Goal: Task Accomplishment & Management: Manage account settings

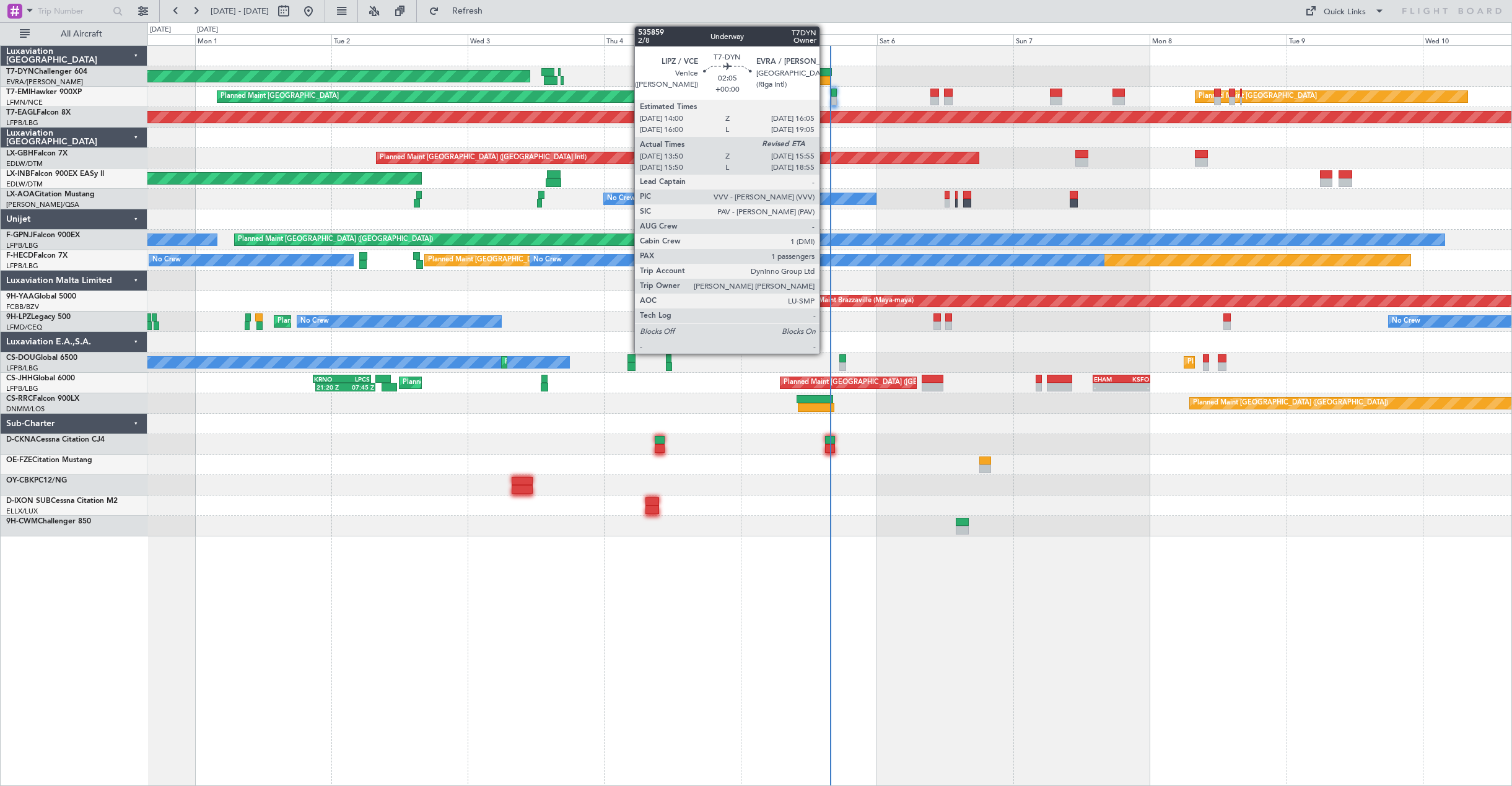
click at [825, 70] on div at bounding box center [826, 72] width 13 height 9
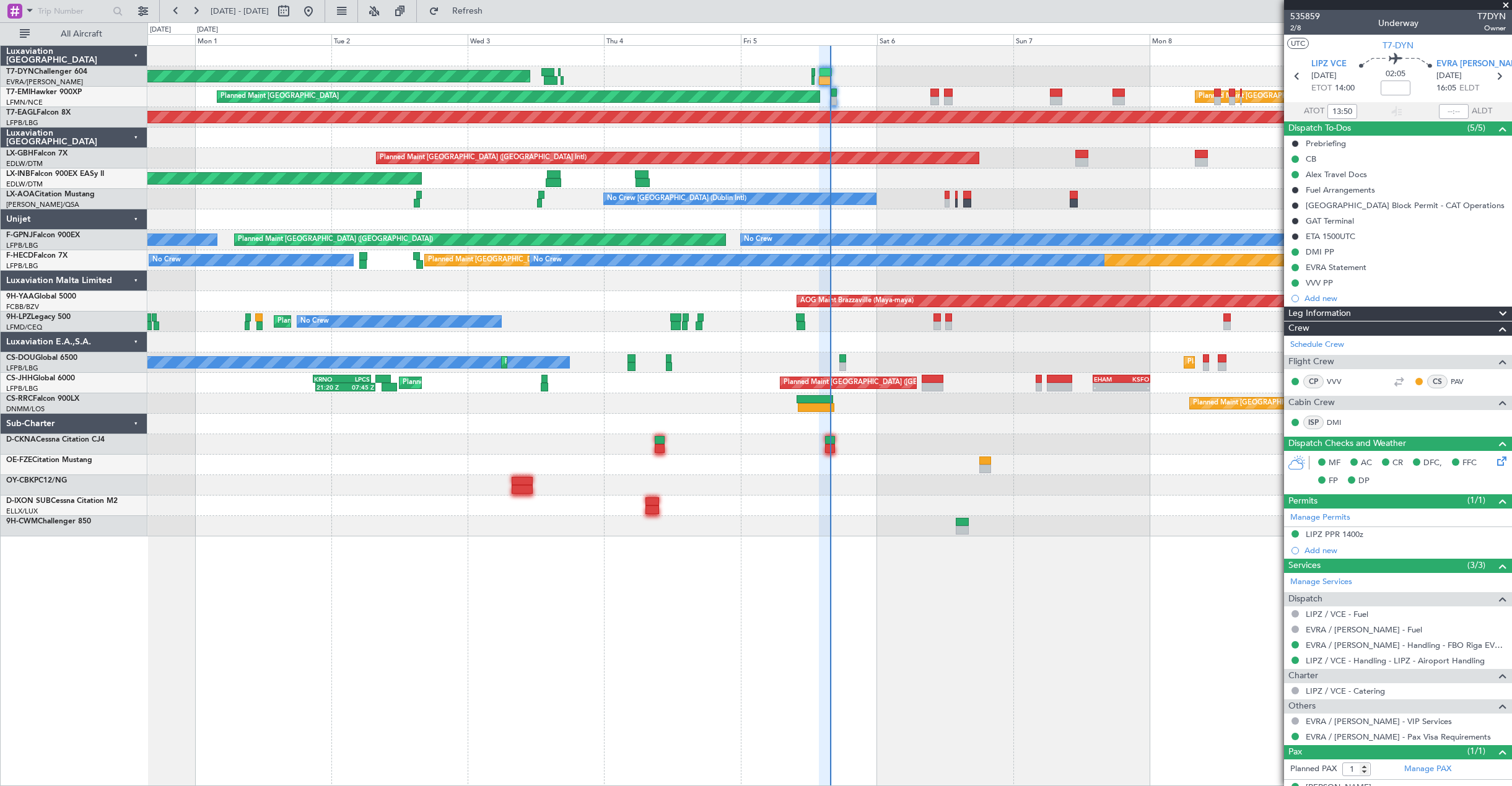
scroll to position [21, 0]
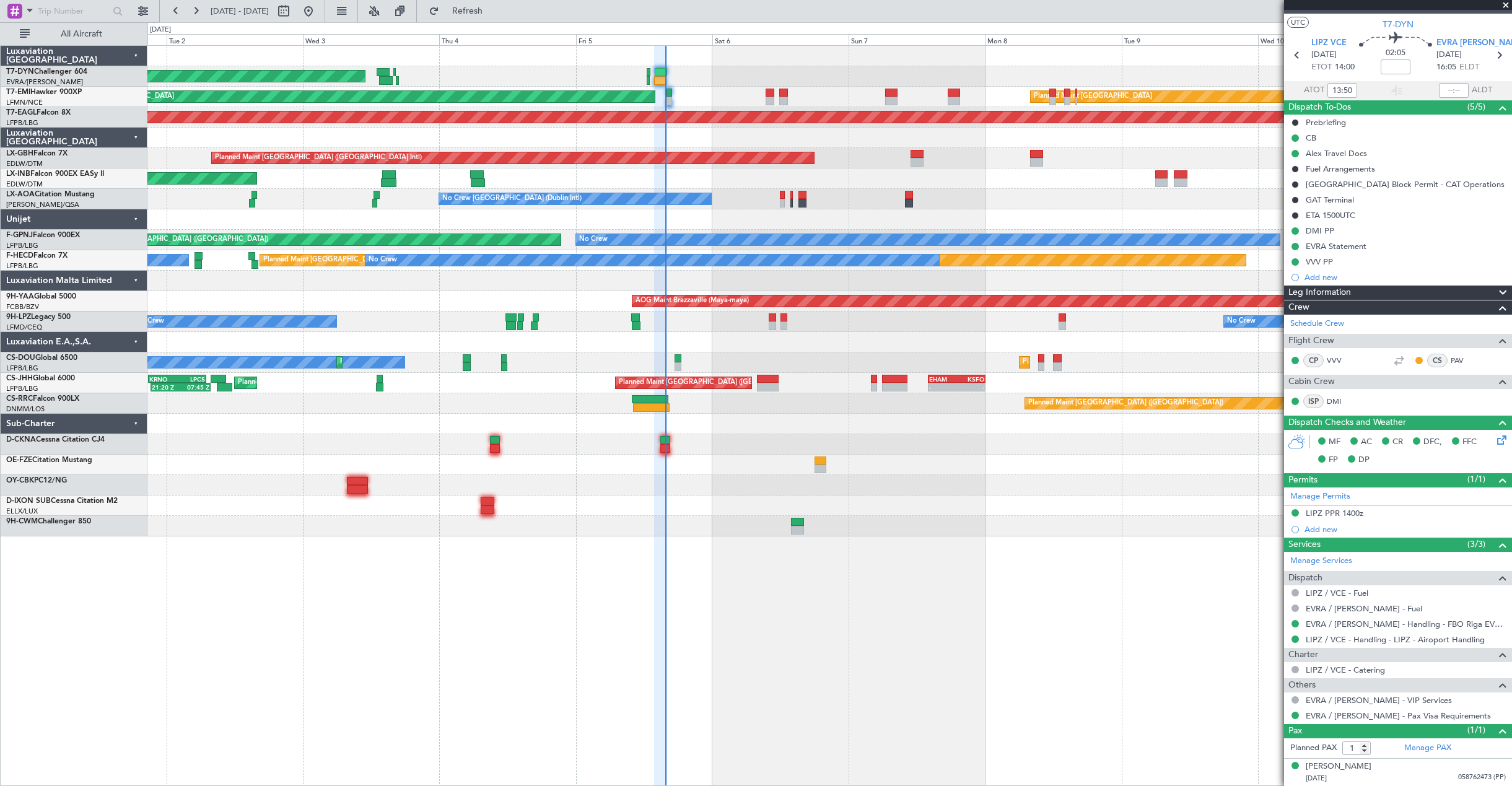
click at [867, 182] on div "AOG Maint Riga (Riga Intl) Planned Maint Zurich Planned Maint Zurich Grounded N…" at bounding box center [829, 290] width 1364 height 491
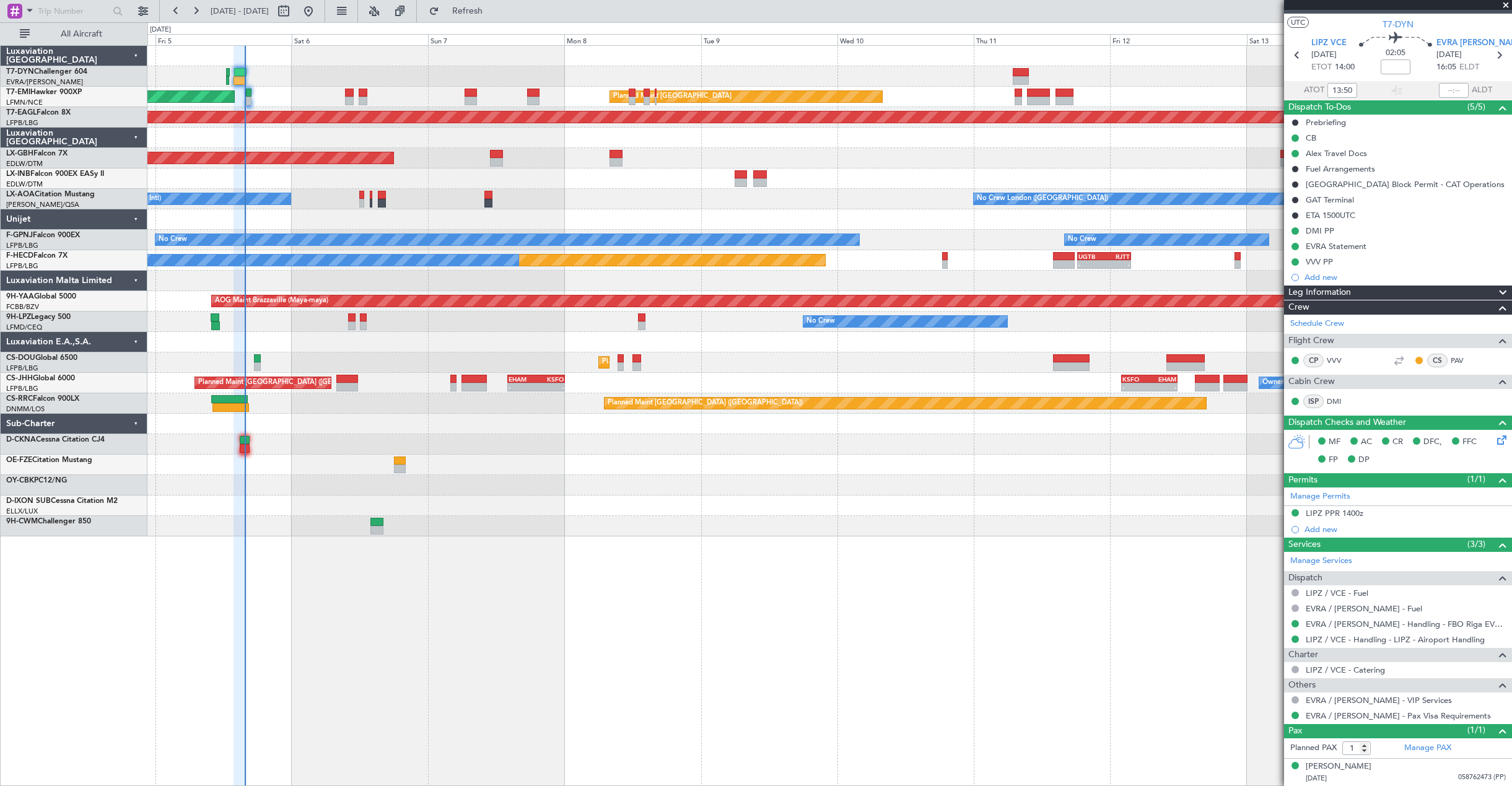
click at [805, 168] on div "AOG Maint Riga (Riga Intl) Planned Maint Zurich Planned Maint Zurich Grounded N…" at bounding box center [829, 290] width 1364 height 491
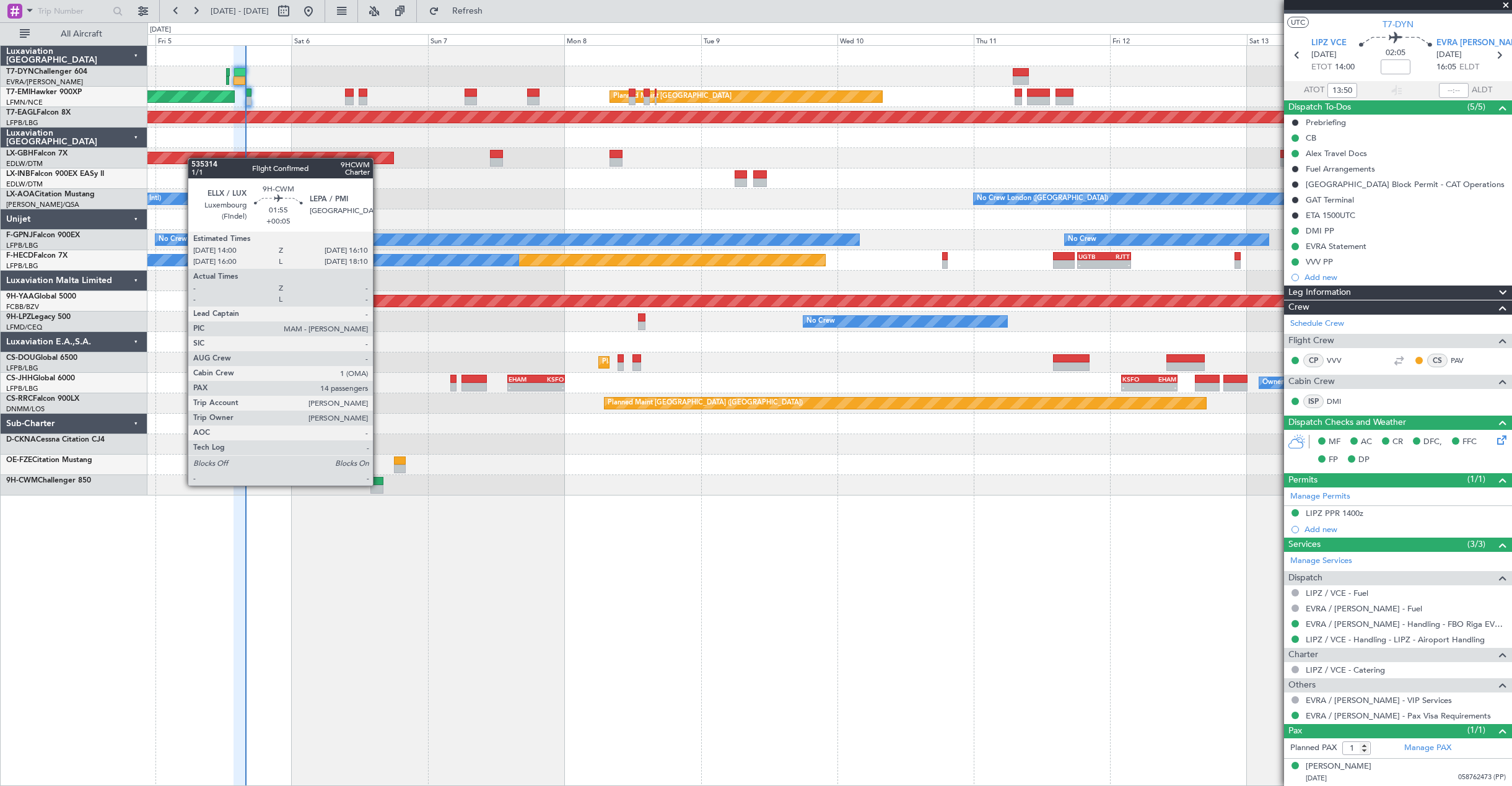
click at [378, 484] on div at bounding box center [377, 481] width 13 height 9
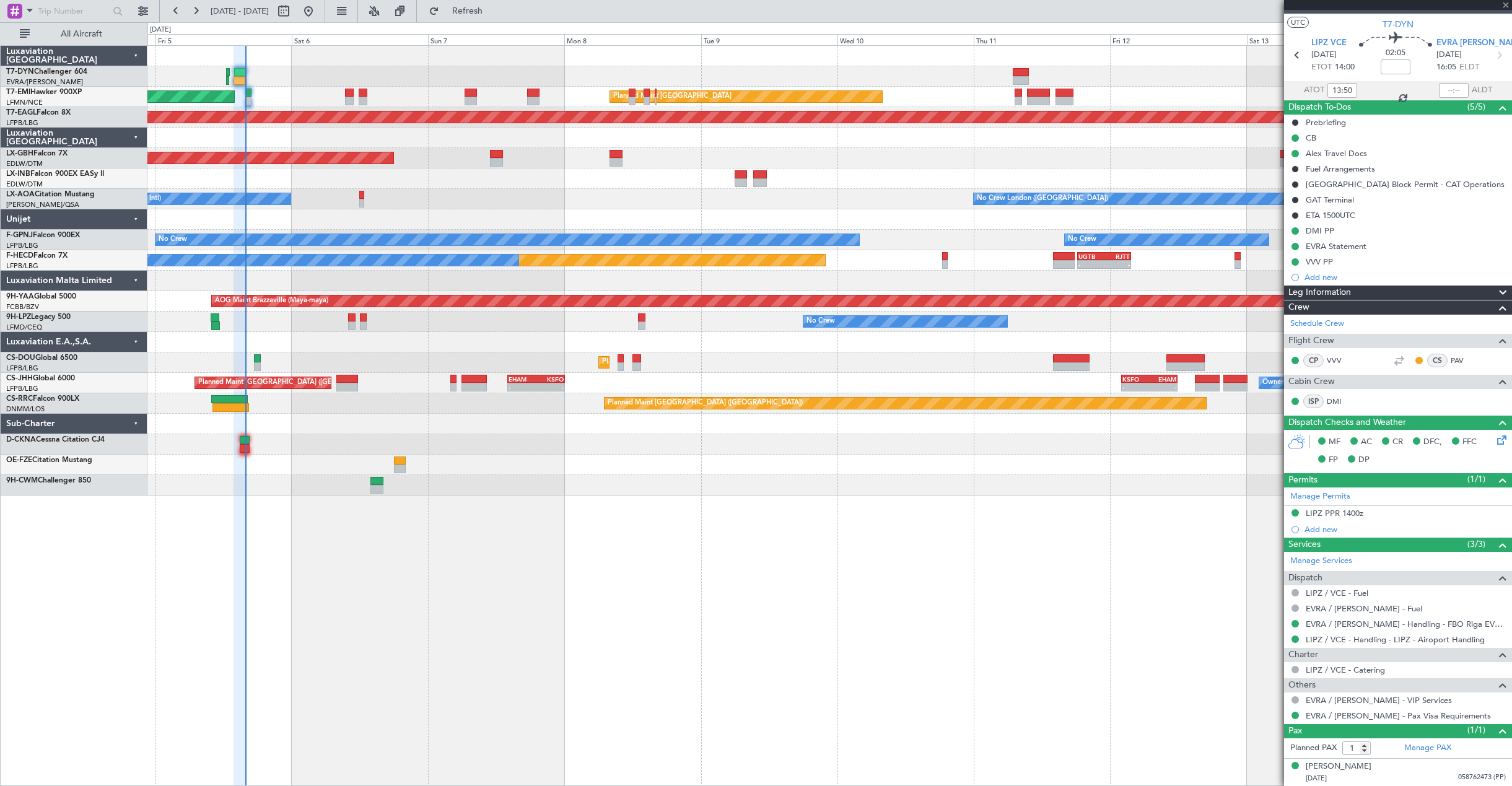
type input "+00:05"
type input "14"
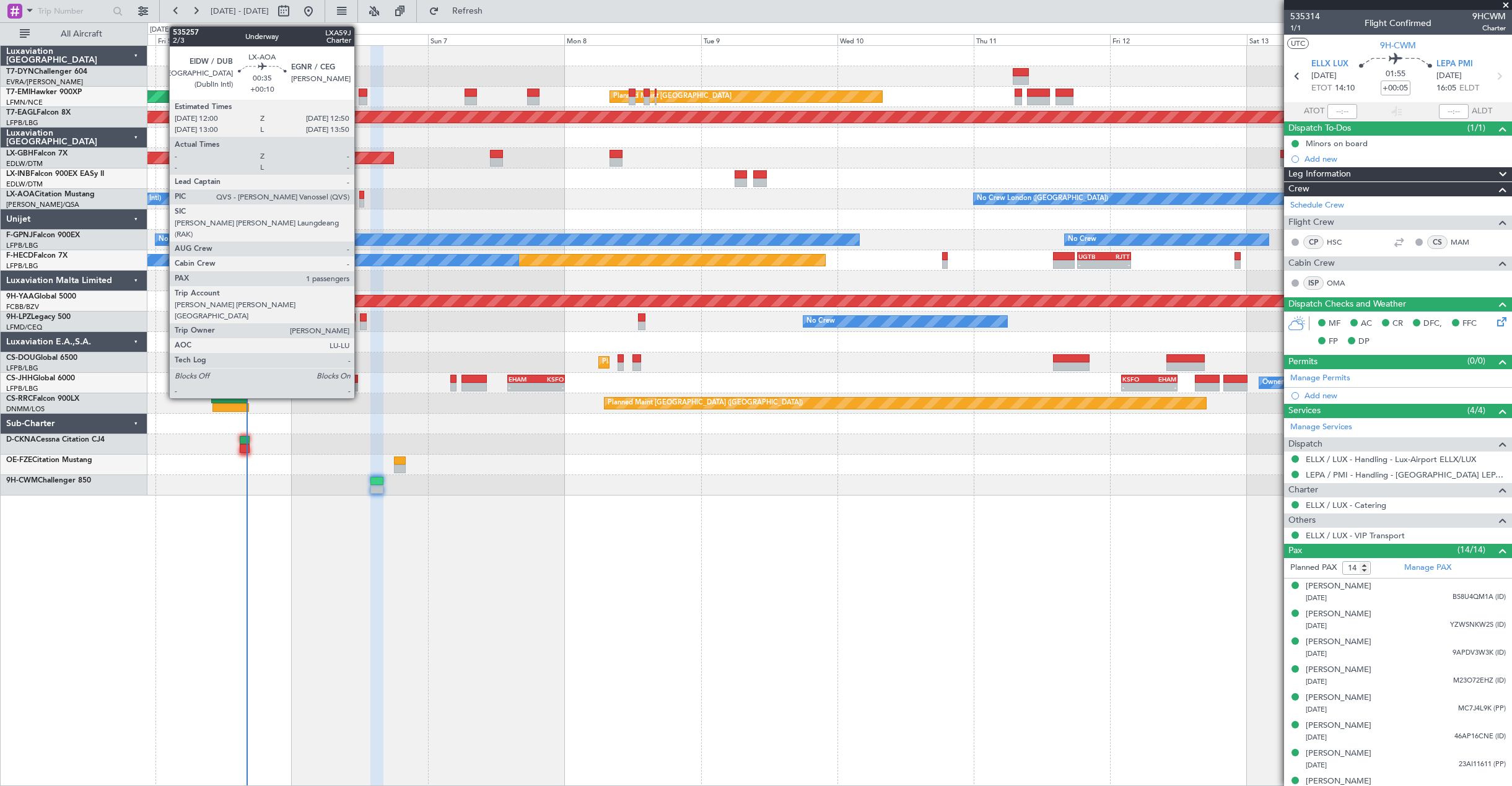
click at [360, 192] on div at bounding box center [362, 195] width 5 height 9
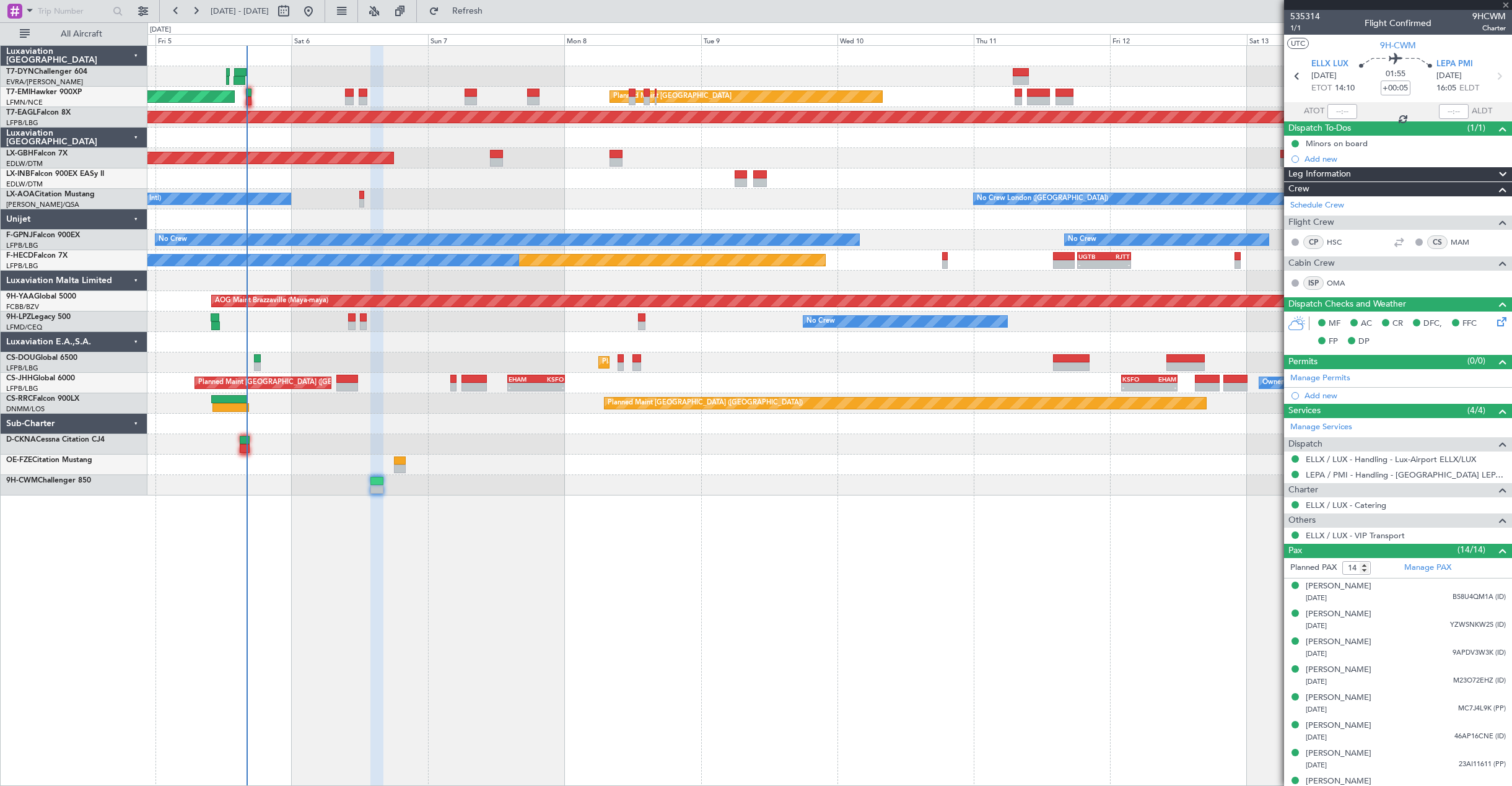
type input "+00:10"
type input "1"
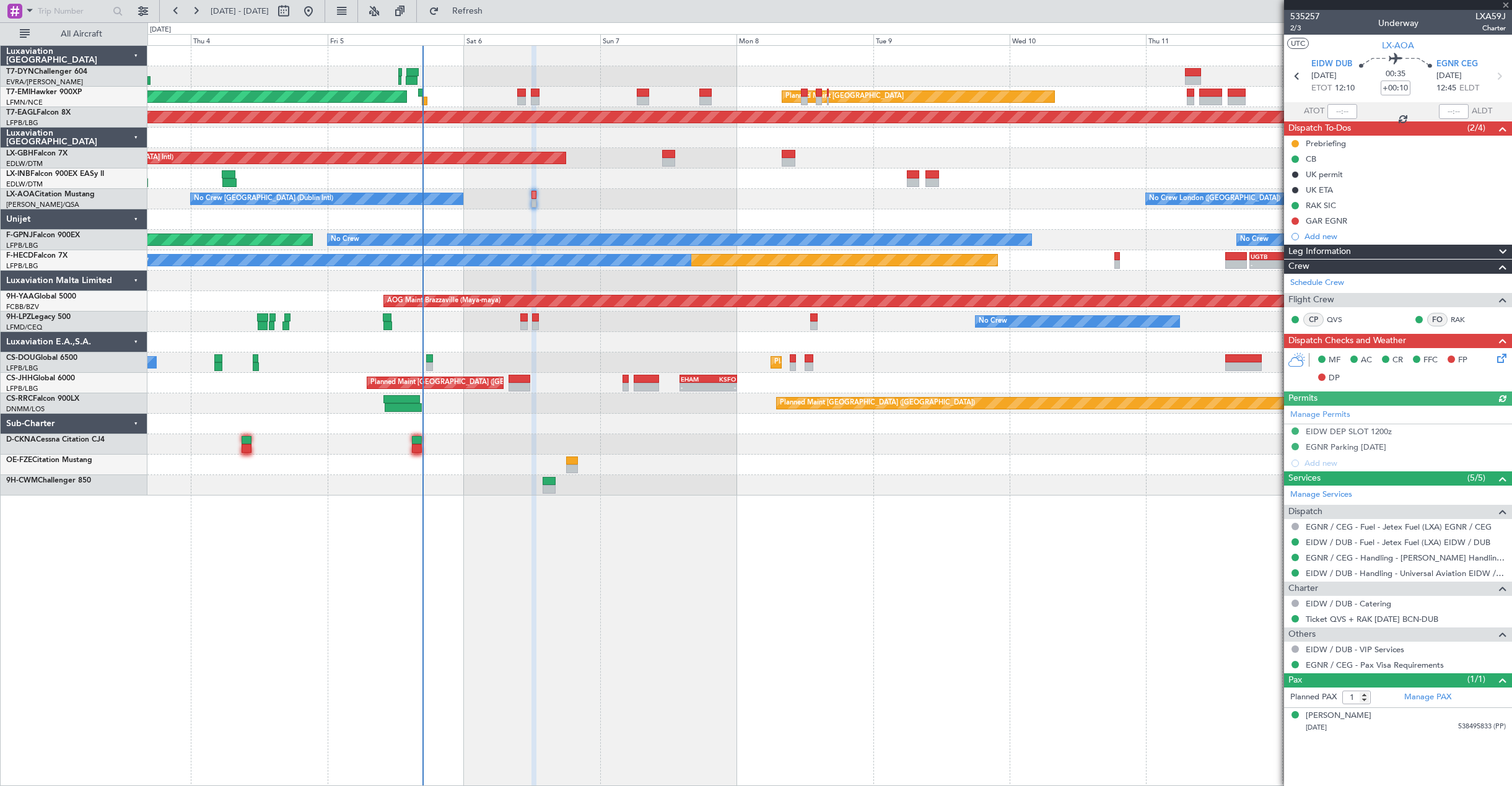
click at [591, 535] on div "AOG Maint Riga (Riga Intl) Planned Maint Zurich Planned Maint Zurich Grounded N…" at bounding box center [830, 416] width 1365 height 741
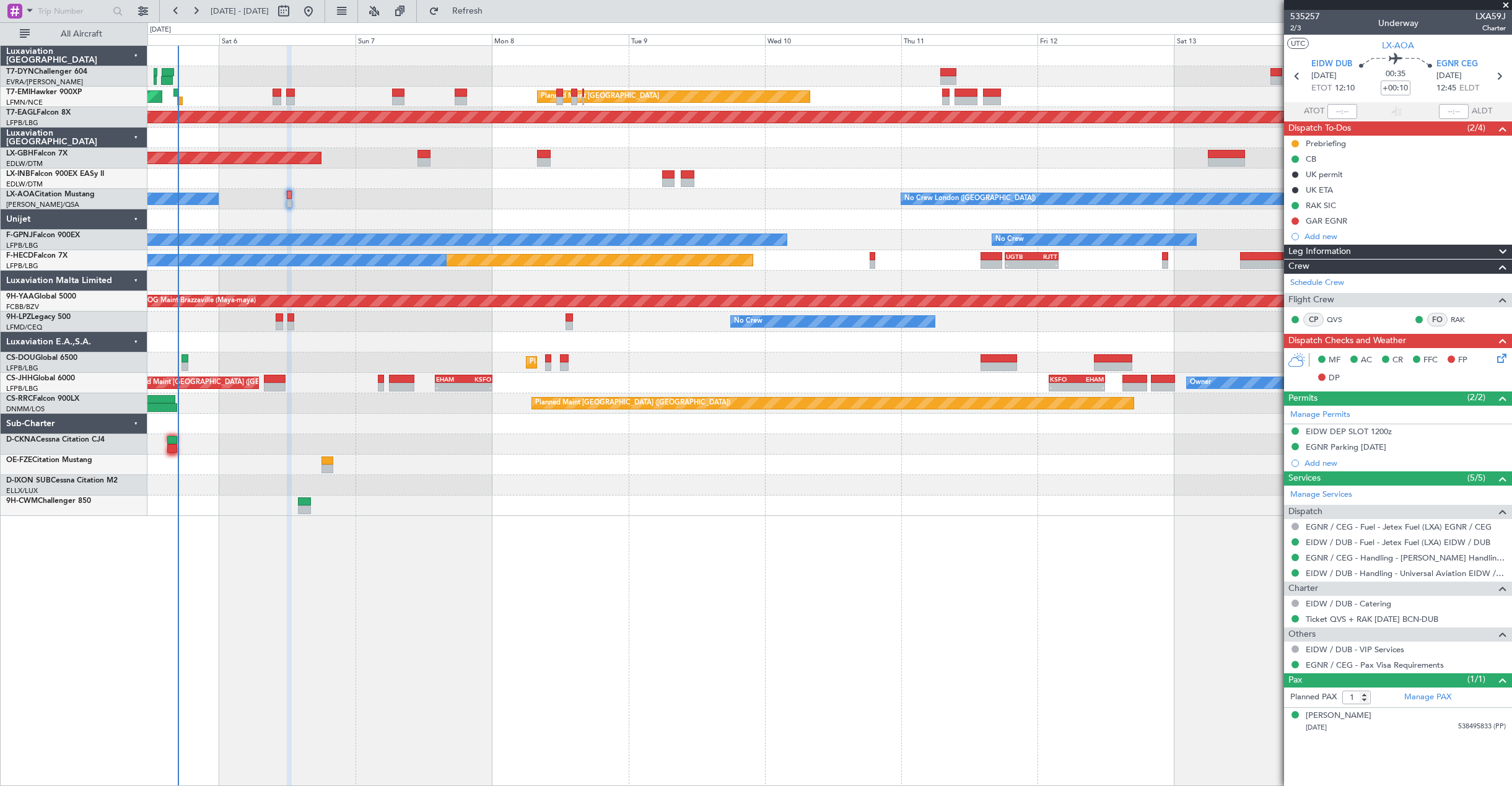
click at [261, 472] on div "AOG Maint Riga (Riga Intl) Planned Maint Zurich Planned Maint Zurich Grounded N…" at bounding box center [829, 280] width 1364 height 470
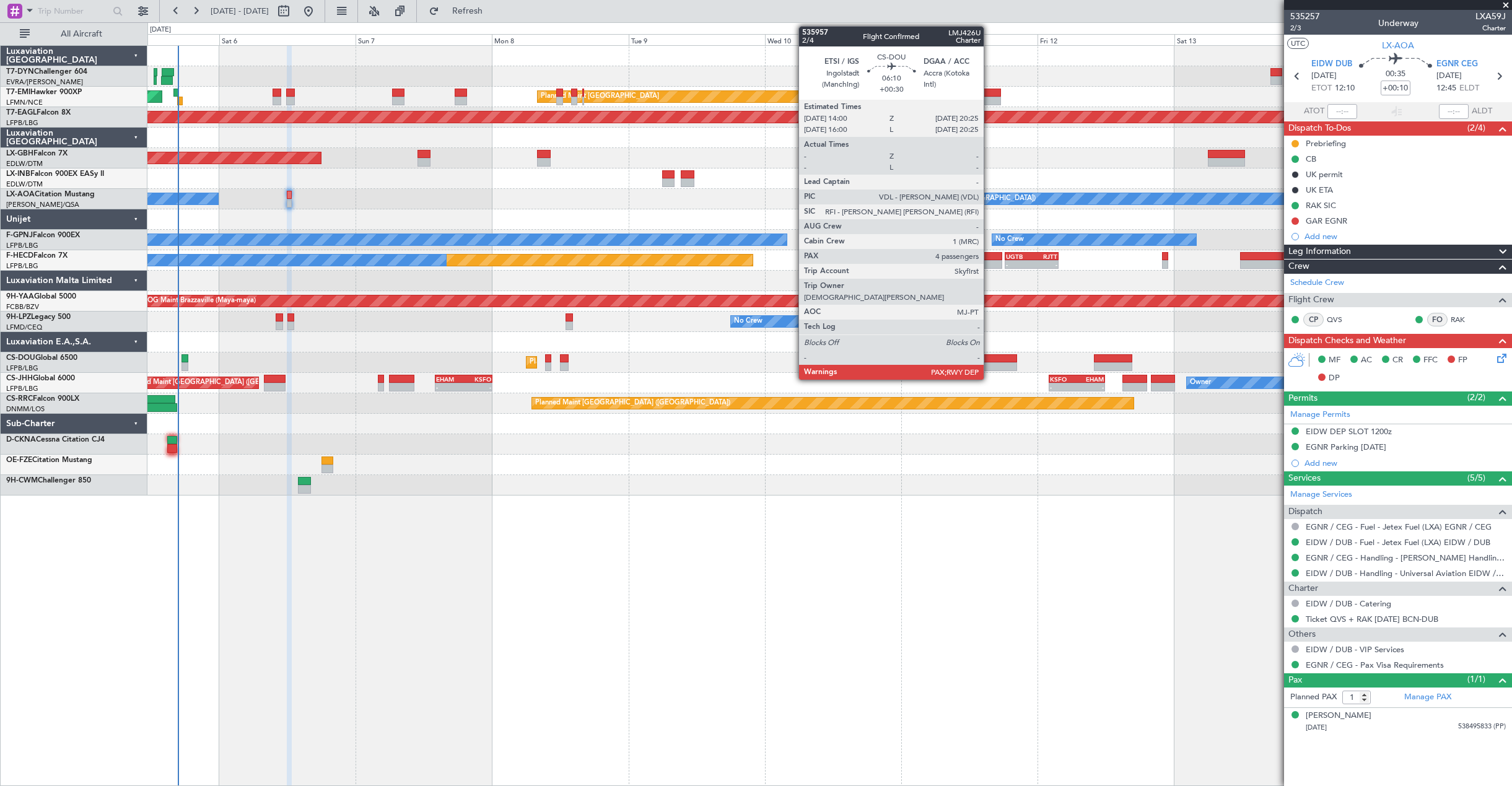
click at [989, 364] on div at bounding box center [999, 366] width 37 height 9
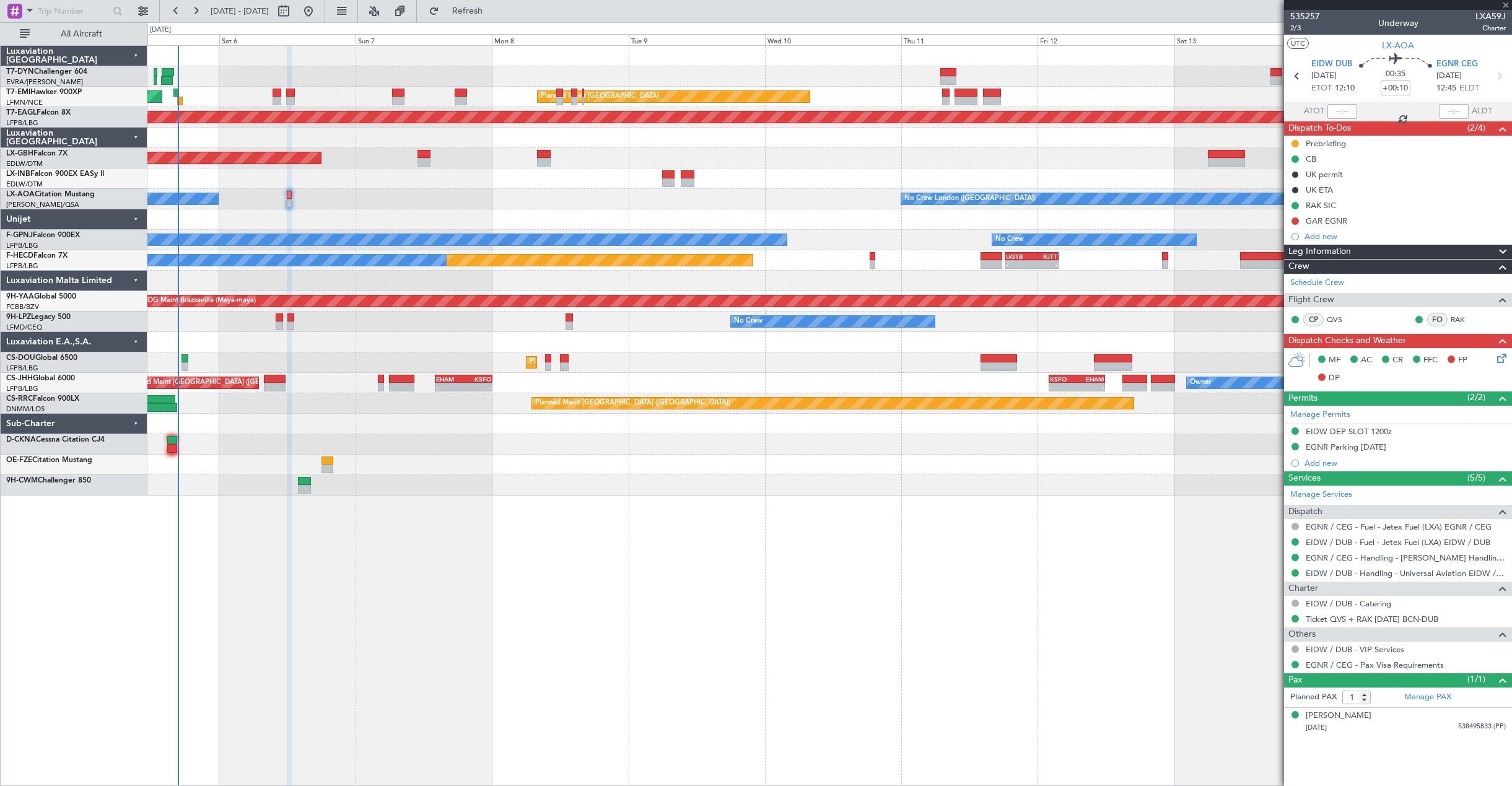
type input "+00:30"
type input "6"
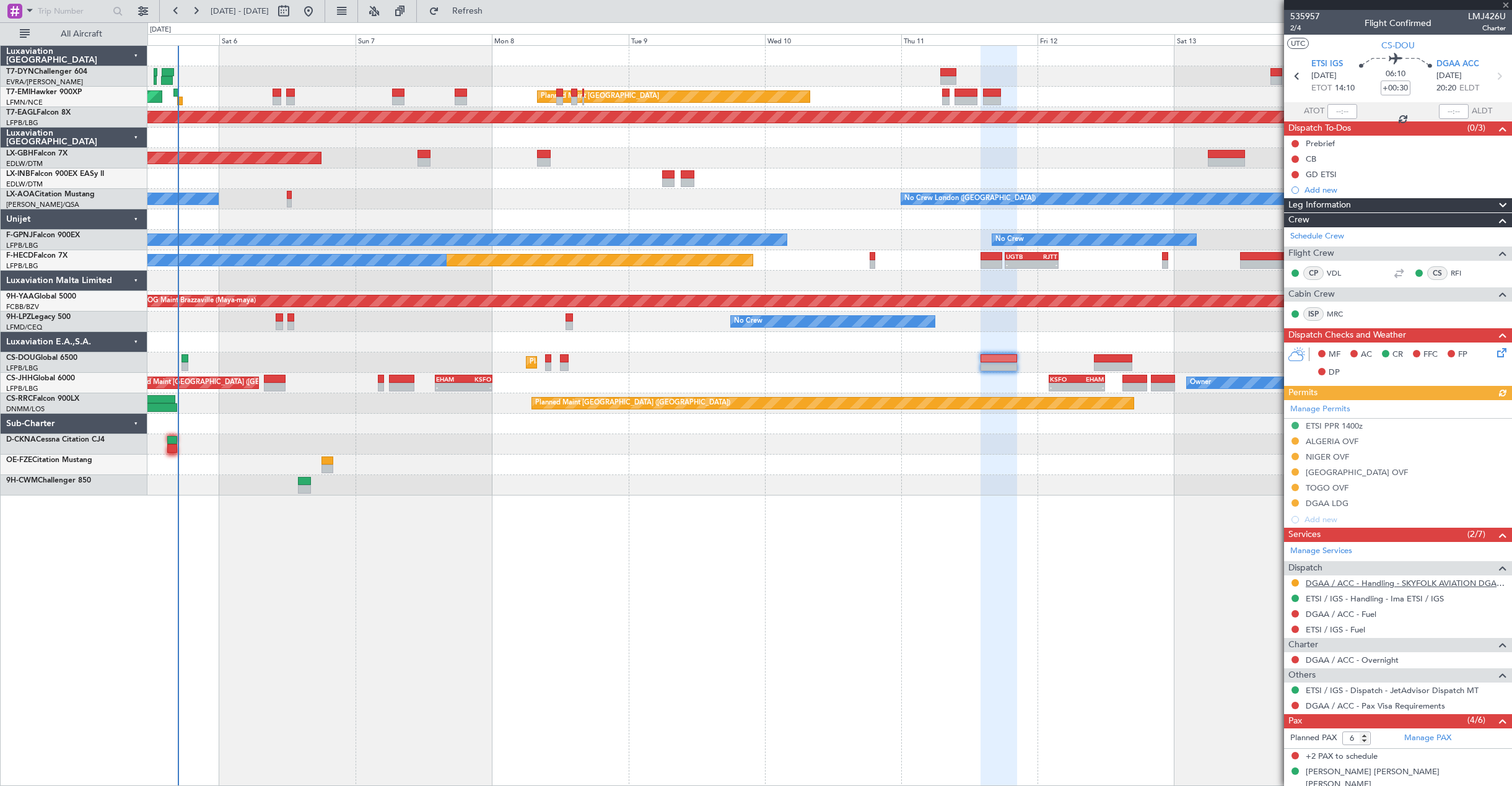
scroll to position [89, 0]
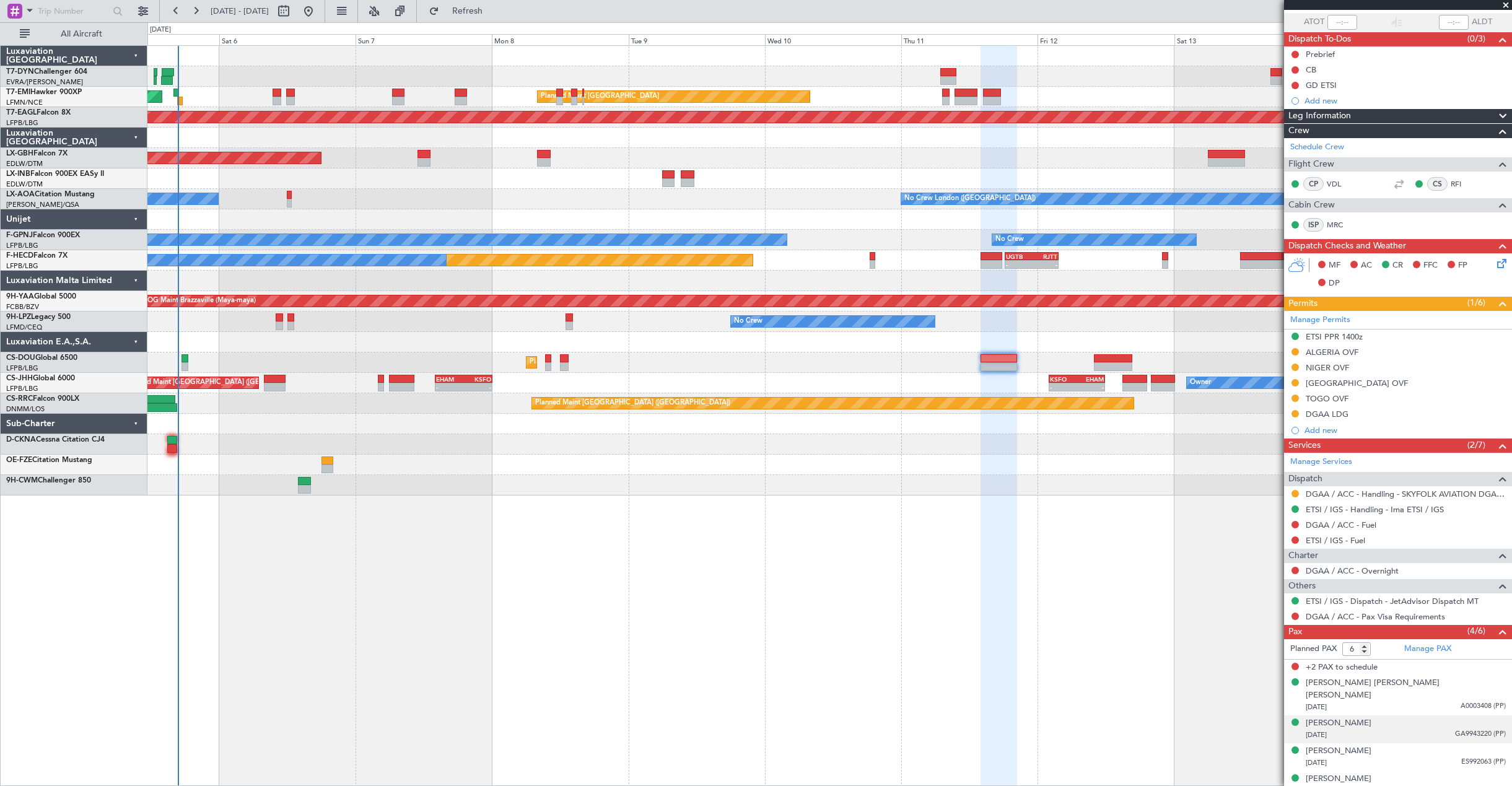
click at [1443, 729] on div "17/07/1970 GA9943220 (PP)" at bounding box center [1406, 735] width 200 height 13
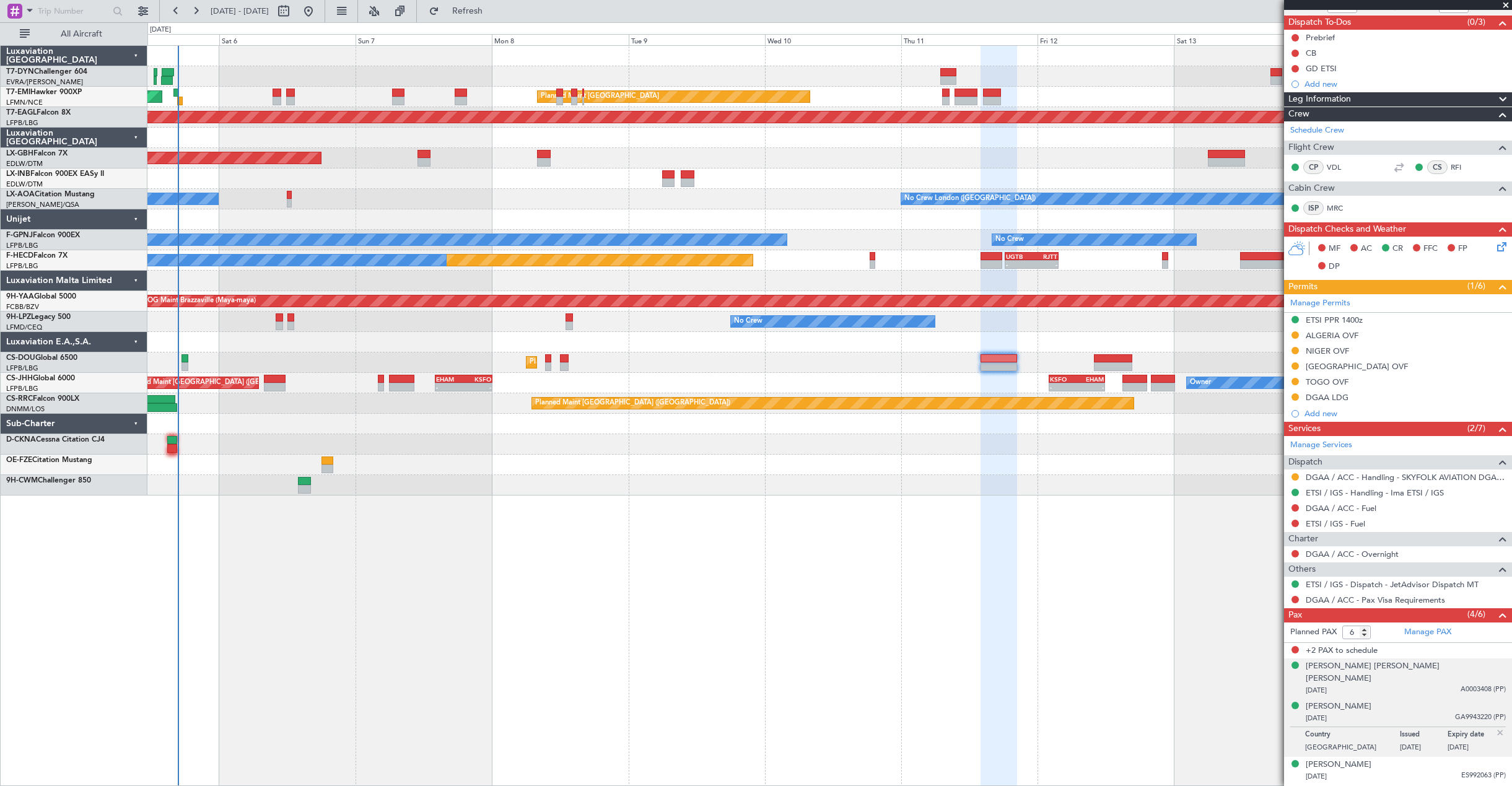
scroll to position [120, 0]
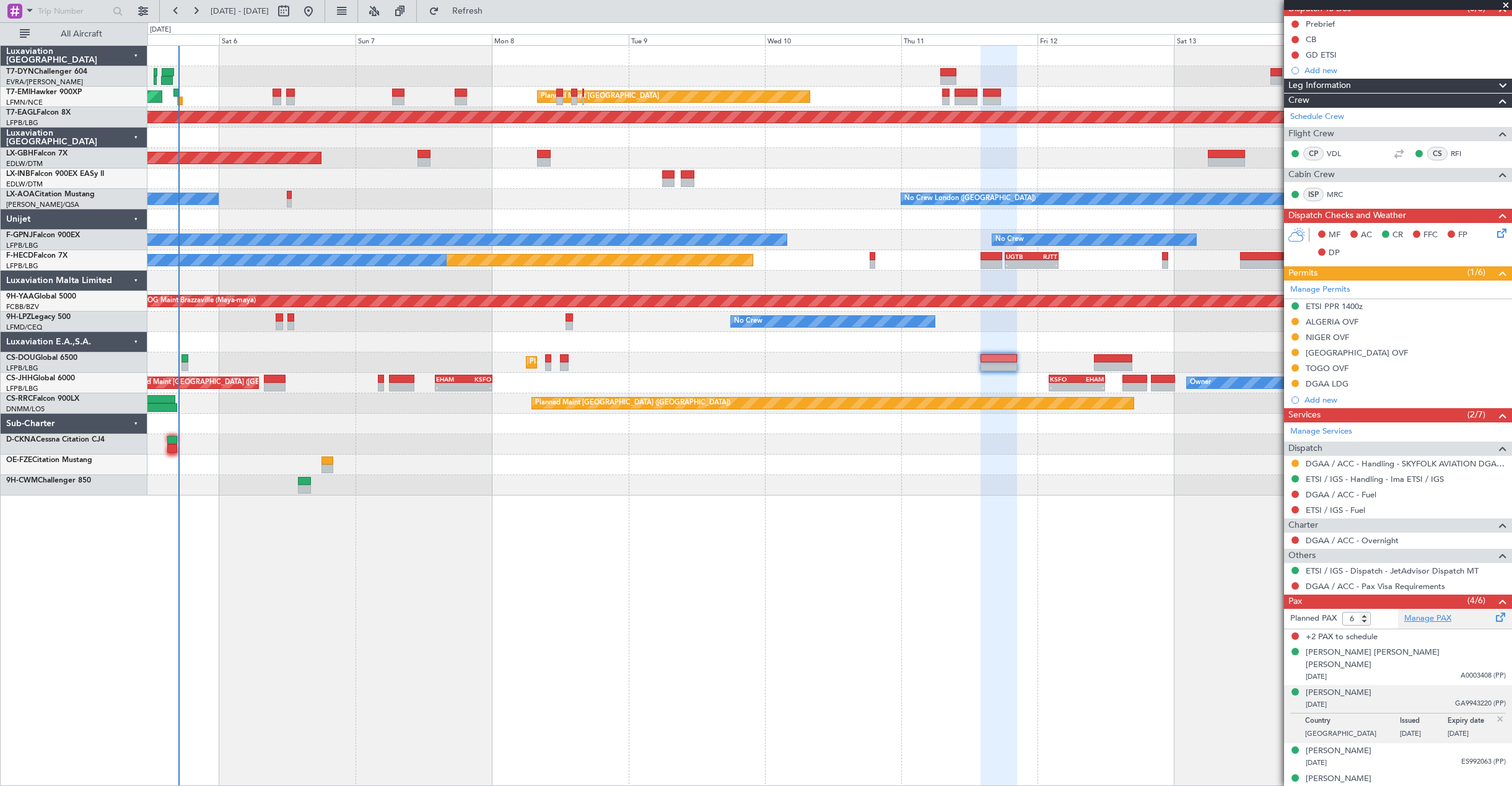
click at [1419, 614] on link "Manage PAX" at bounding box center [1427, 619] width 47 height 13
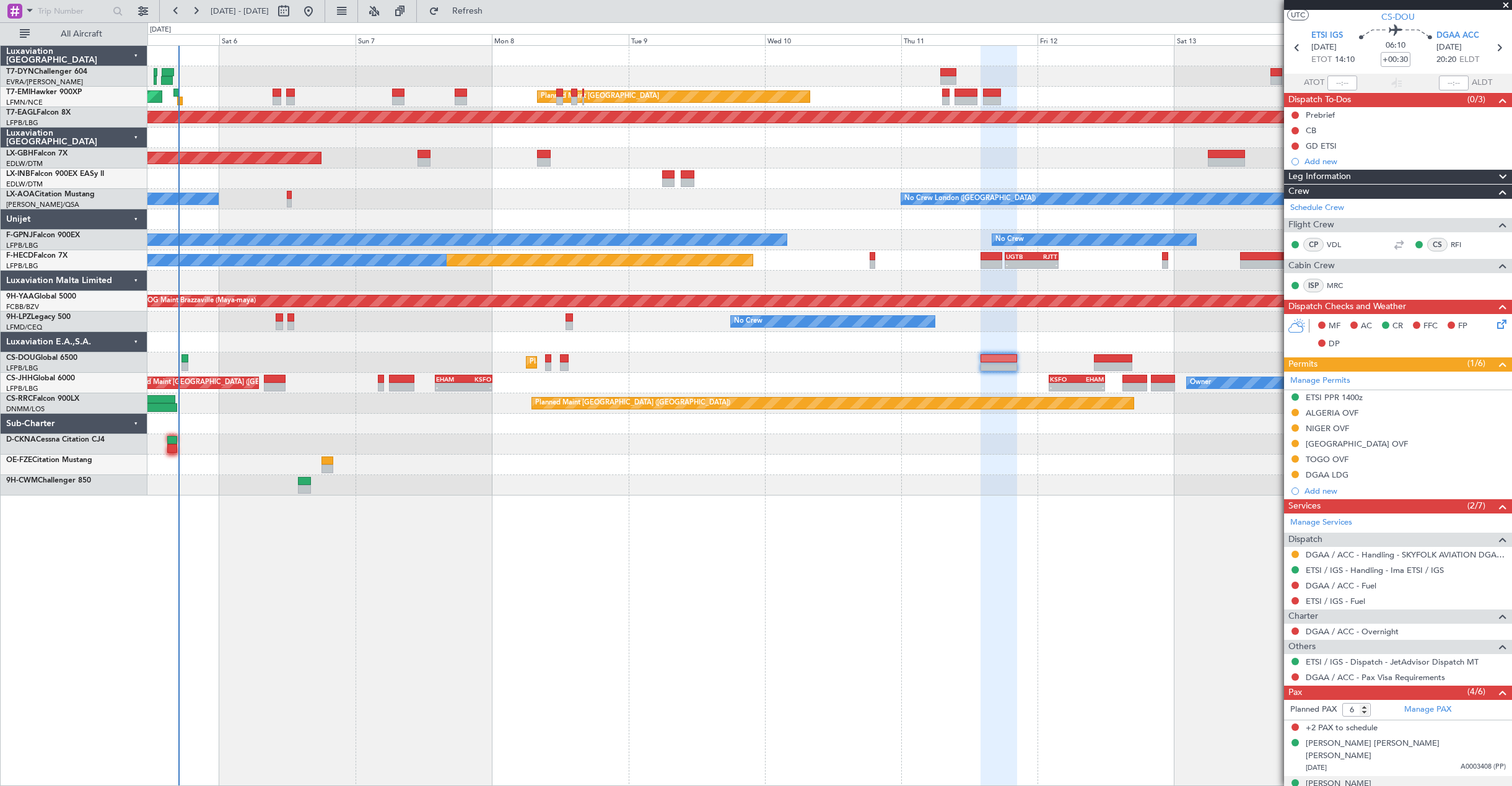
scroll to position [0, 0]
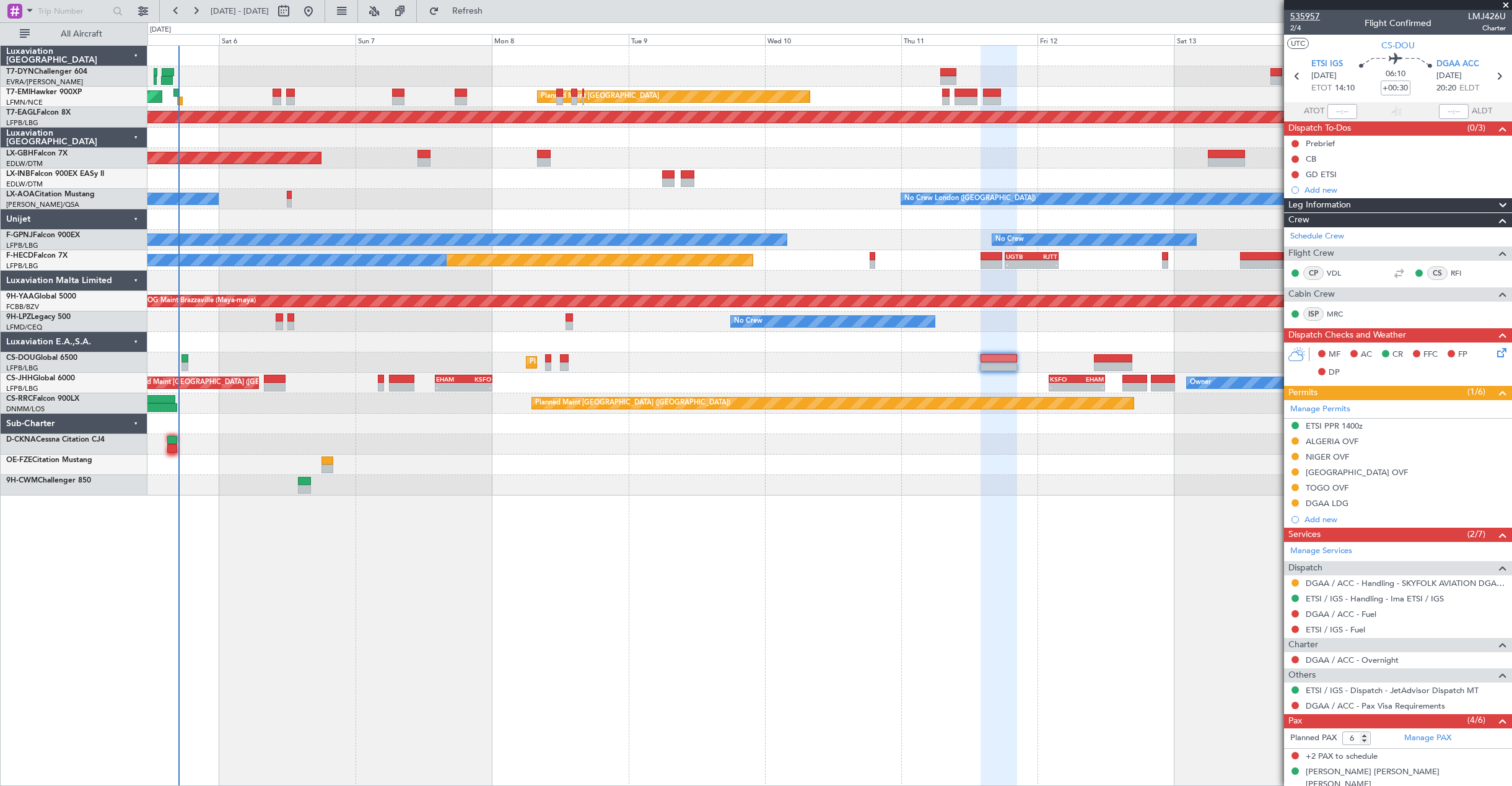
click at [1304, 13] on span "535957" at bounding box center [1305, 16] width 30 height 13
click at [1422, 737] on link "Manage PAX" at bounding box center [1427, 738] width 47 height 13
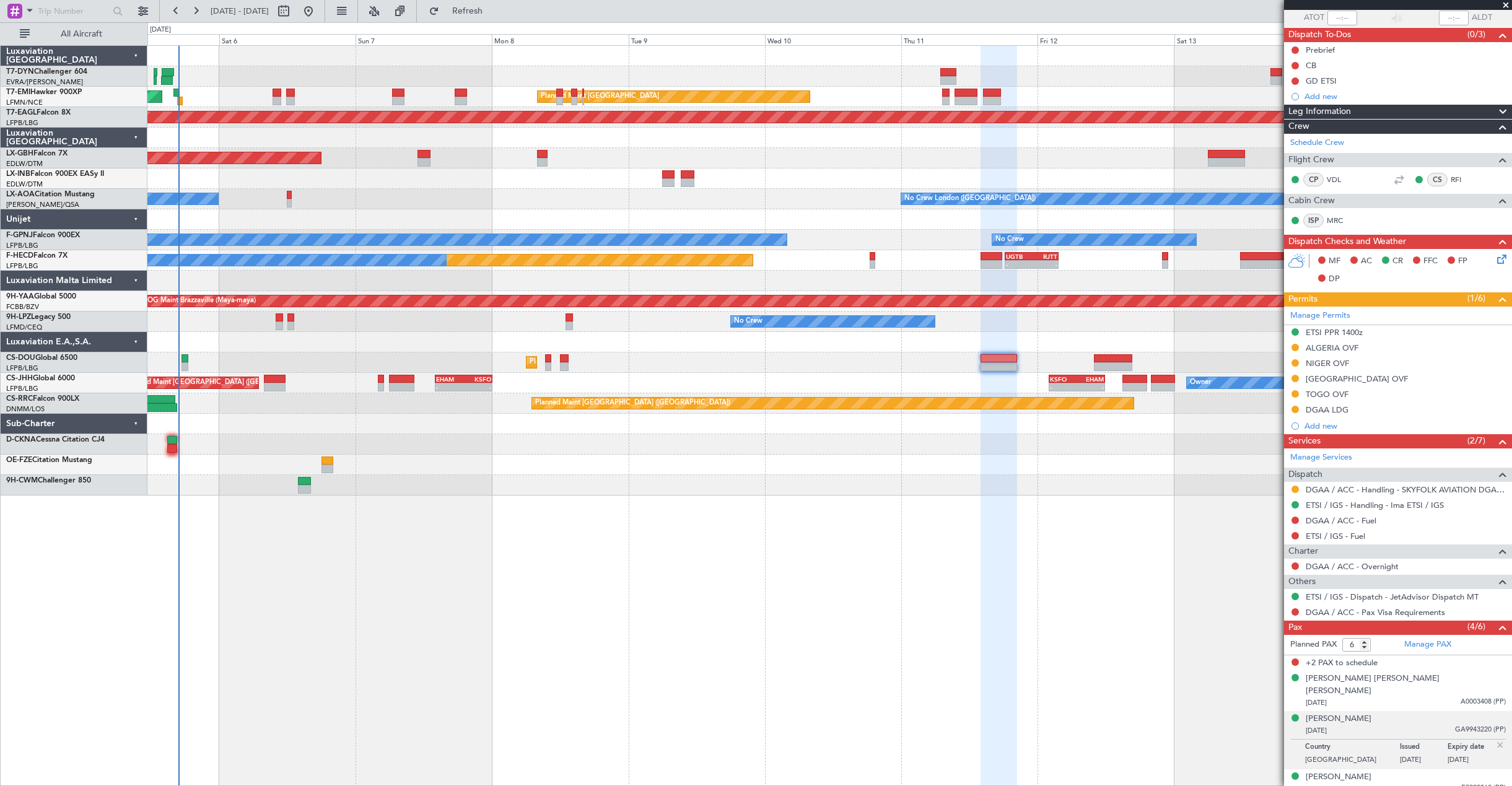
scroll to position [120, 0]
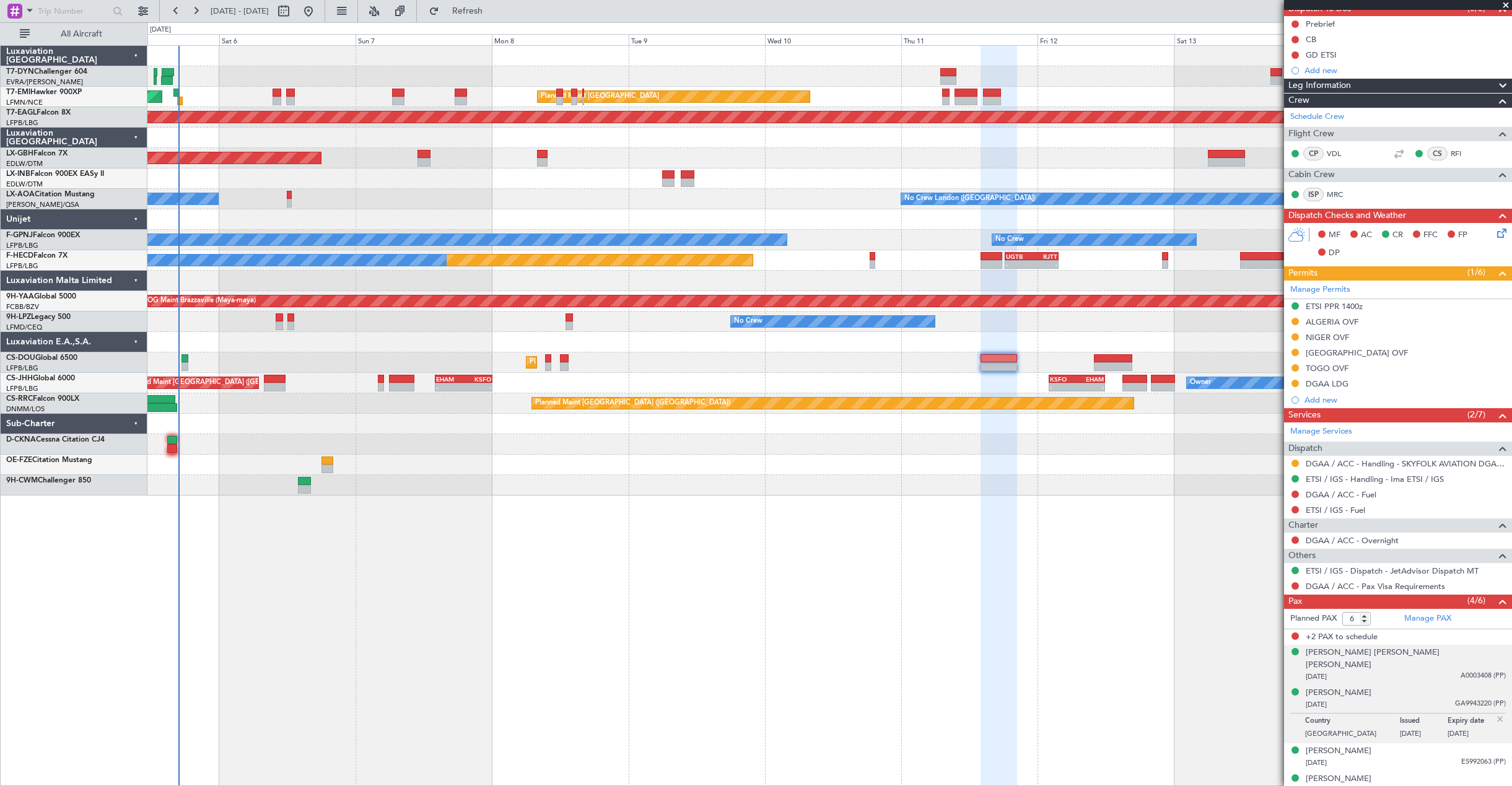
click at [1377, 670] on div "06/03/1976 A0003408 (PP)" at bounding box center [1406, 677] width 200 height 13
click at [1351, 653] on div "[PERSON_NAME] [PERSON_NAME] [PERSON_NAME]" at bounding box center [1406, 658] width 200 height 24
click at [1353, 717] on div "[PERSON_NAME]" at bounding box center [1339, 724] width 65 height 13
click at [1423, 773] on div "Ibrahim Mahama 29/01/1971 G3809940 (PP)" at bounding box center [1406, 785] width 200 height 24
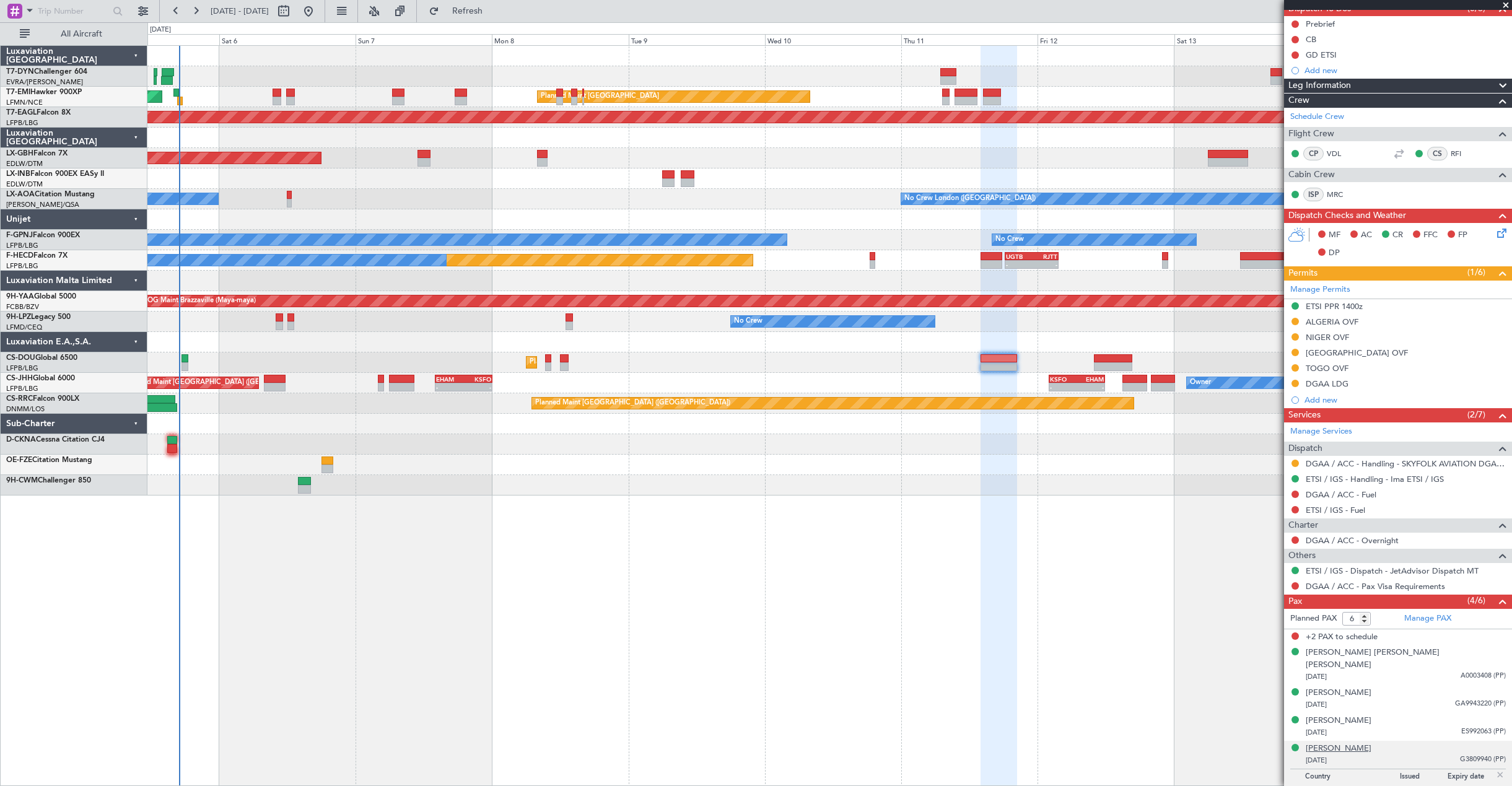
click at [1349, 743] on div "[PERSON_NAME]" at bounding box center [1339, 749] width 65 height 13
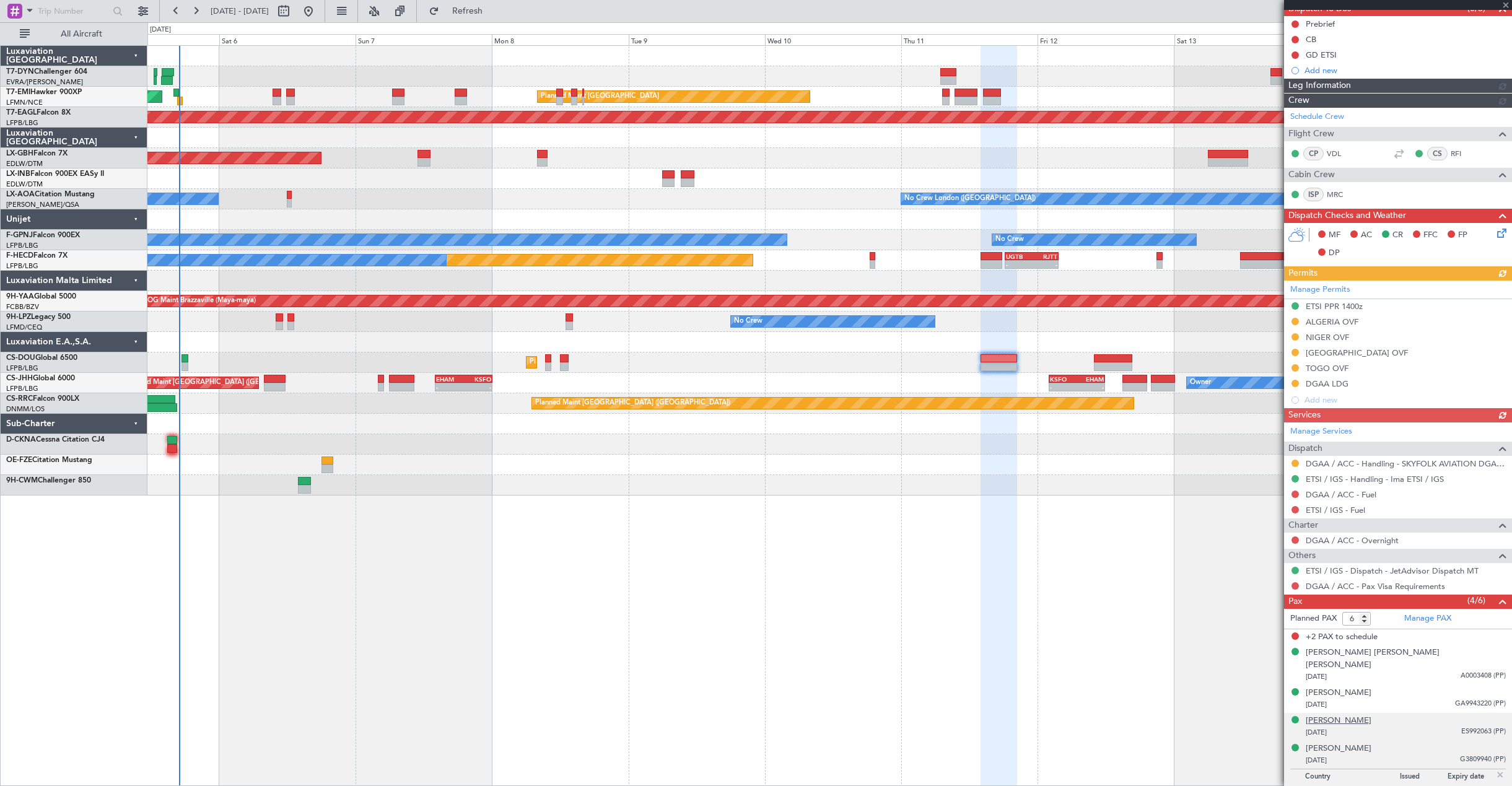
click at [1371, 715] on div "[PERSON_NAME]" at bounding box center [1339, 721] width 65 height 13
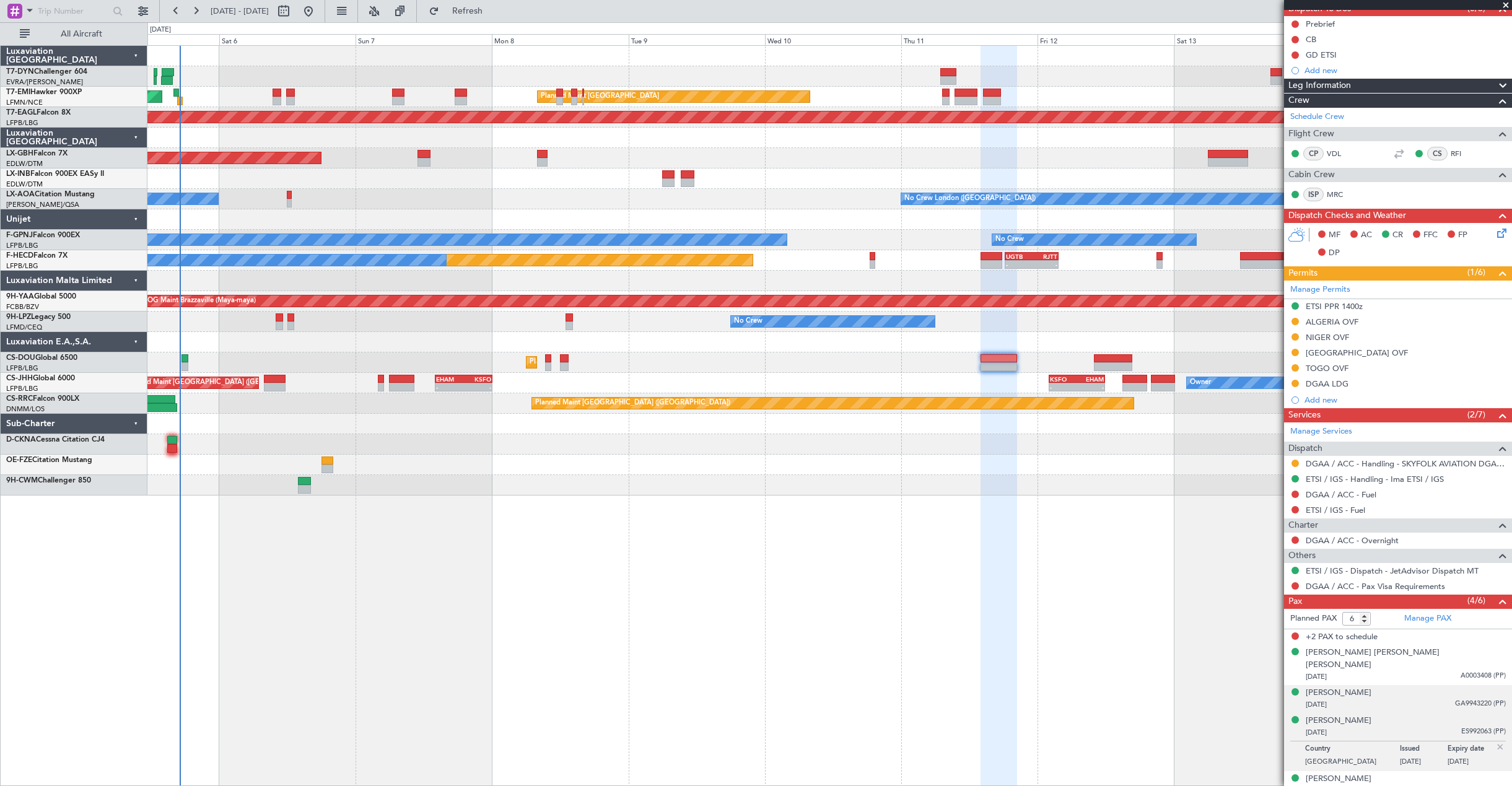
click at [1429, 687] on div "Corinne Monique Demaeght 17/07/1970 GA9943220 (PP)" at bounding box center [1406, 699] width 200 height 24
click at [1365, 687] on div "[PERSON_NAME]" at bounding box center [1339, 693] width 65 height 13
click at [480, 17] on button "Refresh" at bounding box center [460, 11] width 74 height 20
click at [1428, 756] on div "21/09/1960 ES992063 (PP)" at bounding box center [1406, 763] width 200 height 13
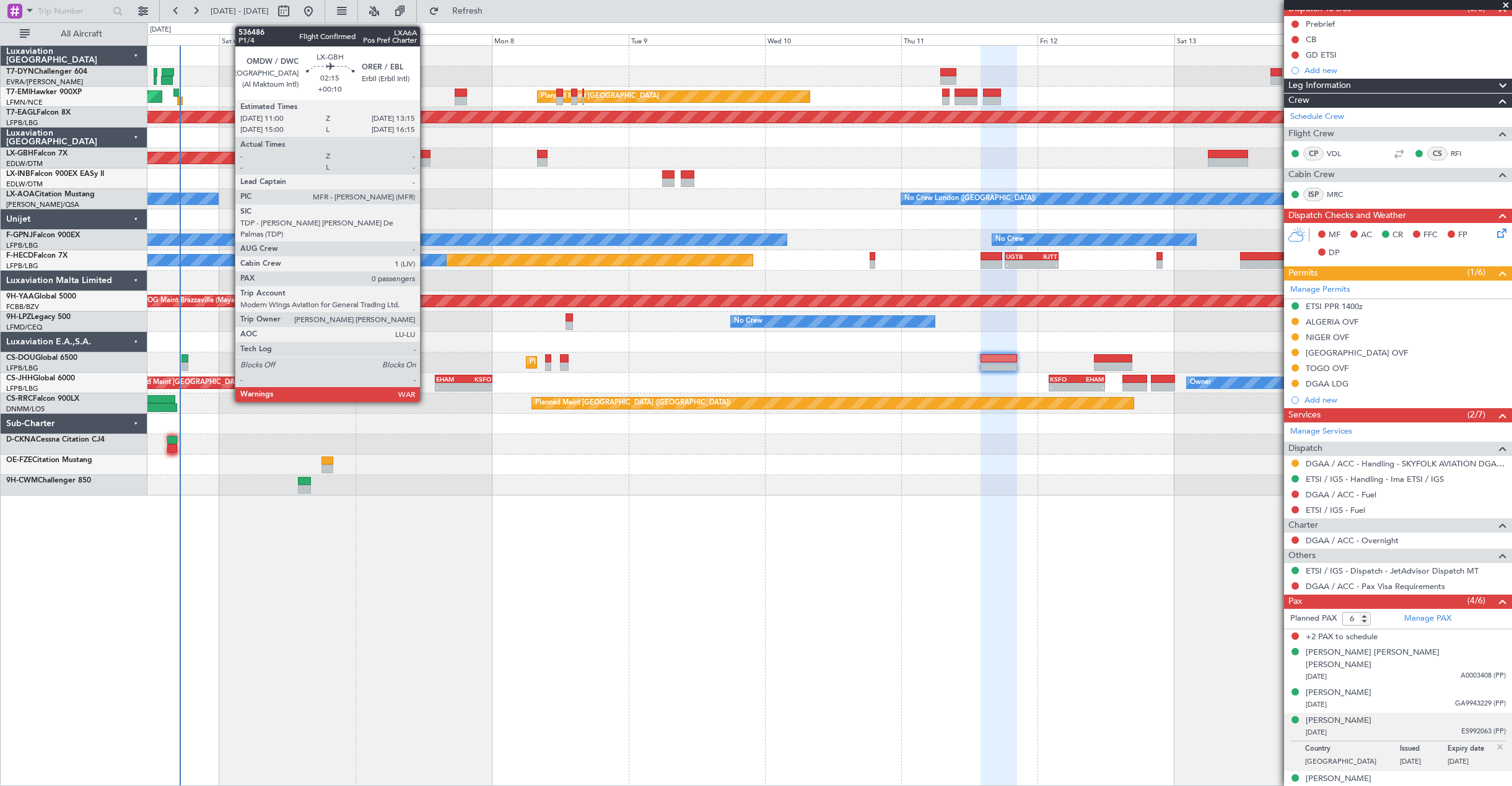
click at [425, 153] on div at bounding box center [424, 154] width 13 height 9
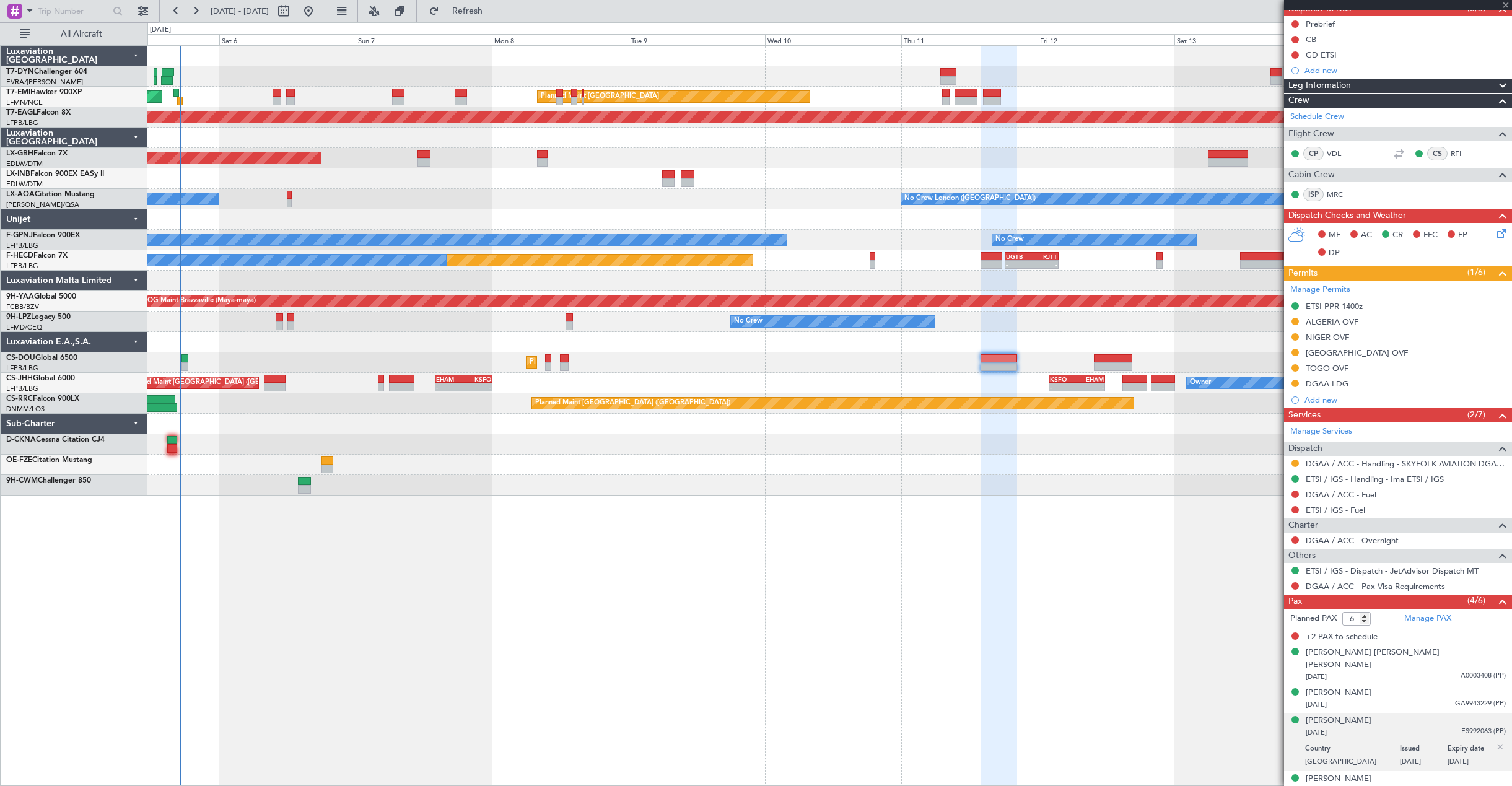
type input "+00:10"
type input "0"
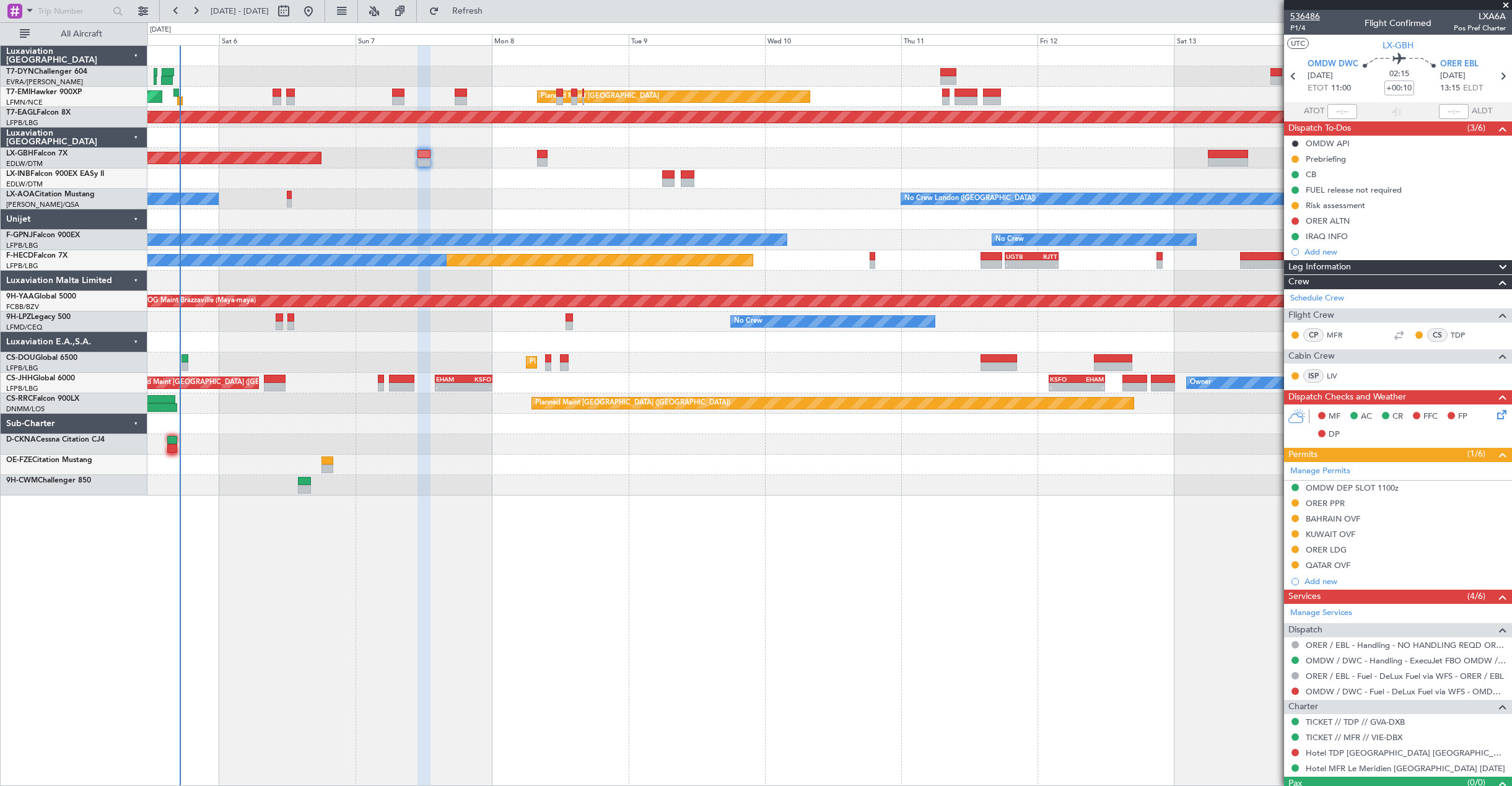
click at [1311, 14] on span "536486" at bounding box center [1305, 16] width 30 height 13
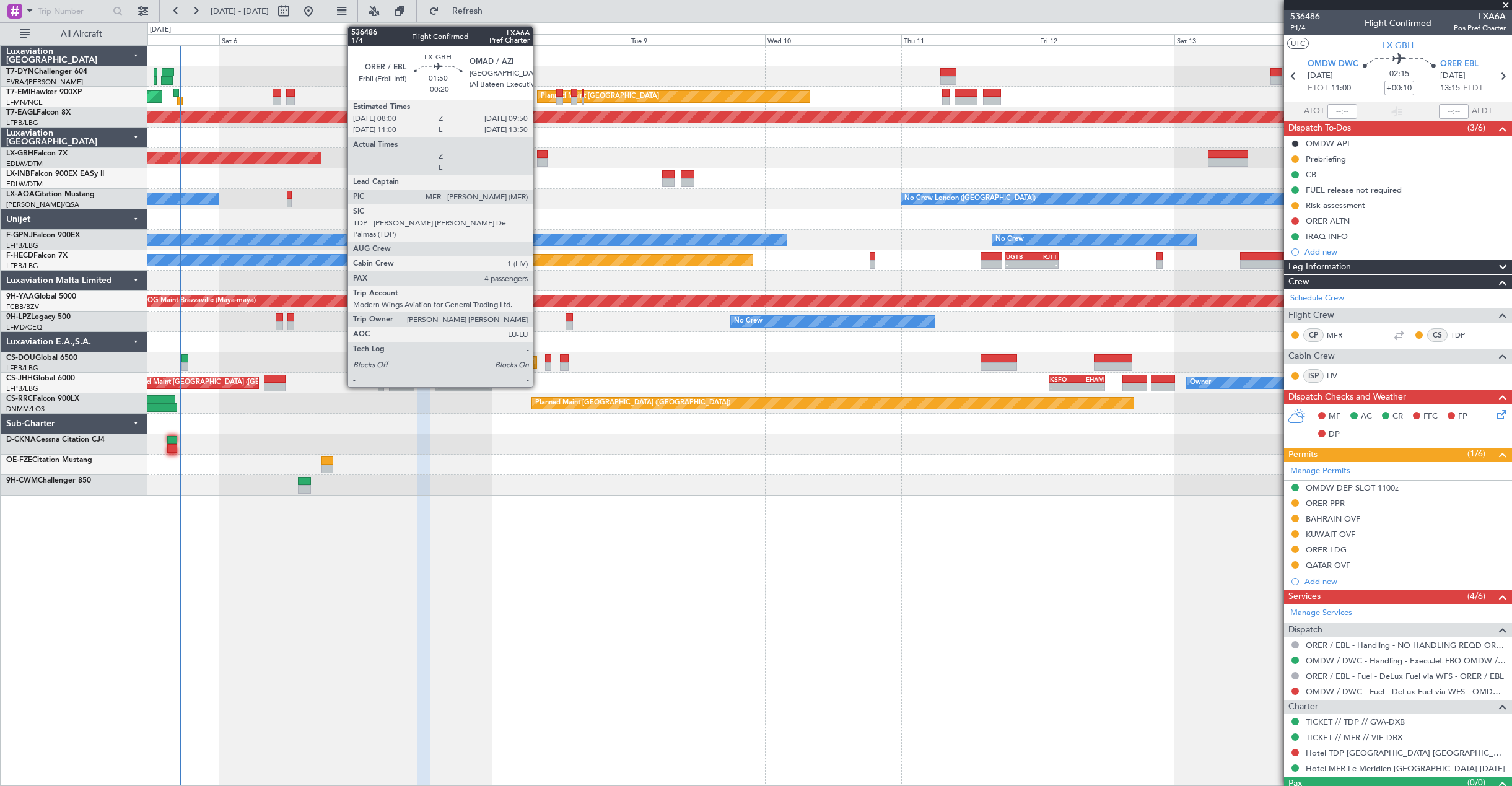
click at [538, 154] on div at bounding box center [542, 154] width 10 height 9
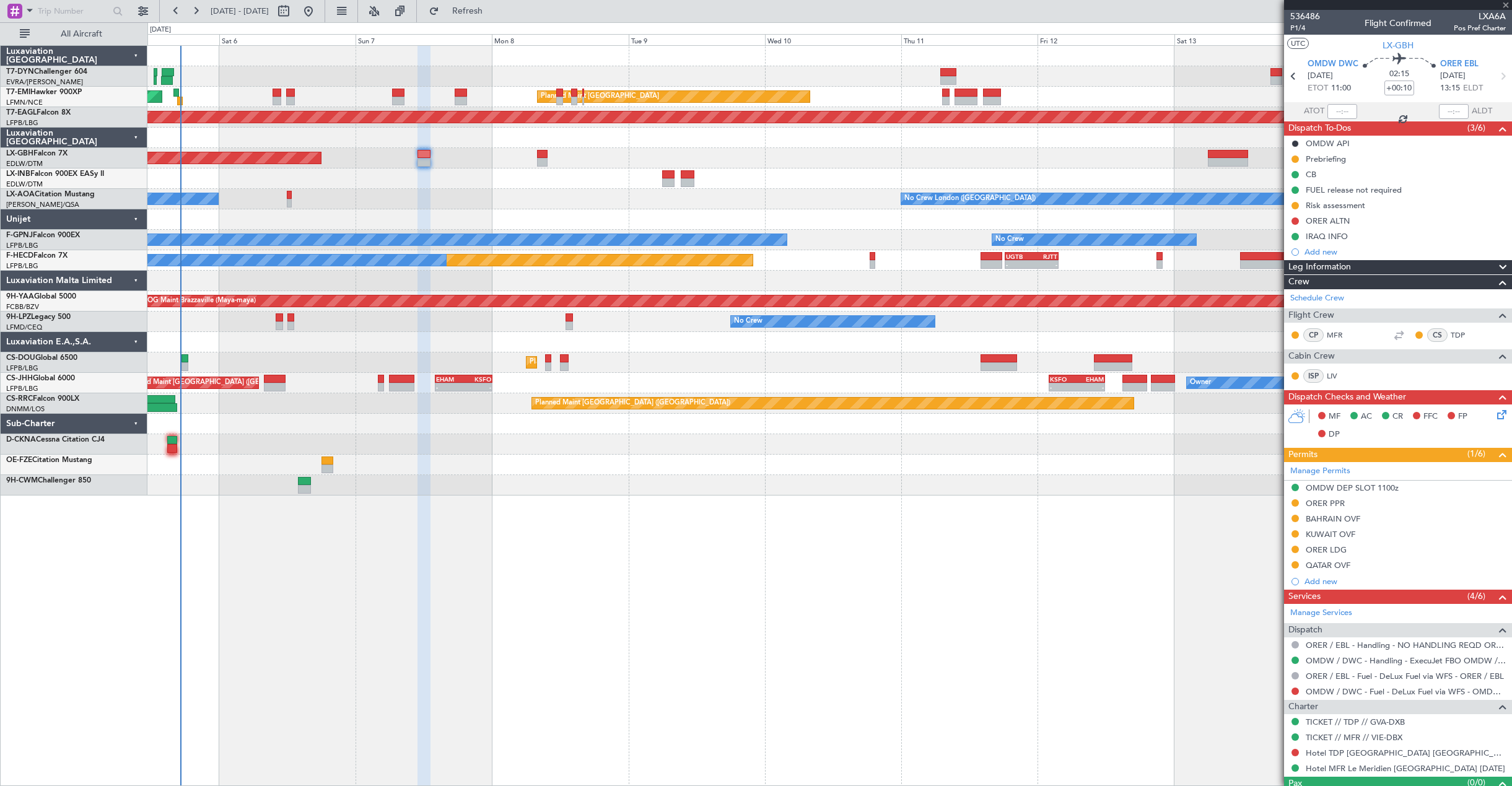
type input "-00:20"
type input "4"
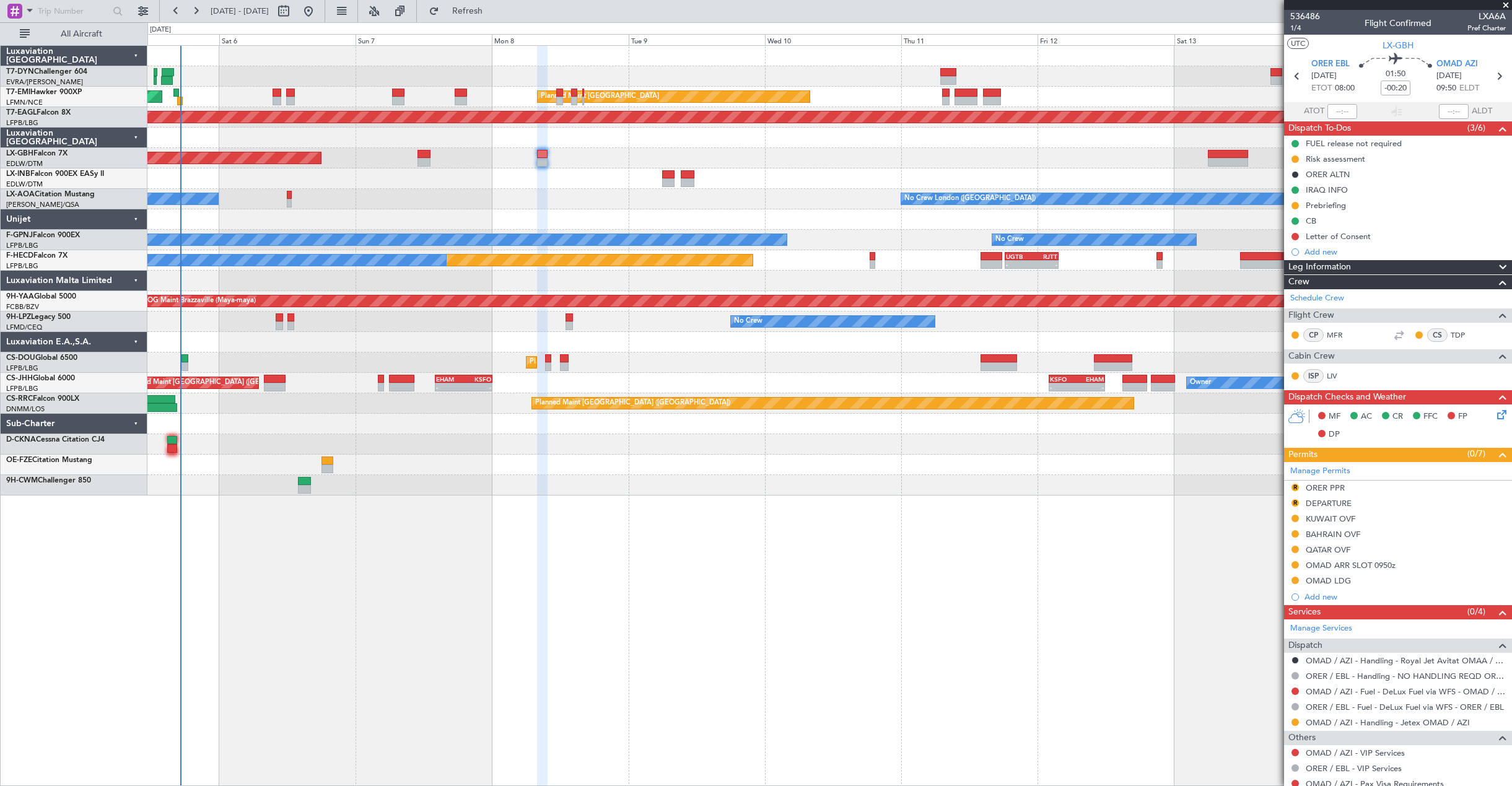
click at [566, 168] on div "AOG Maint Riga (Riga Intl) Planned Maint Zurich Planned Maint Zurich Grounded N…" at bounding box center [829, 270] width 1364 height 449
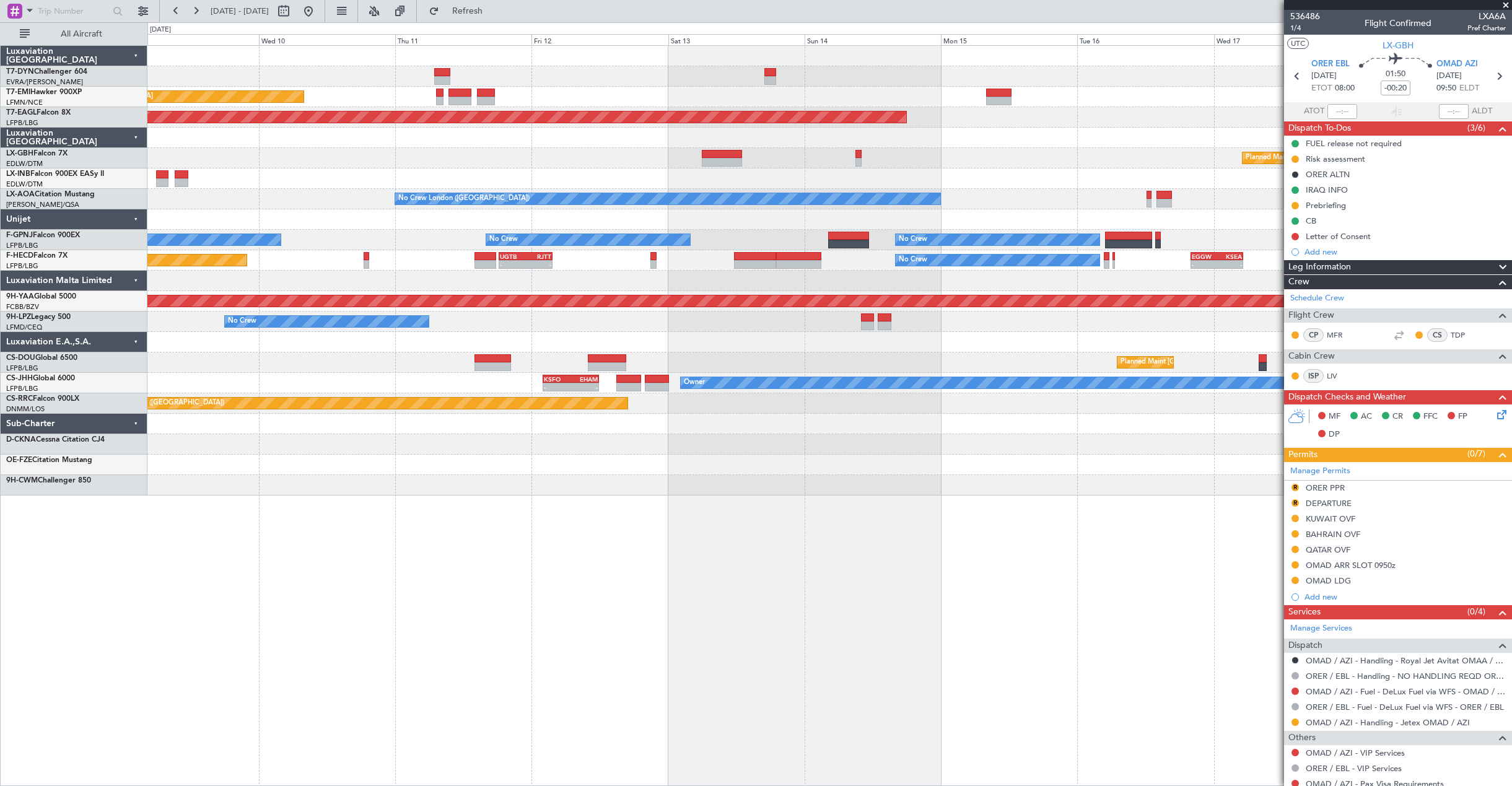
click at [539, 171] on div at bounding box center [829, 179] width 1364 height 21
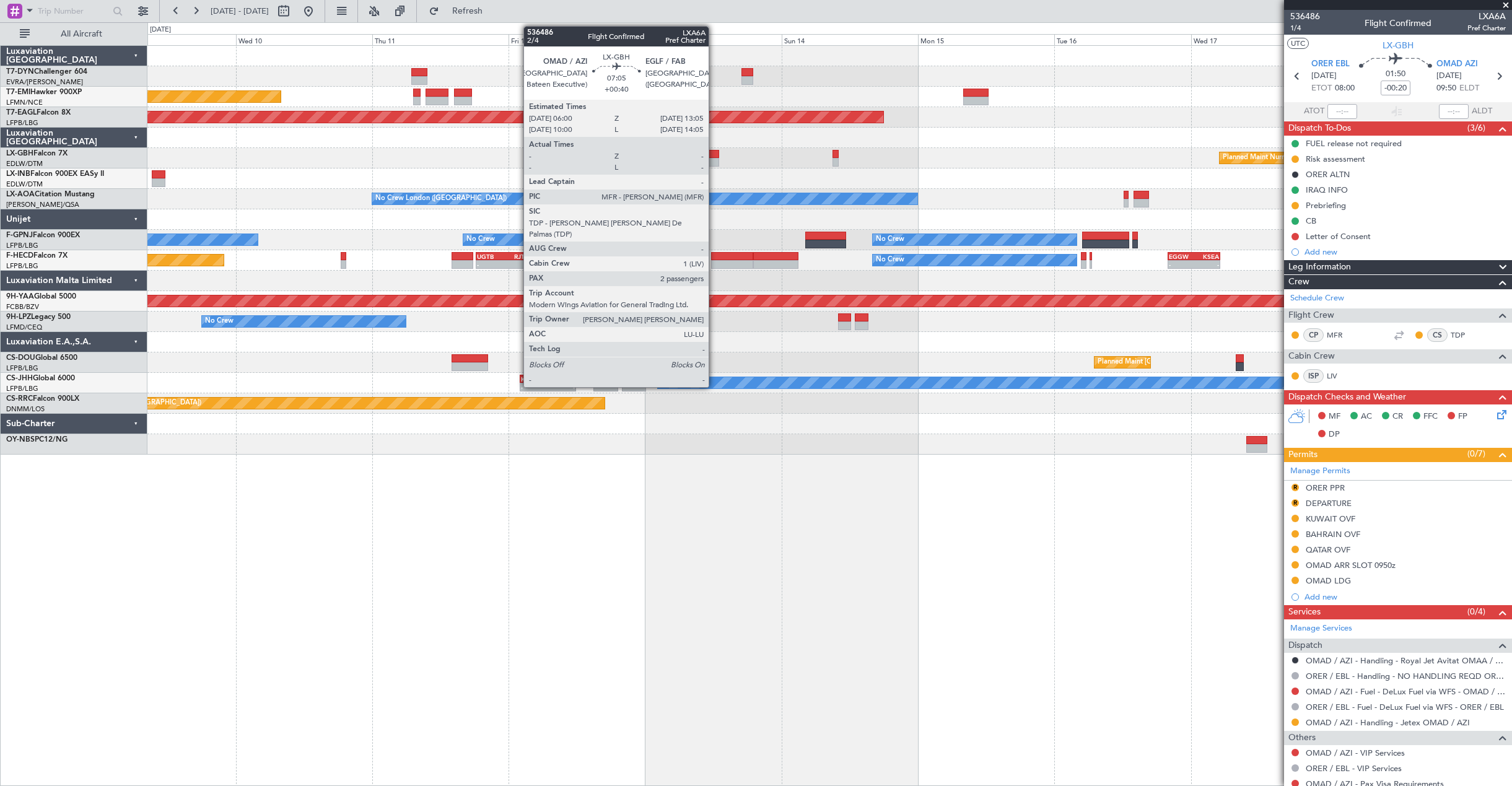
click at [714, 150] on div at bounding box center [699, 154] width 41 height 9
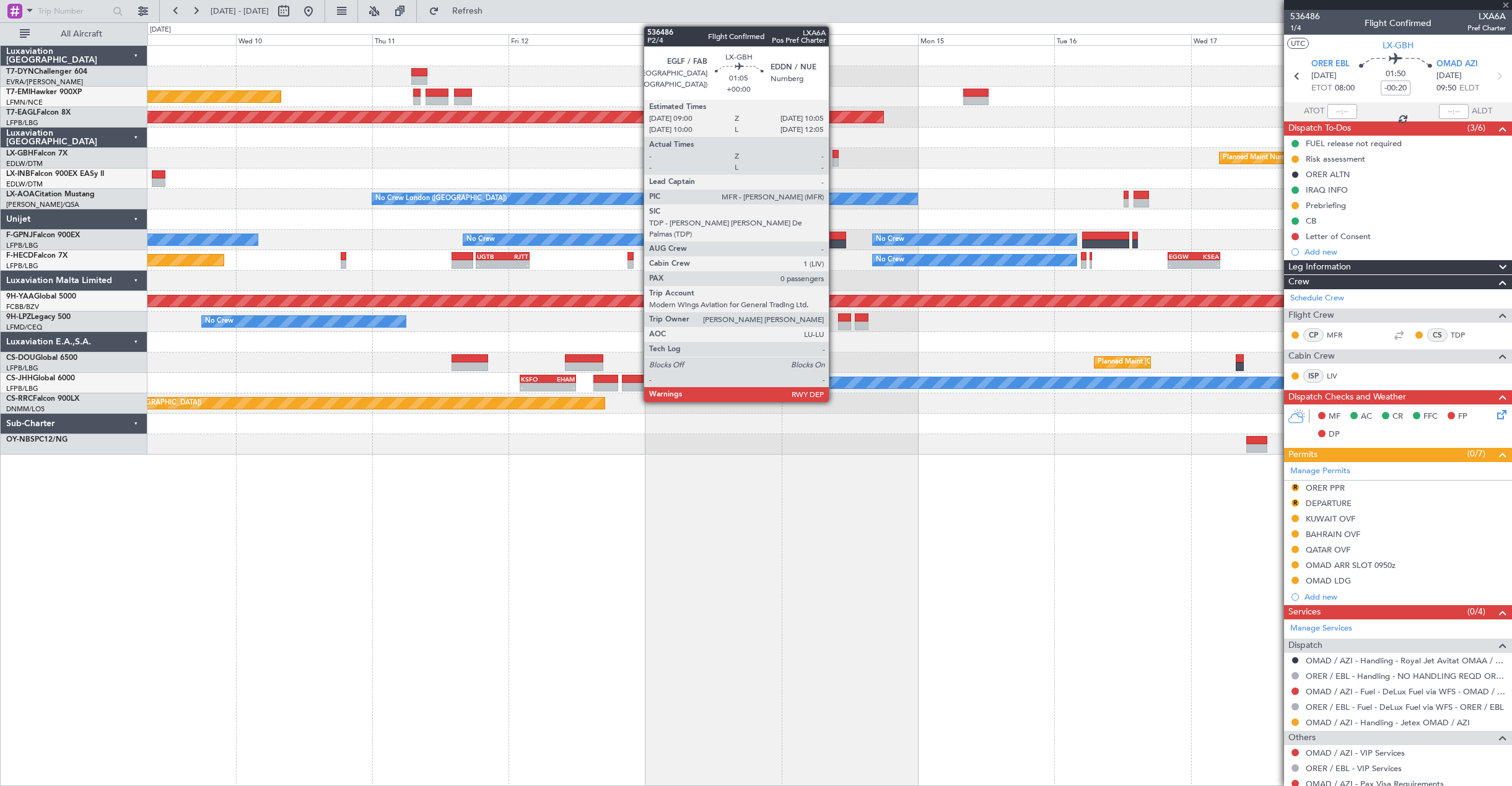
type input "+00:40"
type input "2"
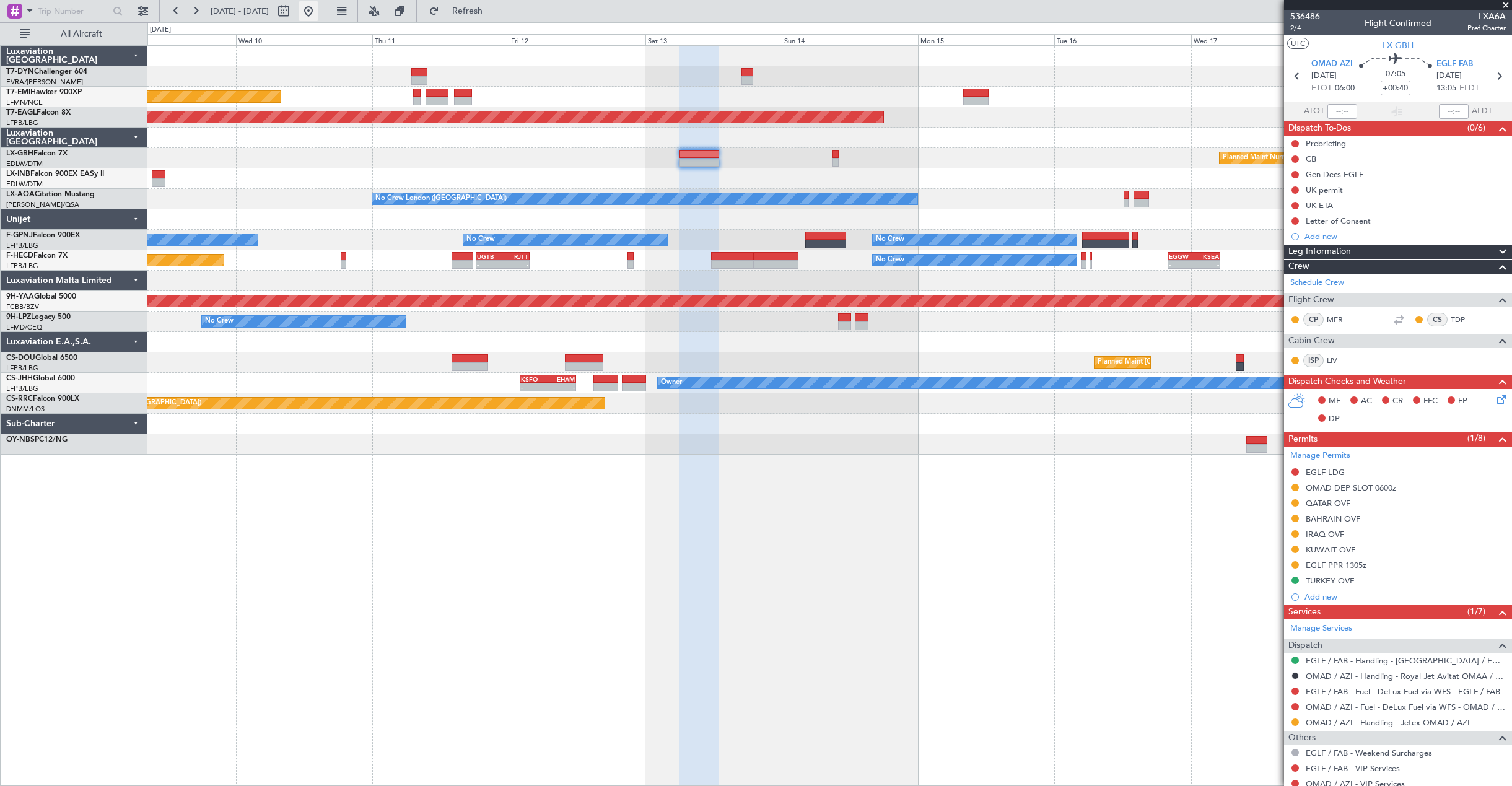
click at [319, 12] on button at bounding box center [308, 11] width 20 height 20
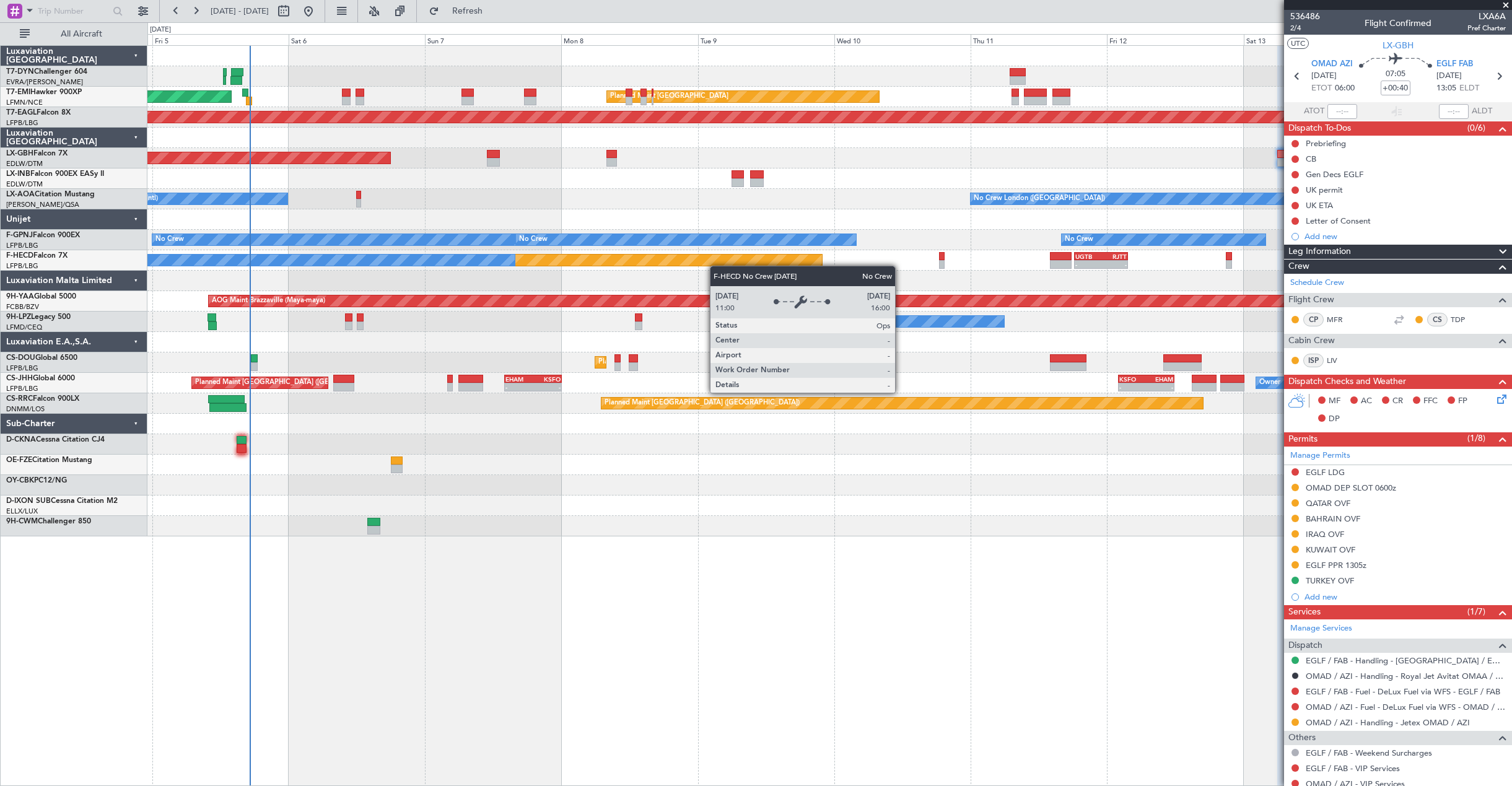
click at [443, 263] on div "No Crew" at bounding box center [228, 260] width 573 height 11
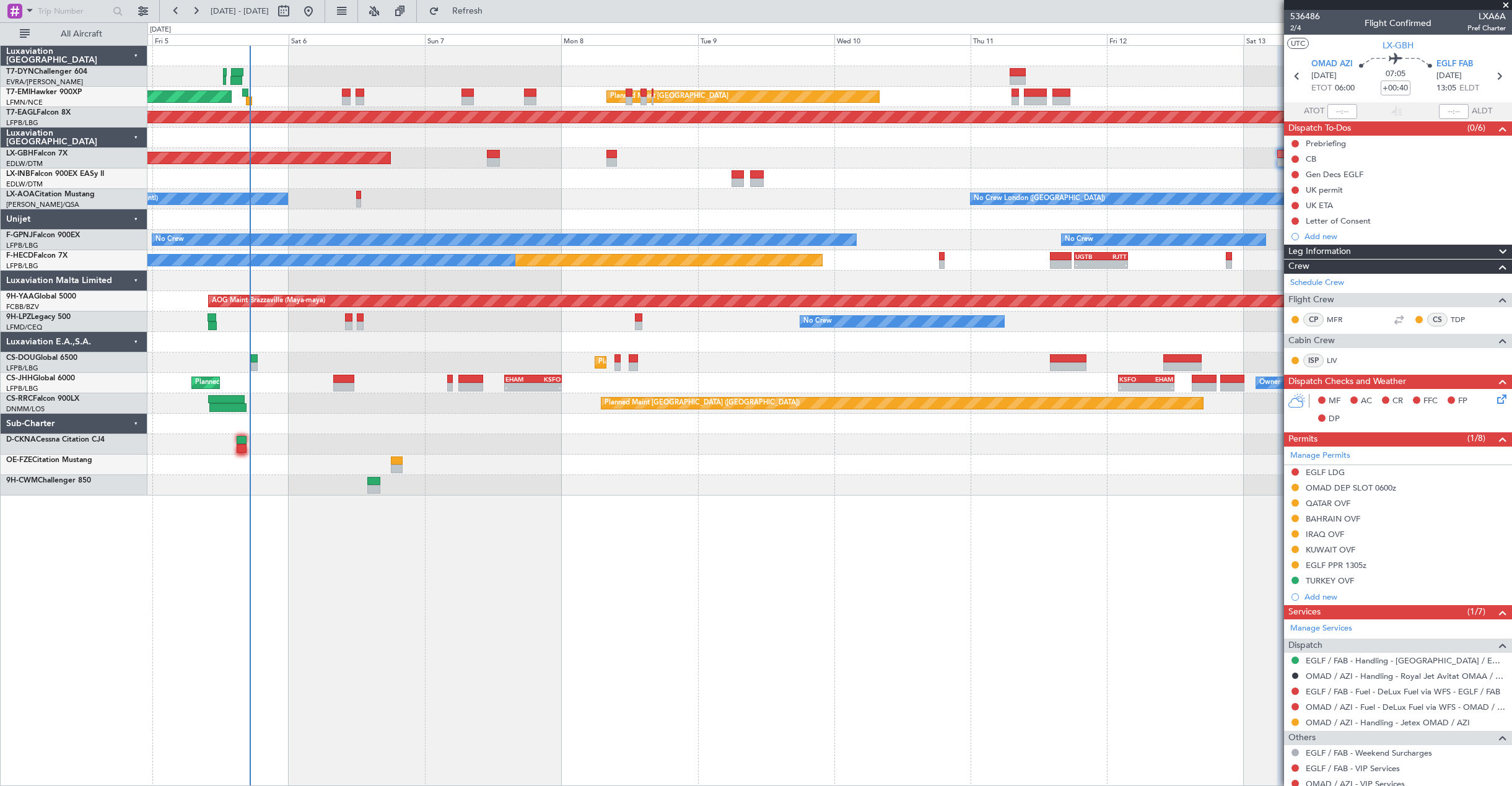
click at [771, 468] on div "AOG Maint Riga (Riga Intl) Planned Maint Zurich Planned Maint Zurich Grounded N…" at bounding box center [829, 270] width 1364 height 449
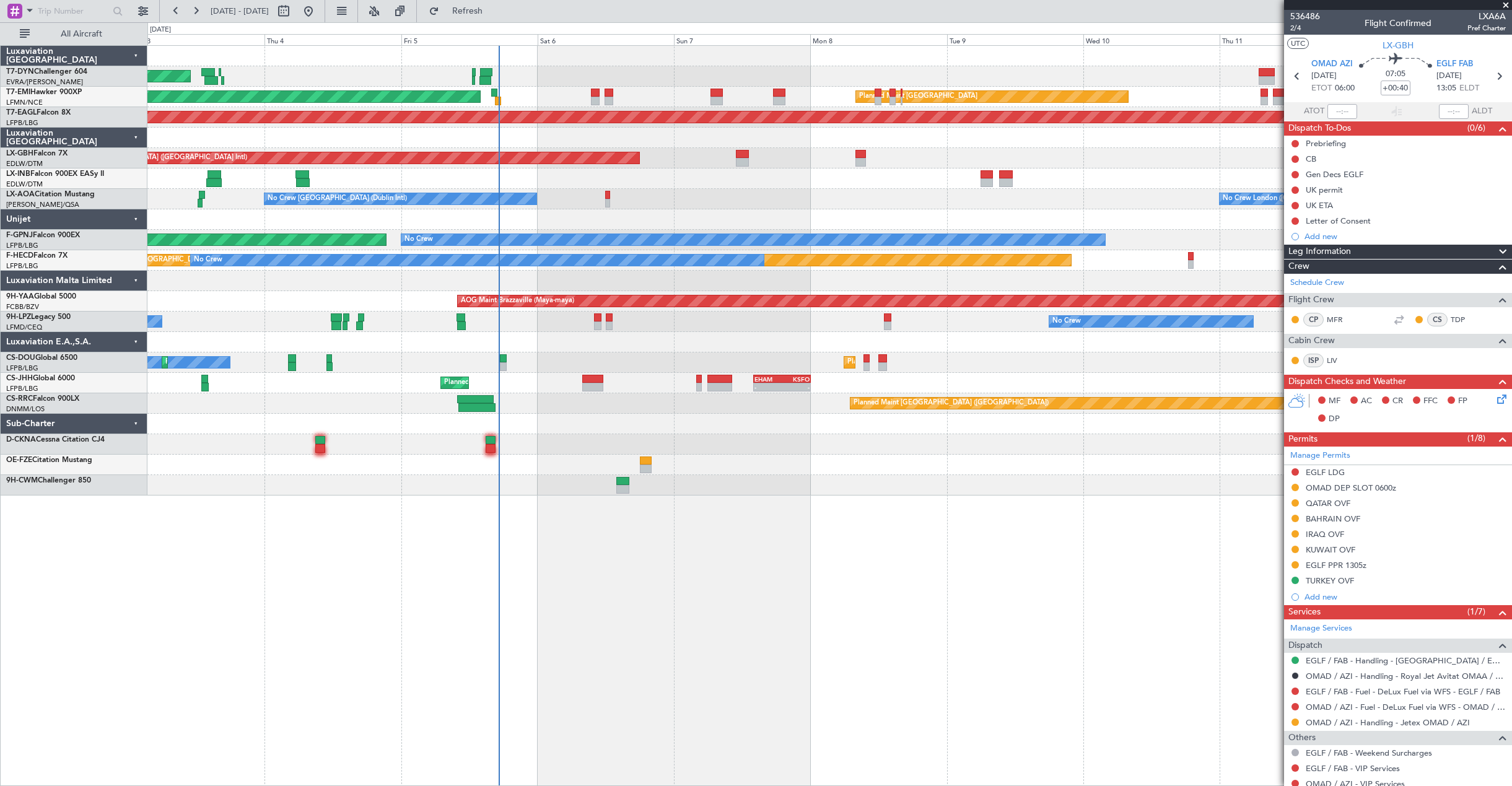
click at [577, 458] on div at bounding box center [829, 465] width 1364 height 21
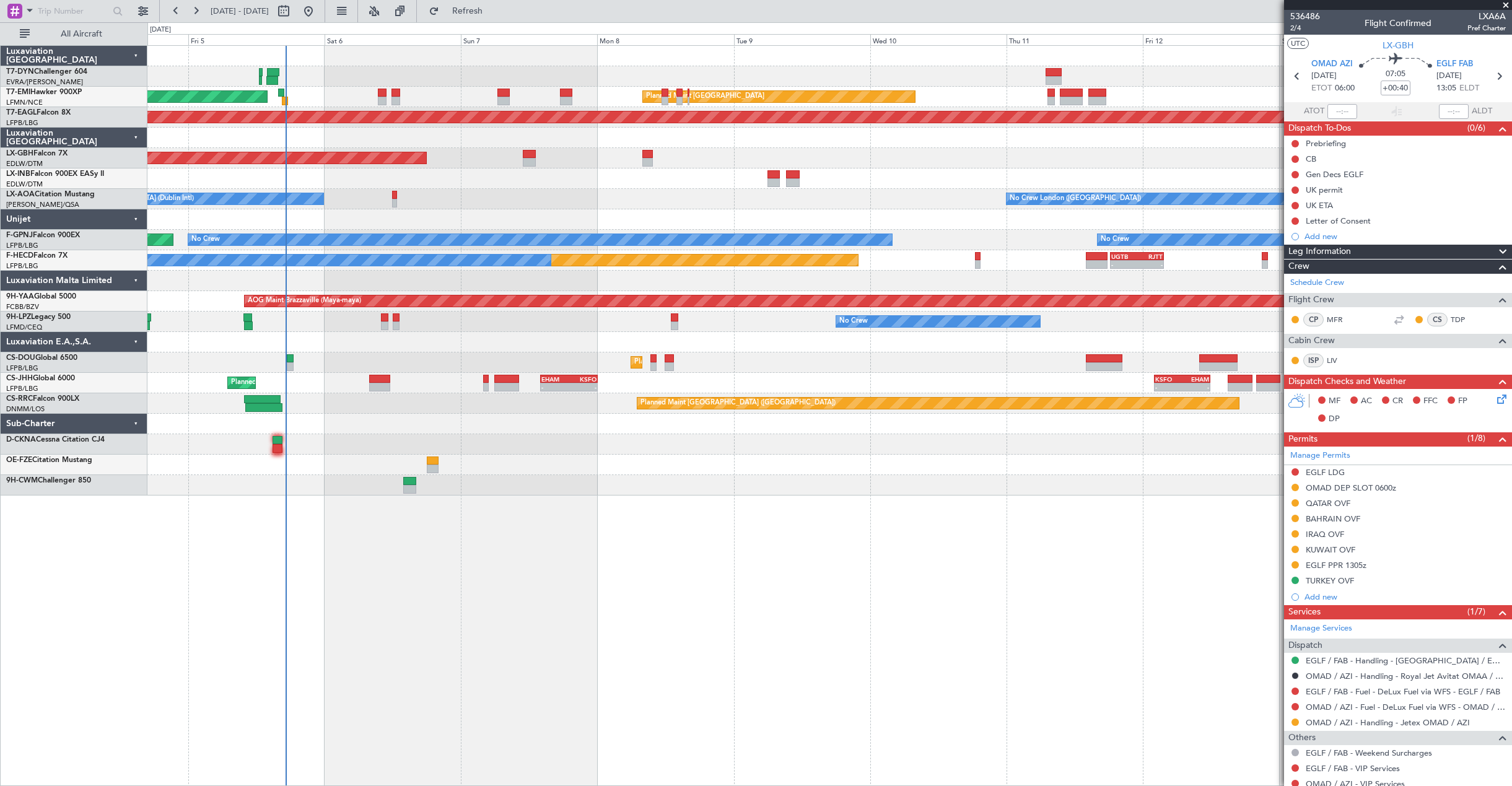
click at [763, 453] on div "AOG Maint Riga (Riga Intl) Planned Maint Zurich Planned Maint Zurich Grounded N…" at bounding box center [829, 270] width 1364 height 449
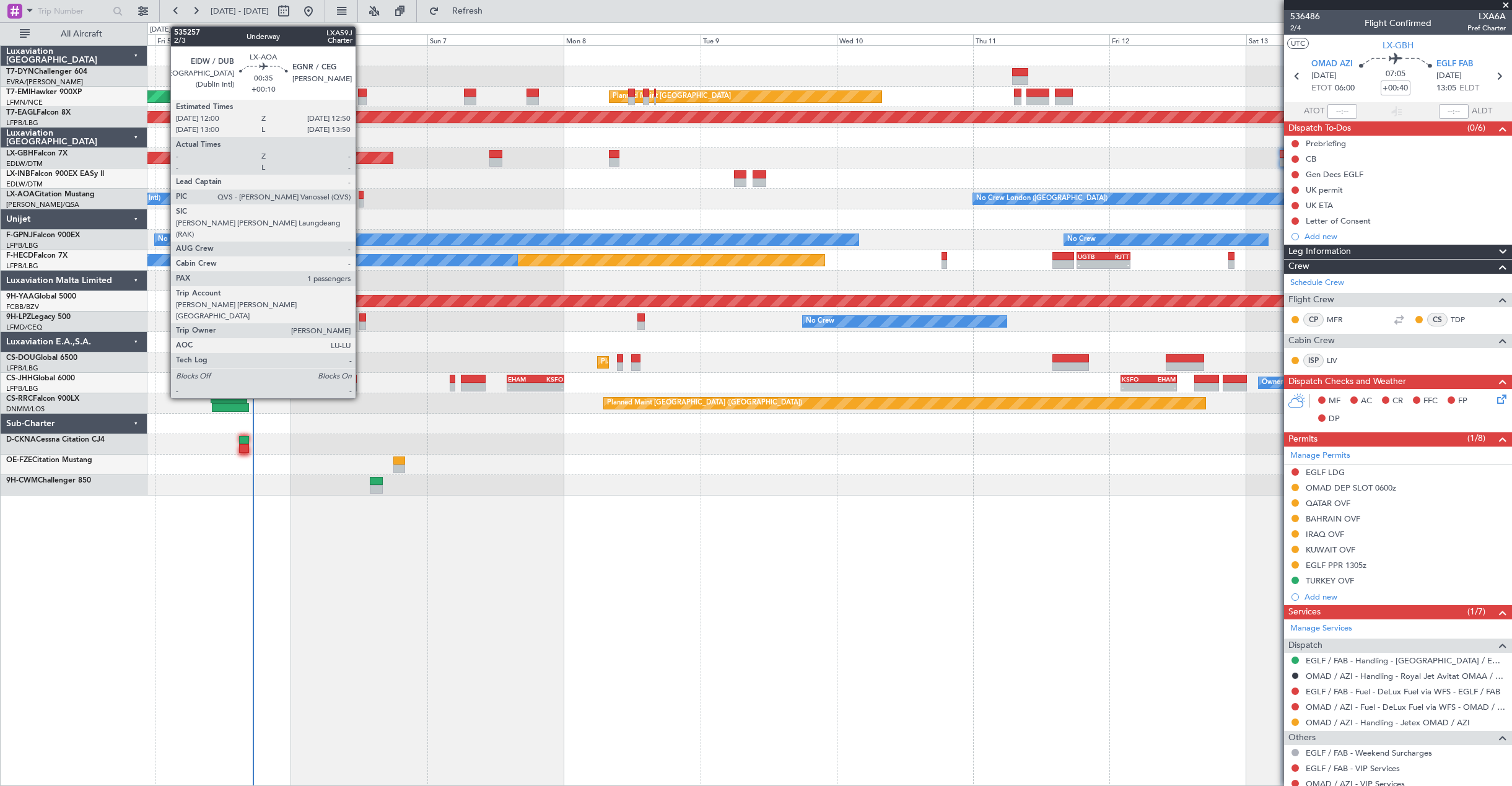
click at [362, 197] on div at bounding box center [361, 195] width 5 height 9
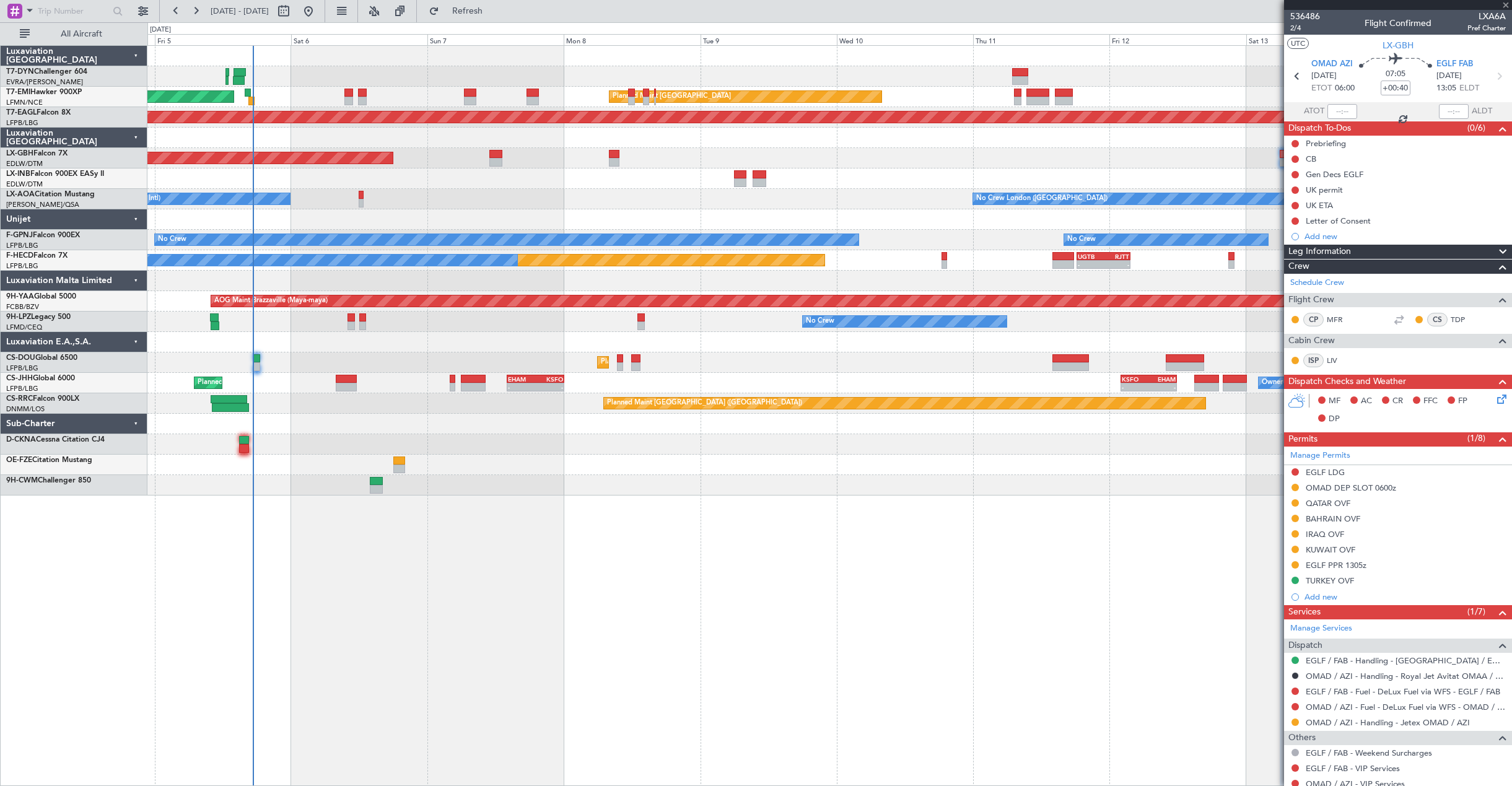
type input "+00:10"
type input "1"
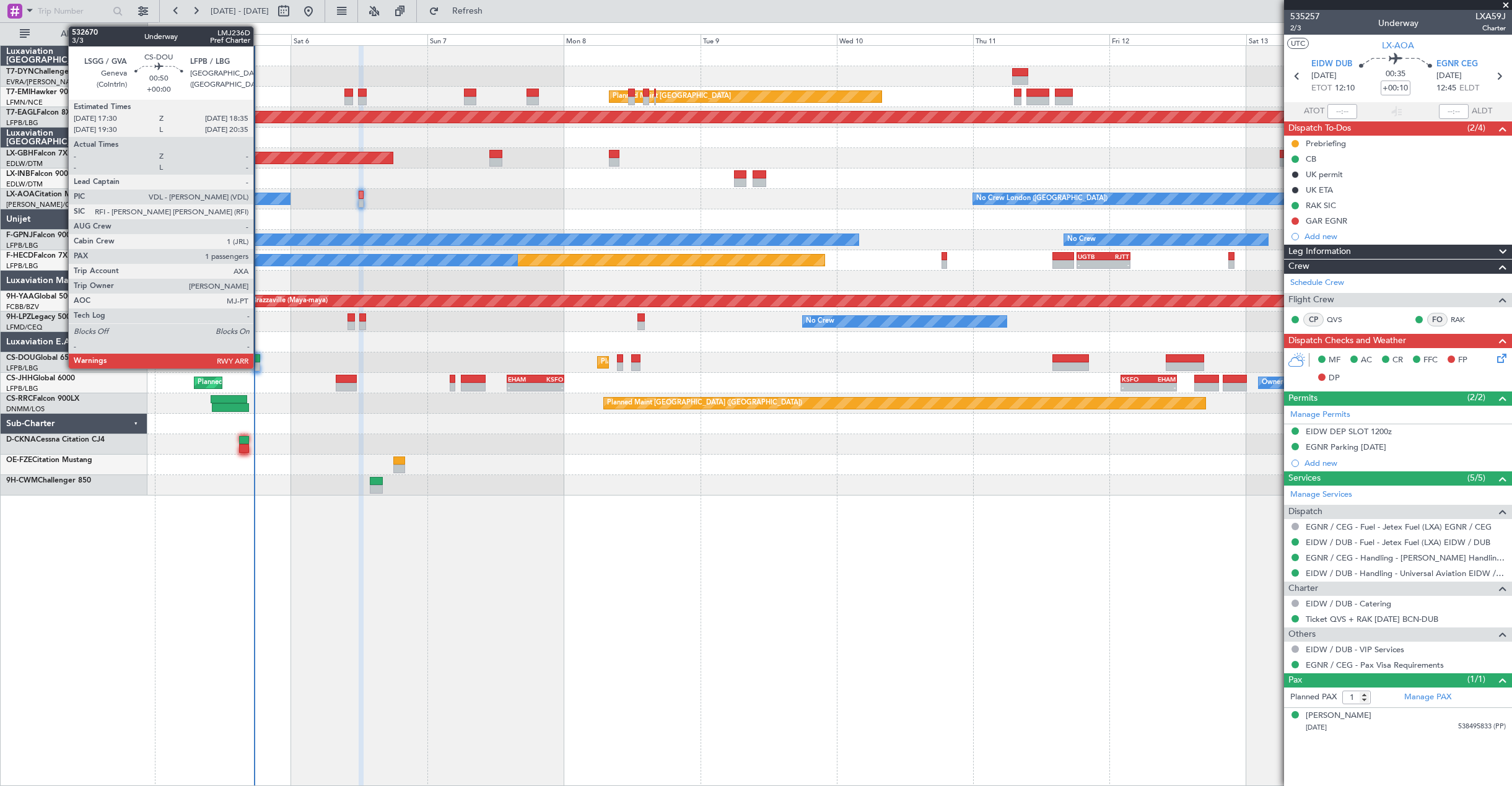
click at [259, 361] on div at bounding box center [256, 358] width 6 height 9
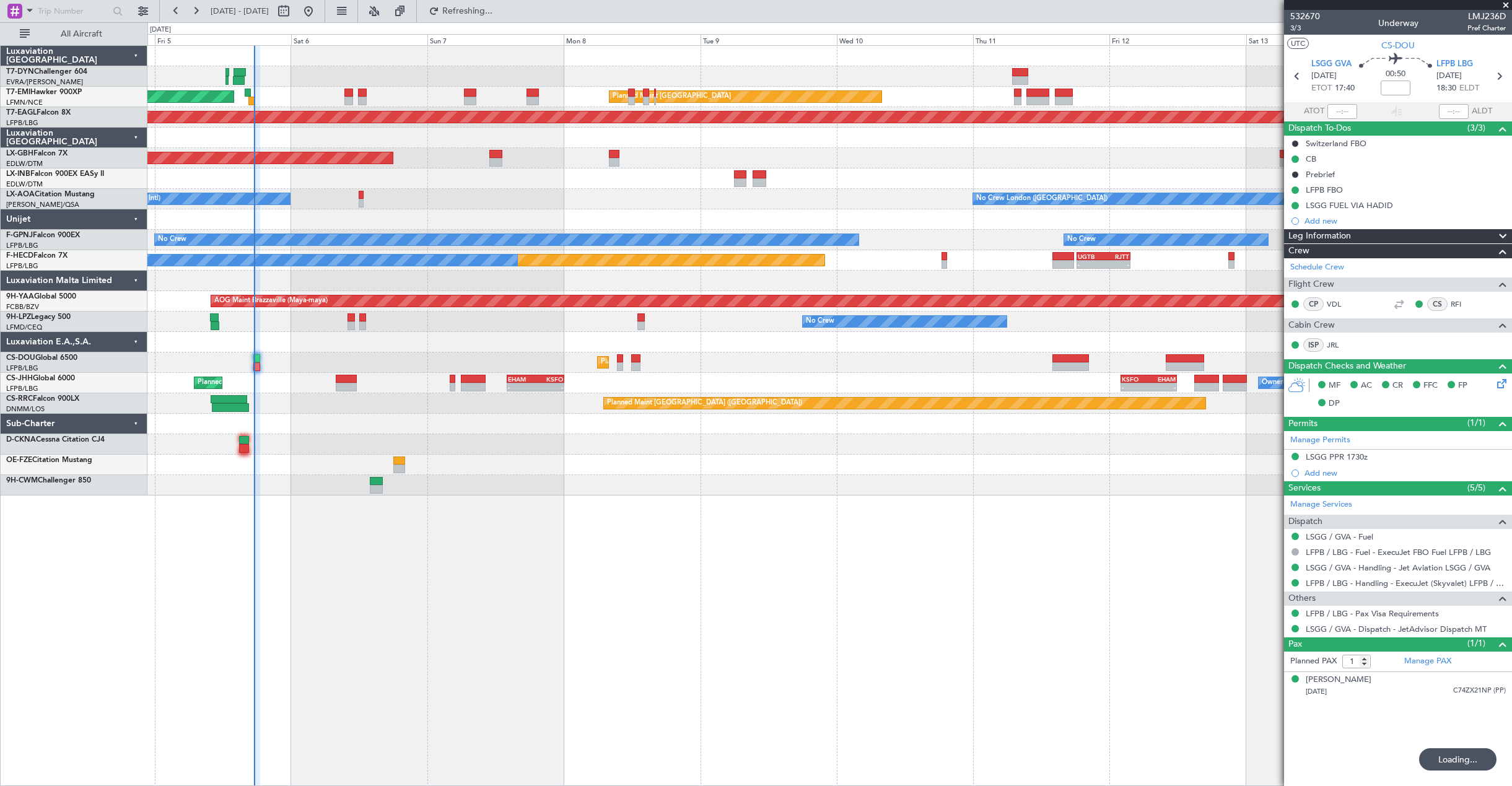
type input "17:27"
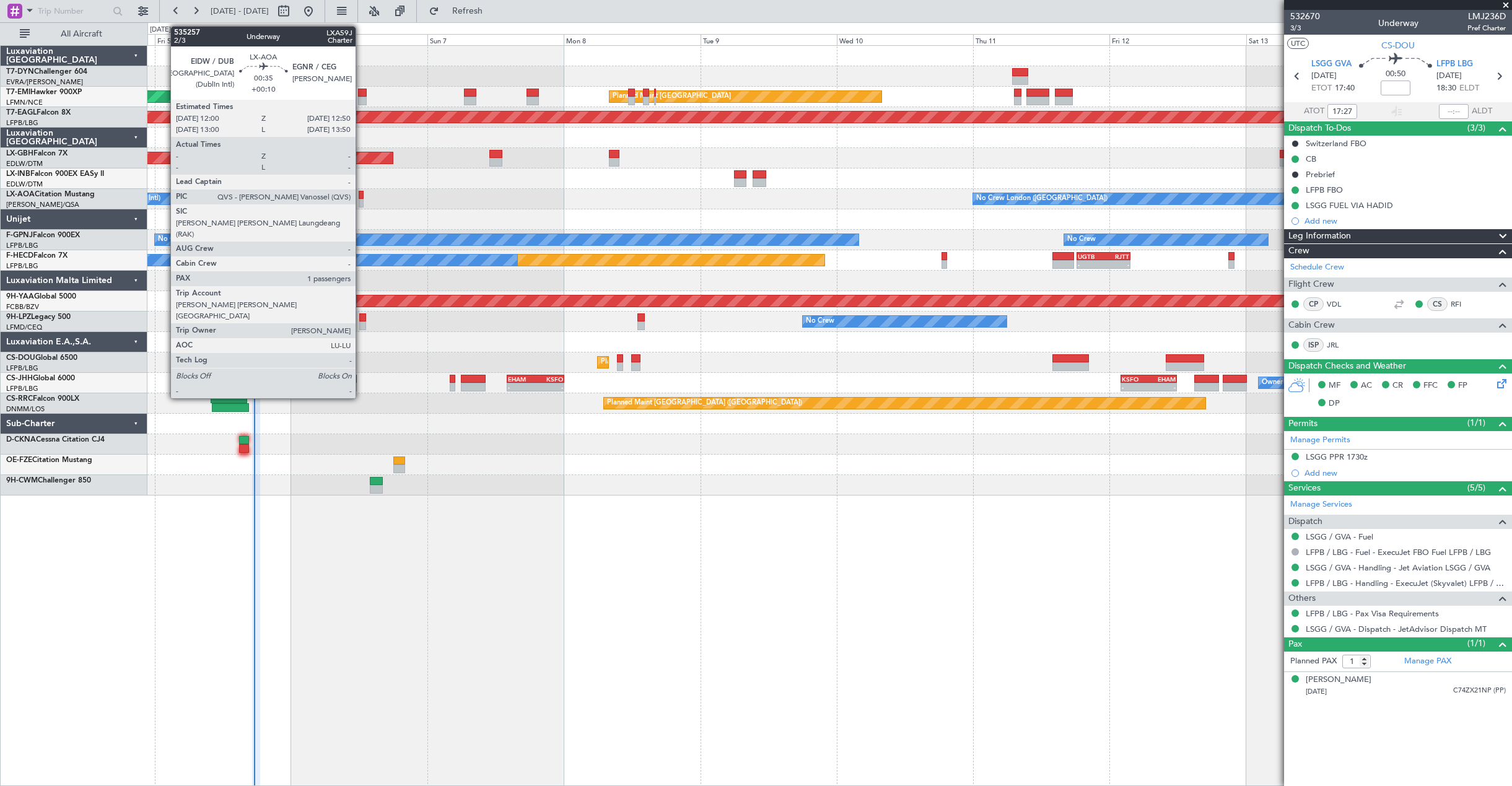
click at [361, 201] on div at bounding box center [361, 203] width 5 height 9
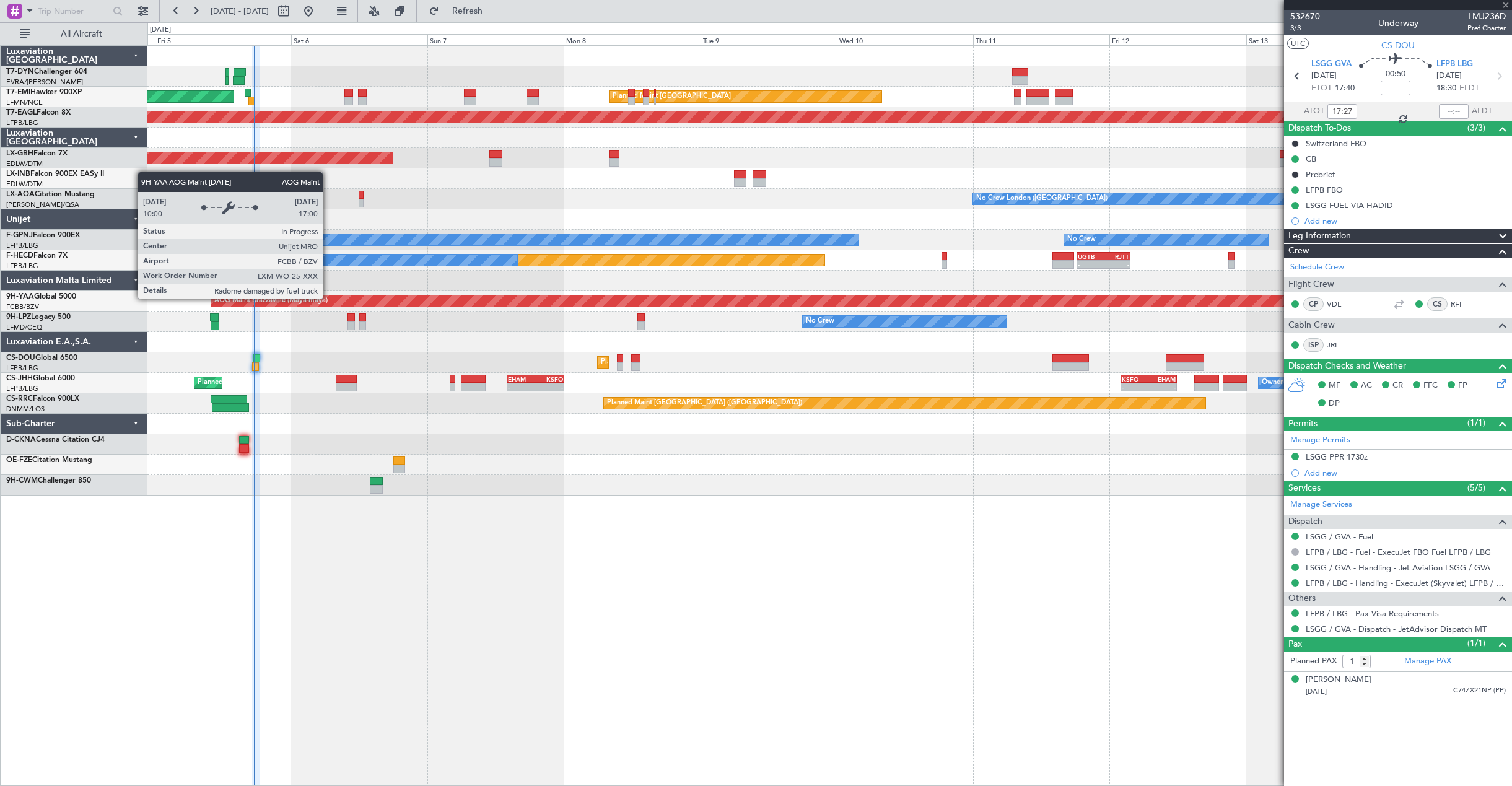
type input "+00:10"
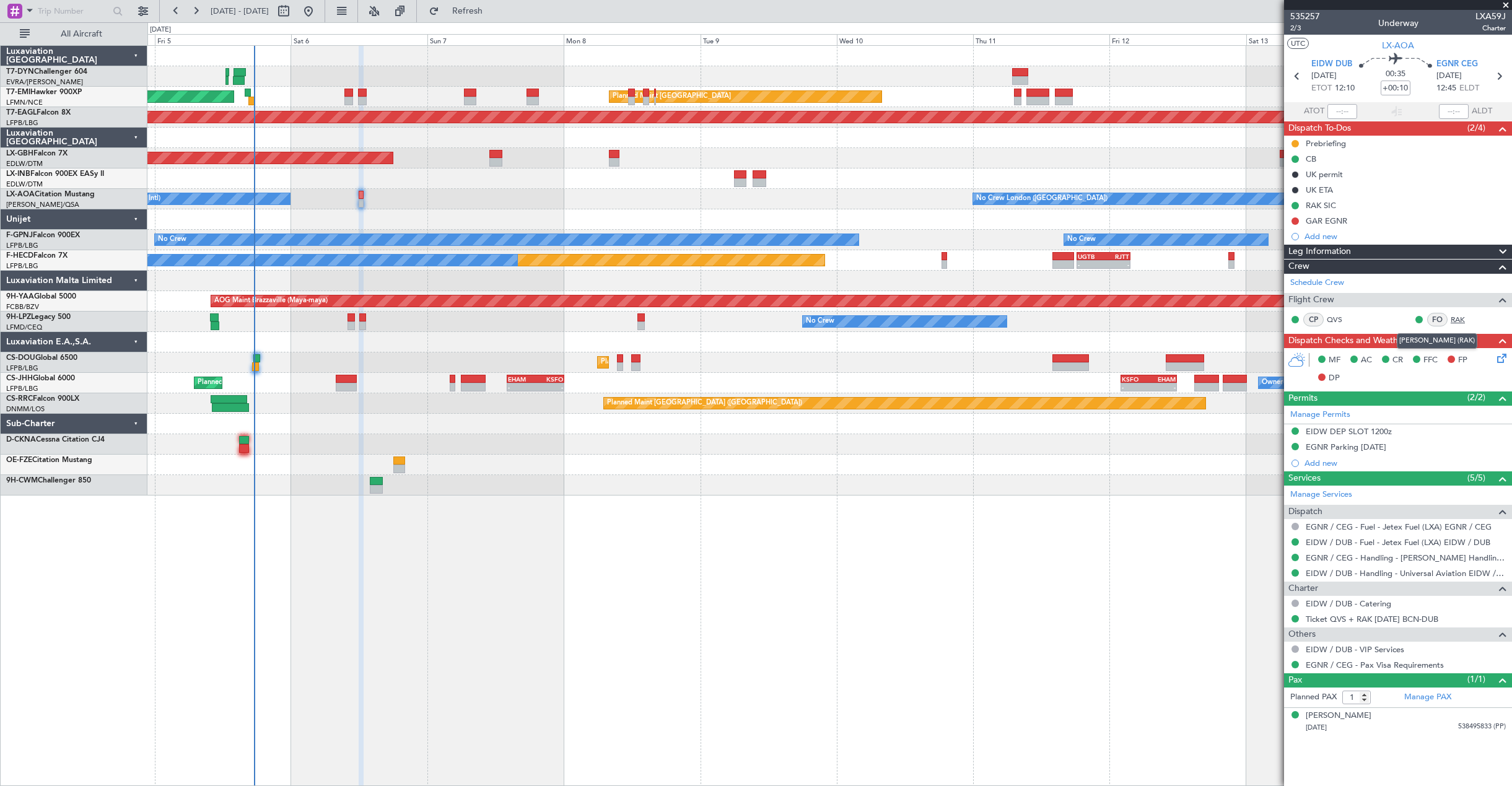
click at [1459, 318] on link "RAK" at bounding box center [1465, 319] width 28 height 11
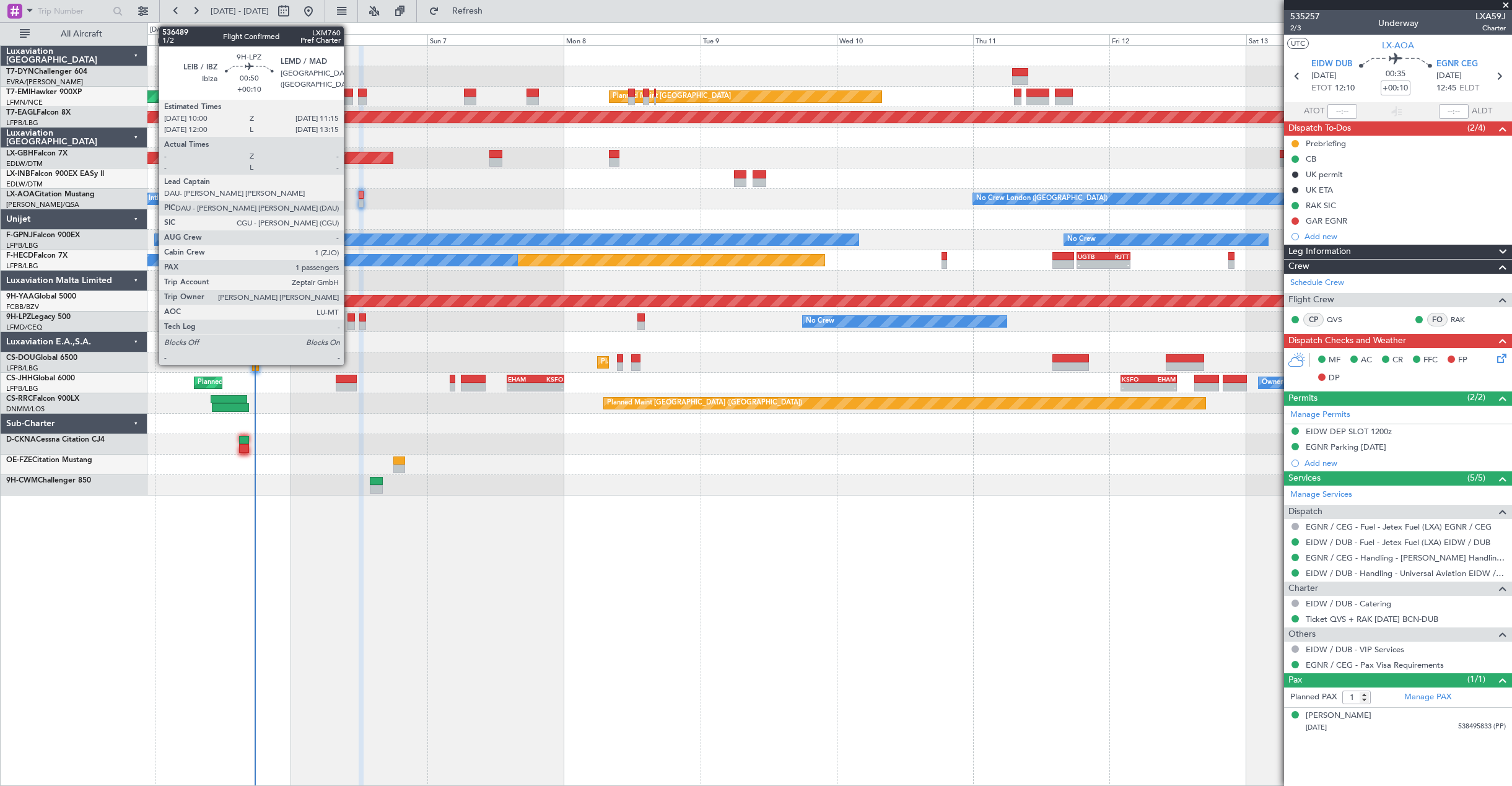
click at [350, 320] on div at bounding box center [350, 318] width 7 height 9
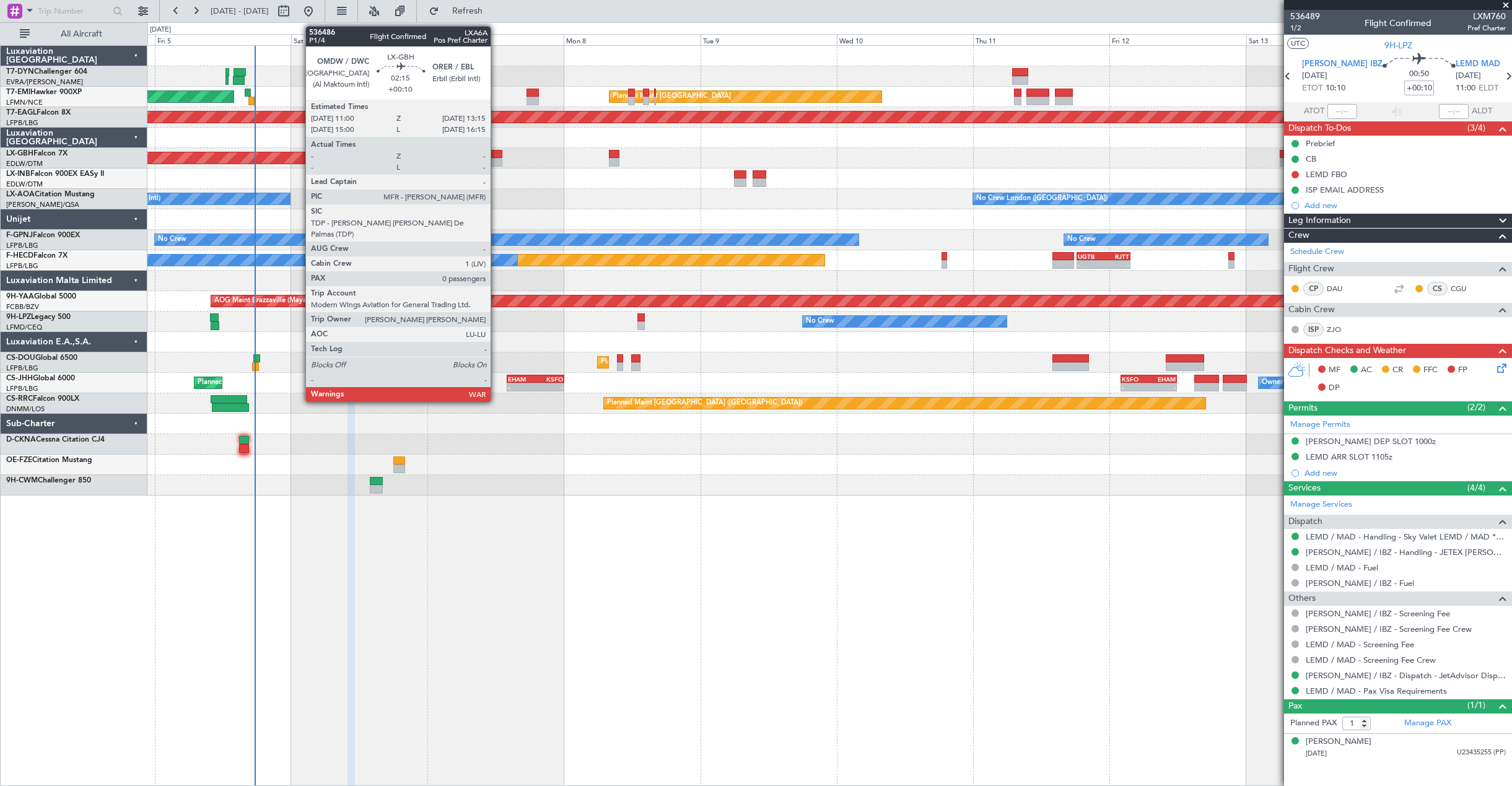
click at [497, 162] on div at bounding box center [496, 162] width 13 height 9
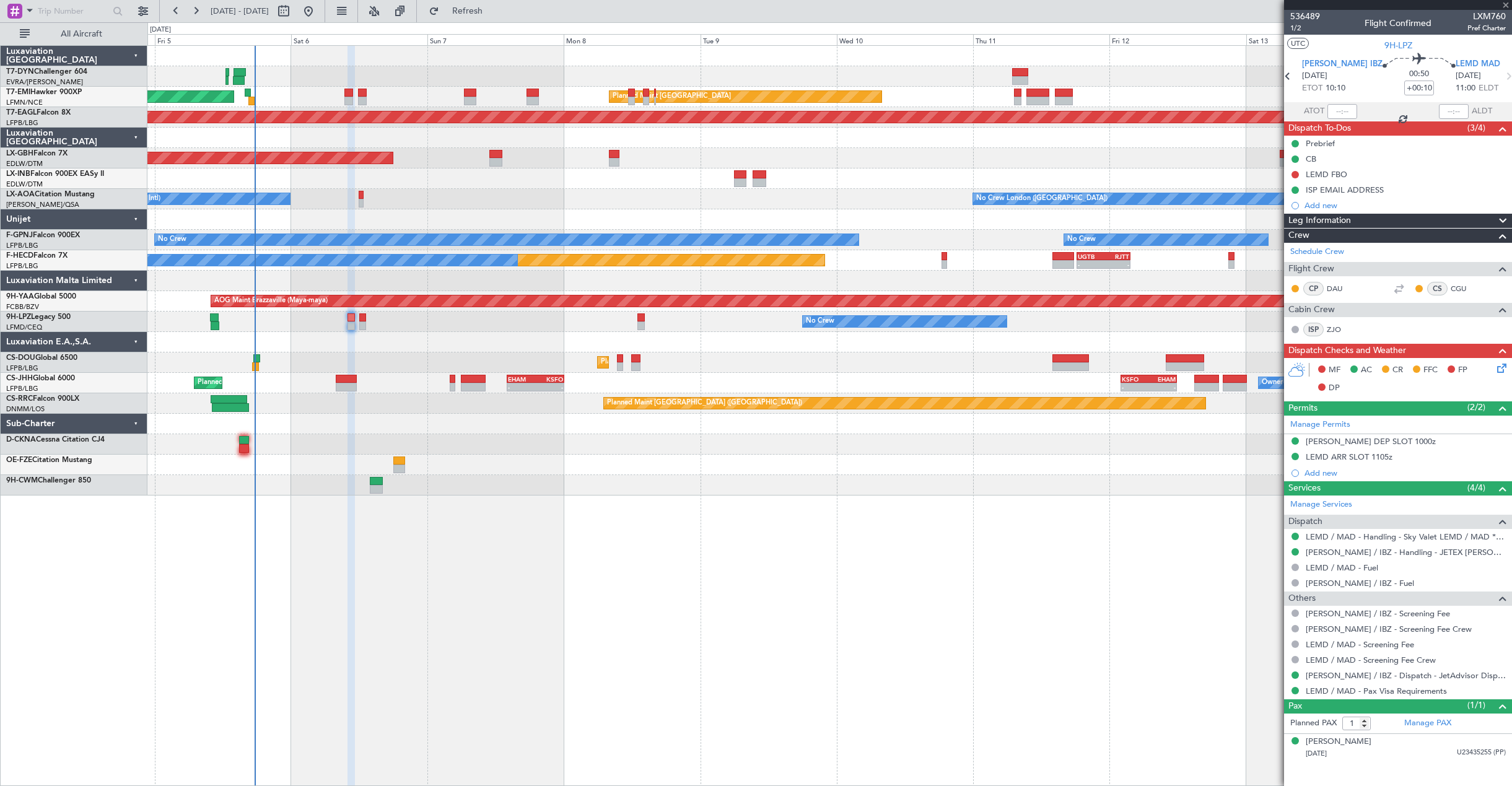
type input "0"
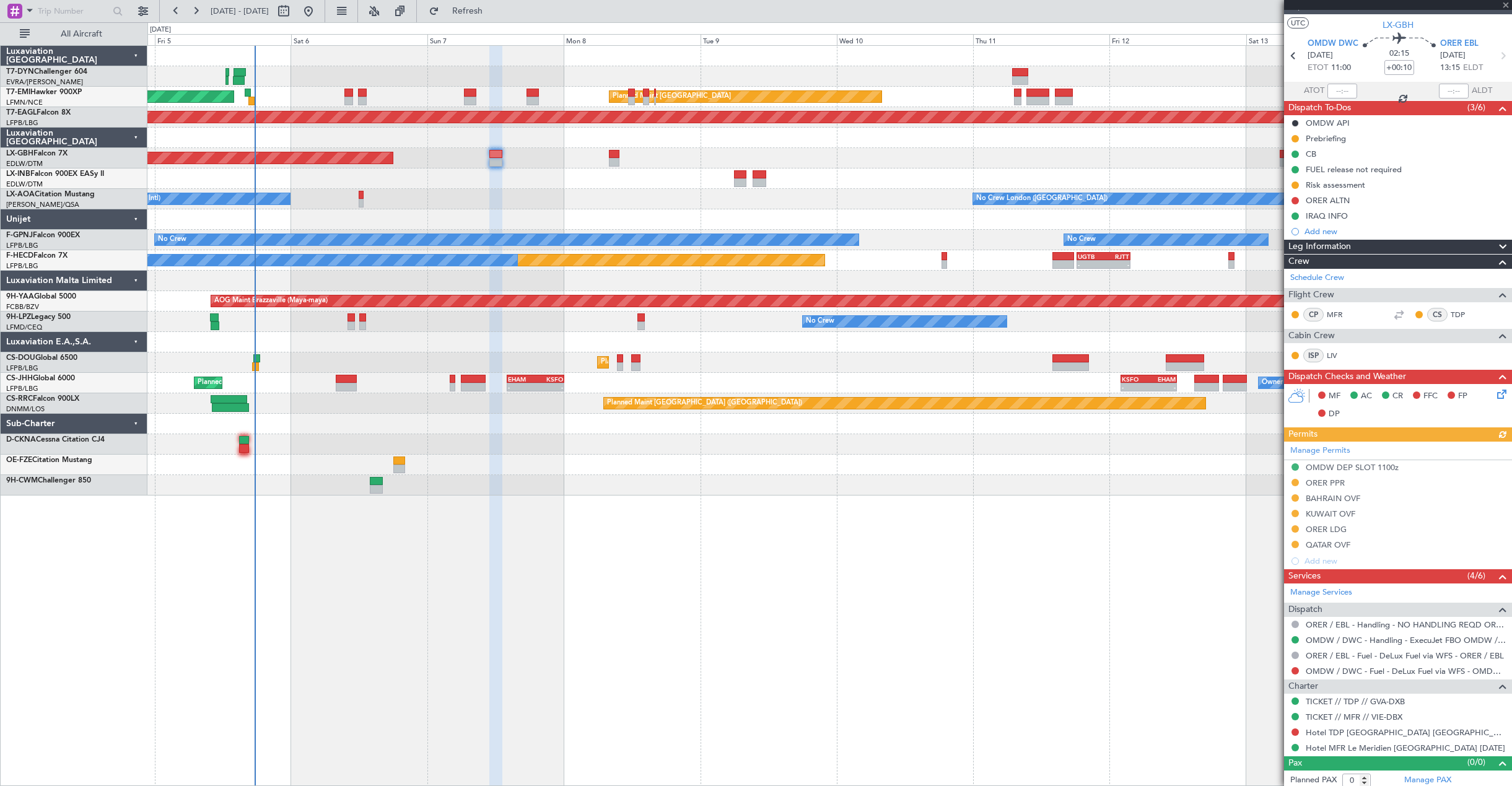
scroll to position [25, 0]
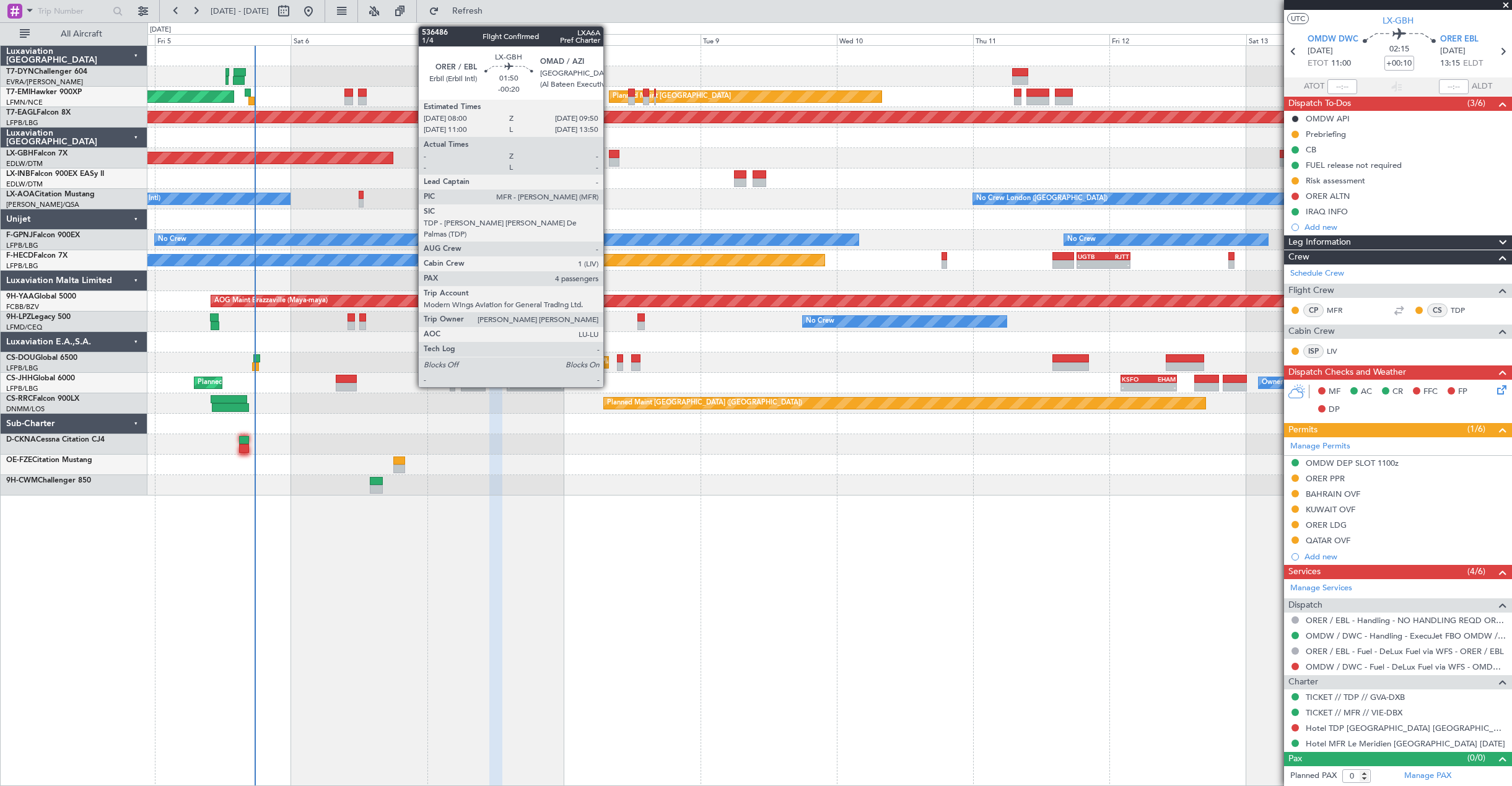
click at [609, 156] on div at bounding box center [614, 154] width 10 height 9
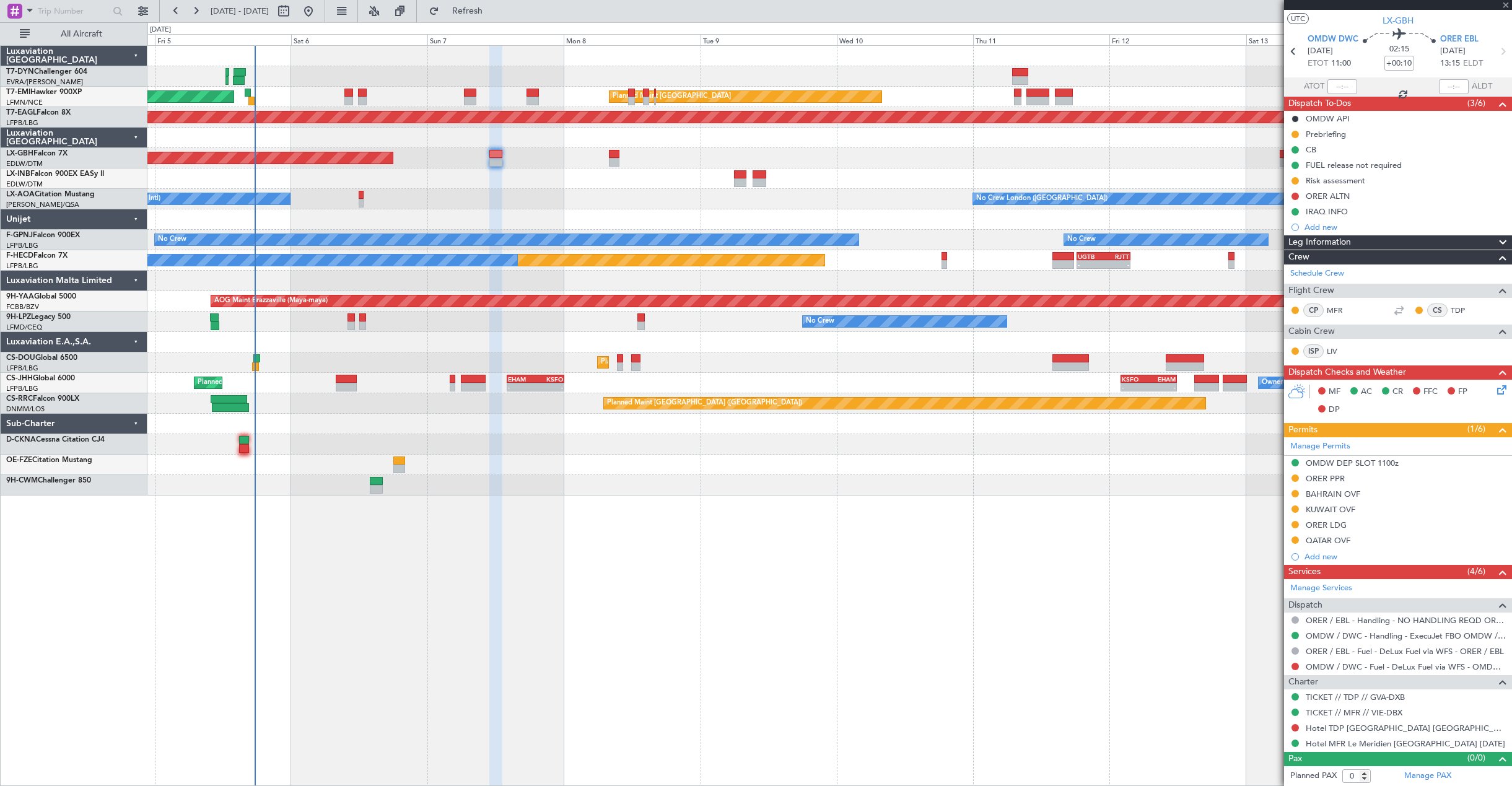
type input "-00:20"
type input "4"
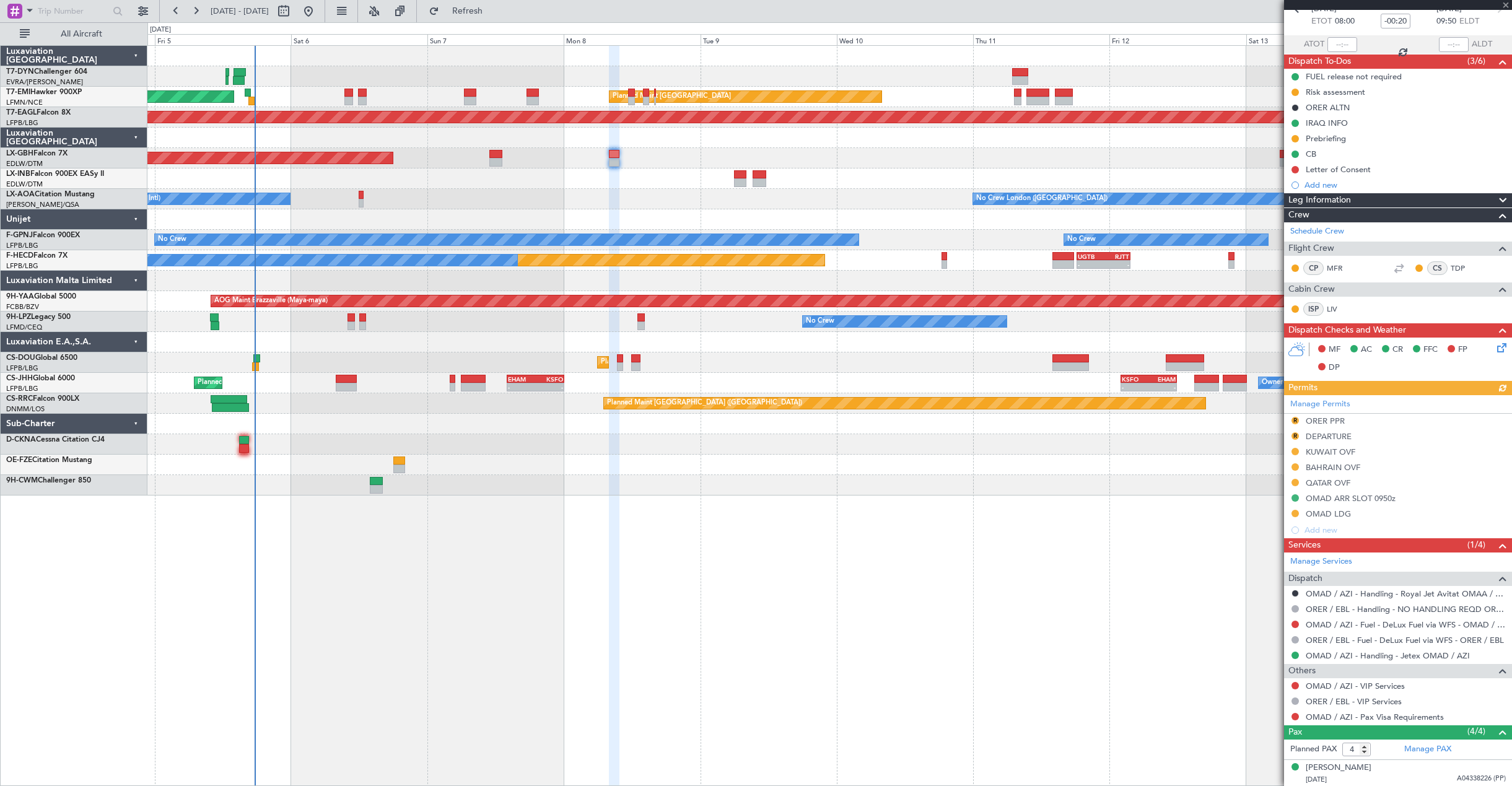
scroll to position [152, 0]
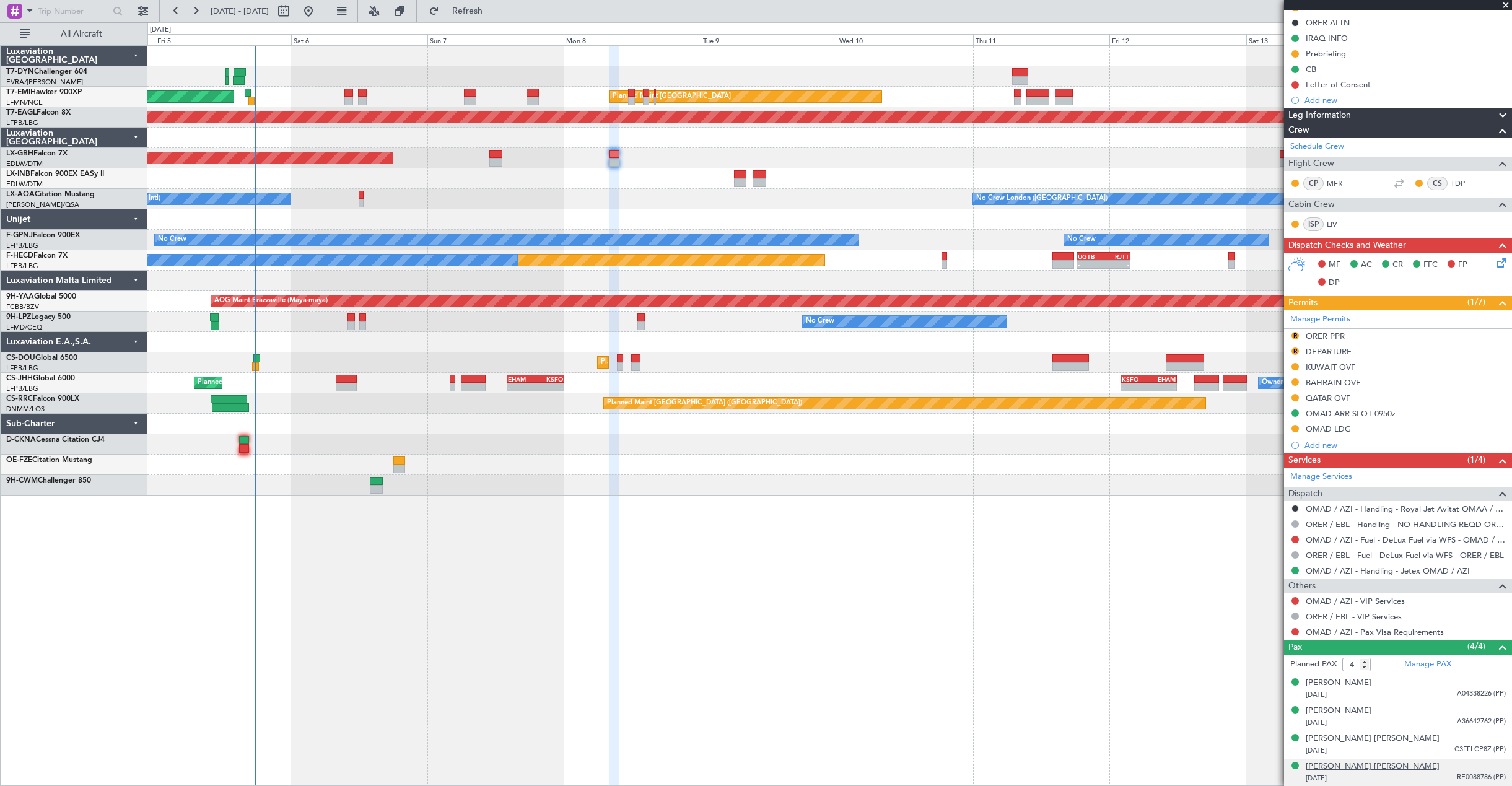
click at [1393, 765] on div "[PERSON_NAME] [PERSON_NAME]" at bounding box center [1373, 767] width 134 height 13
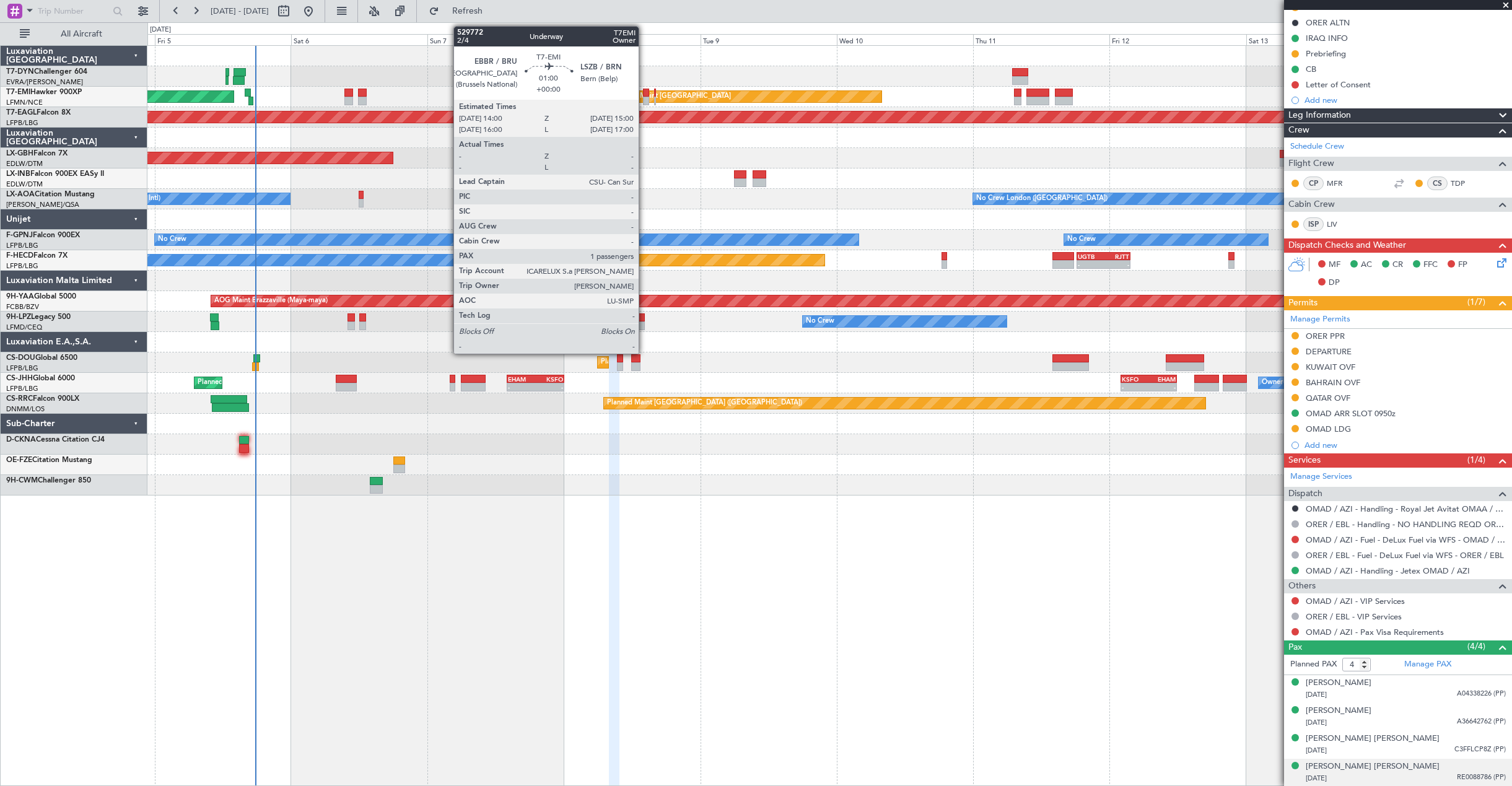
click at [644, 99] on div at bounding box center [647, 101] width 6 height 9
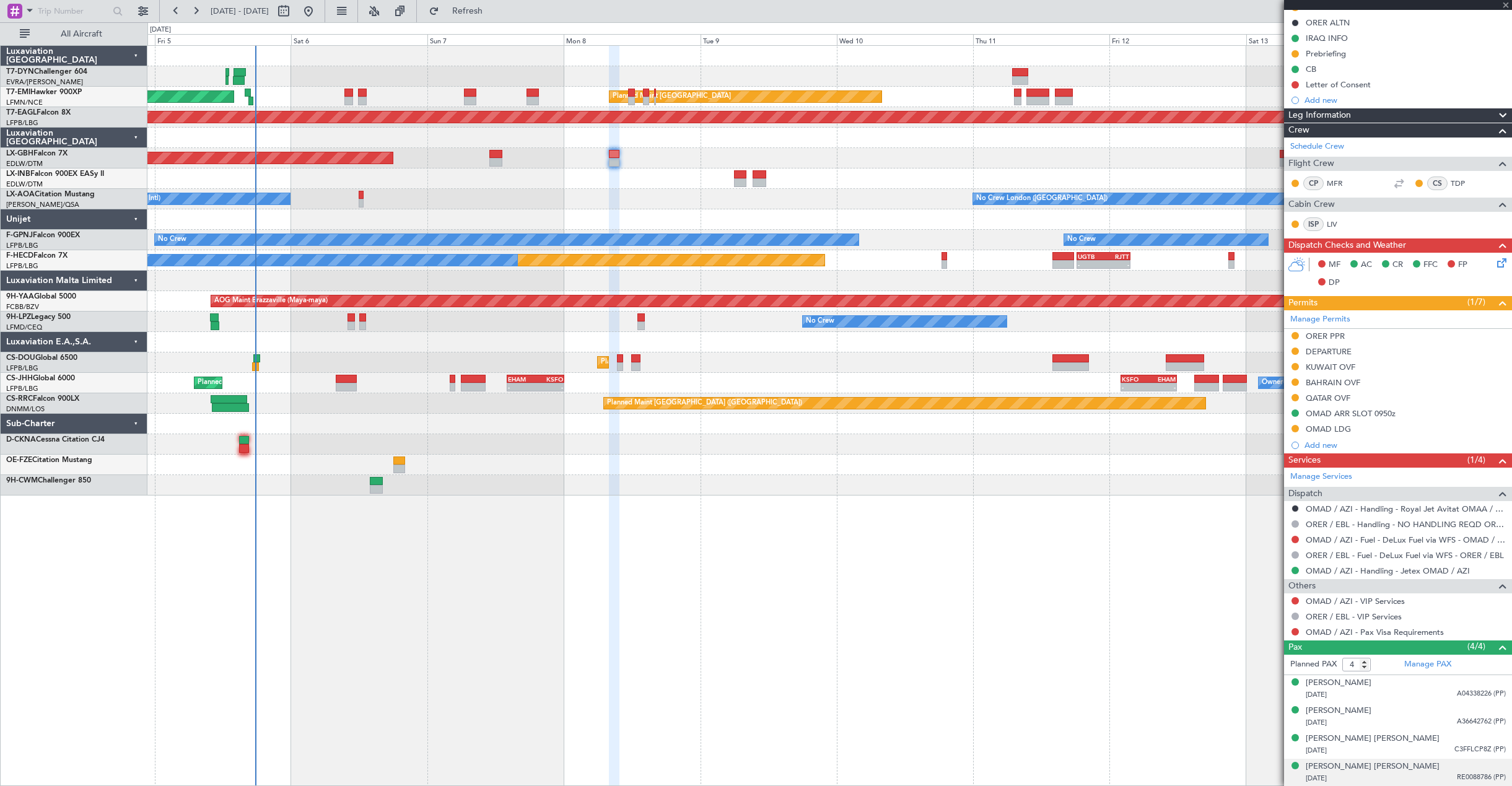
type input "1"
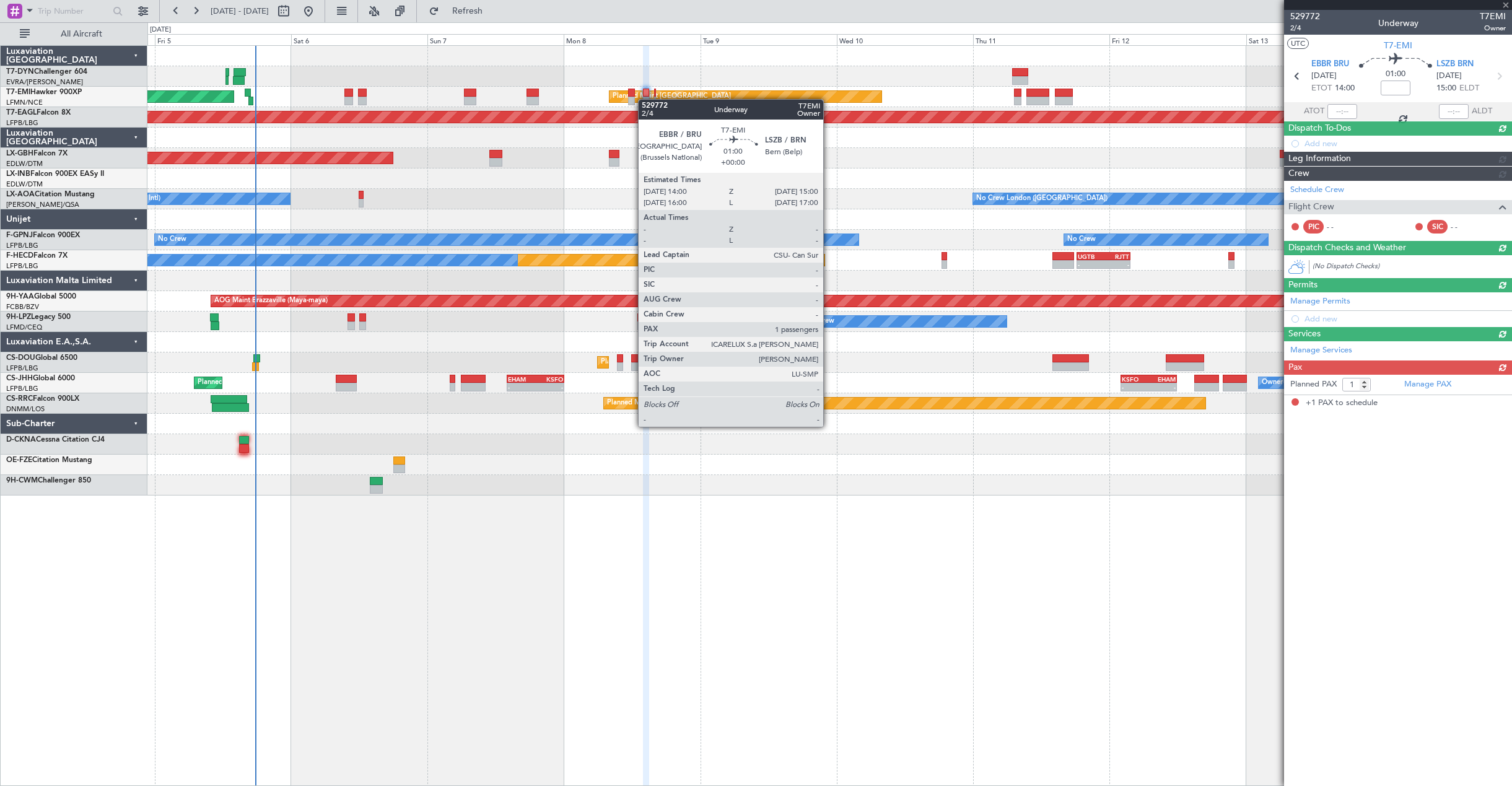
scroll to position [0, 0]
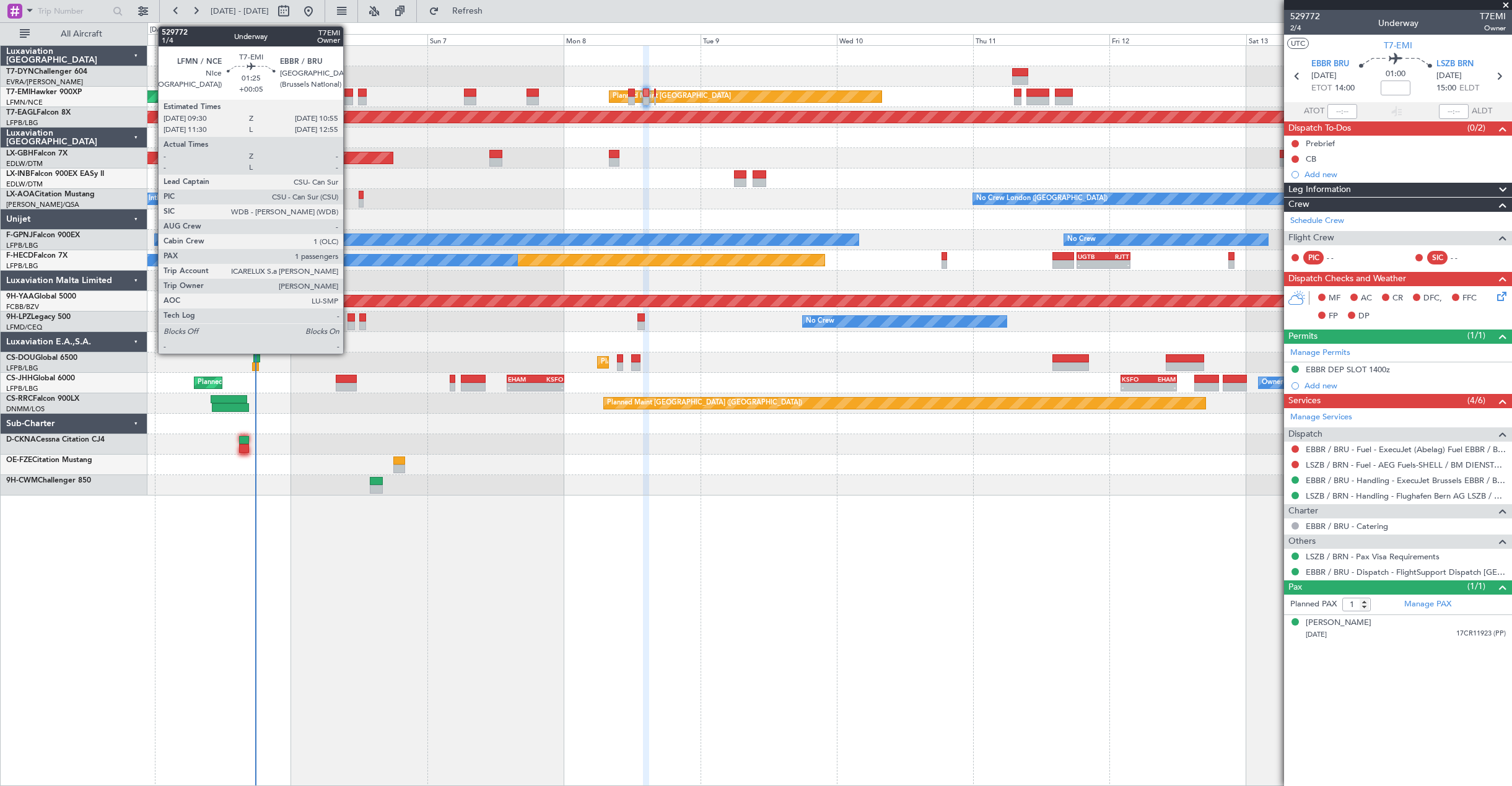
click at [350, 100] on div at bounding box center [348, 101] width 9 height 9
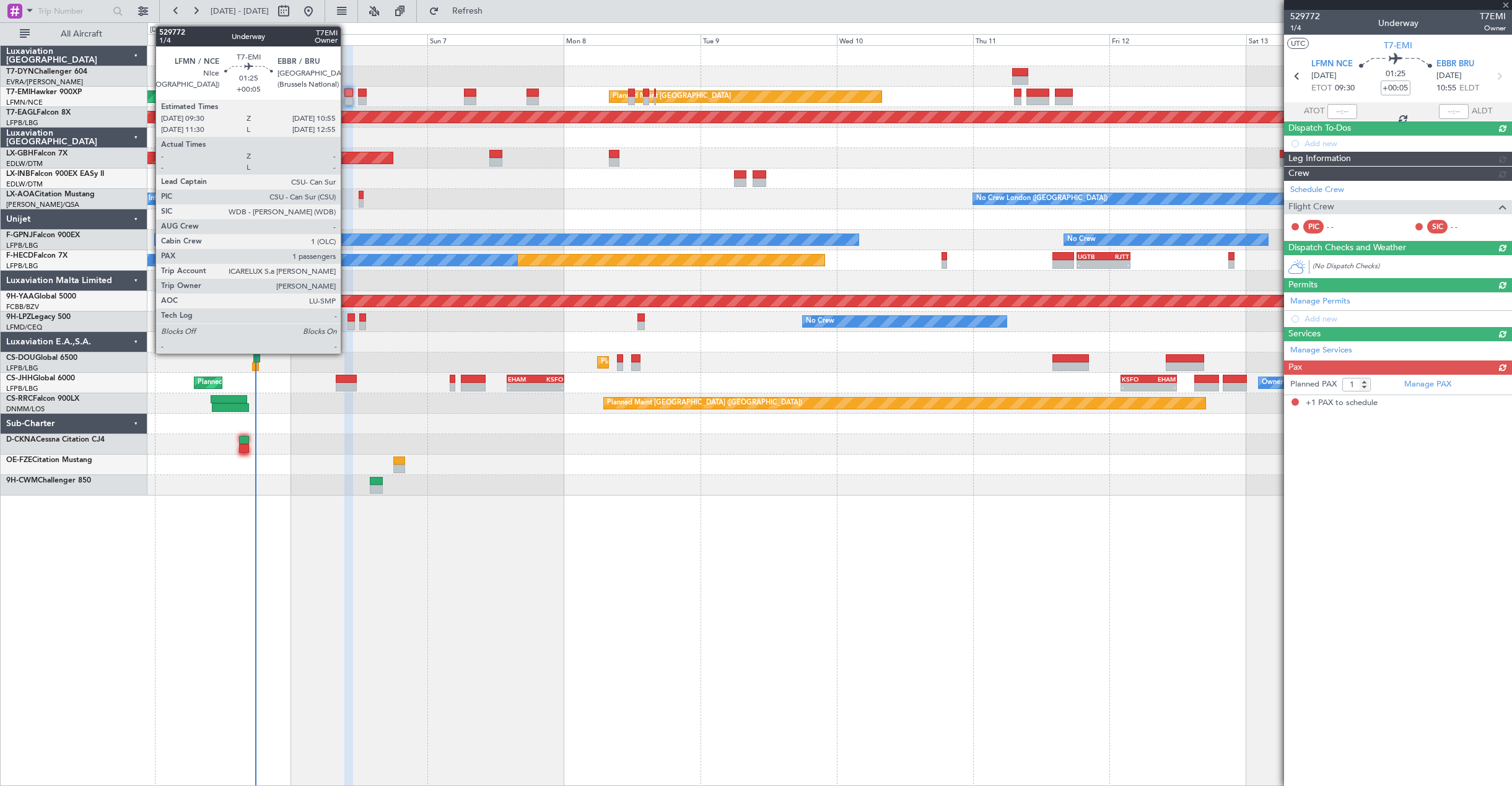
click at [346, 94] on div at bounding box center [348, 93] width 9 height 9
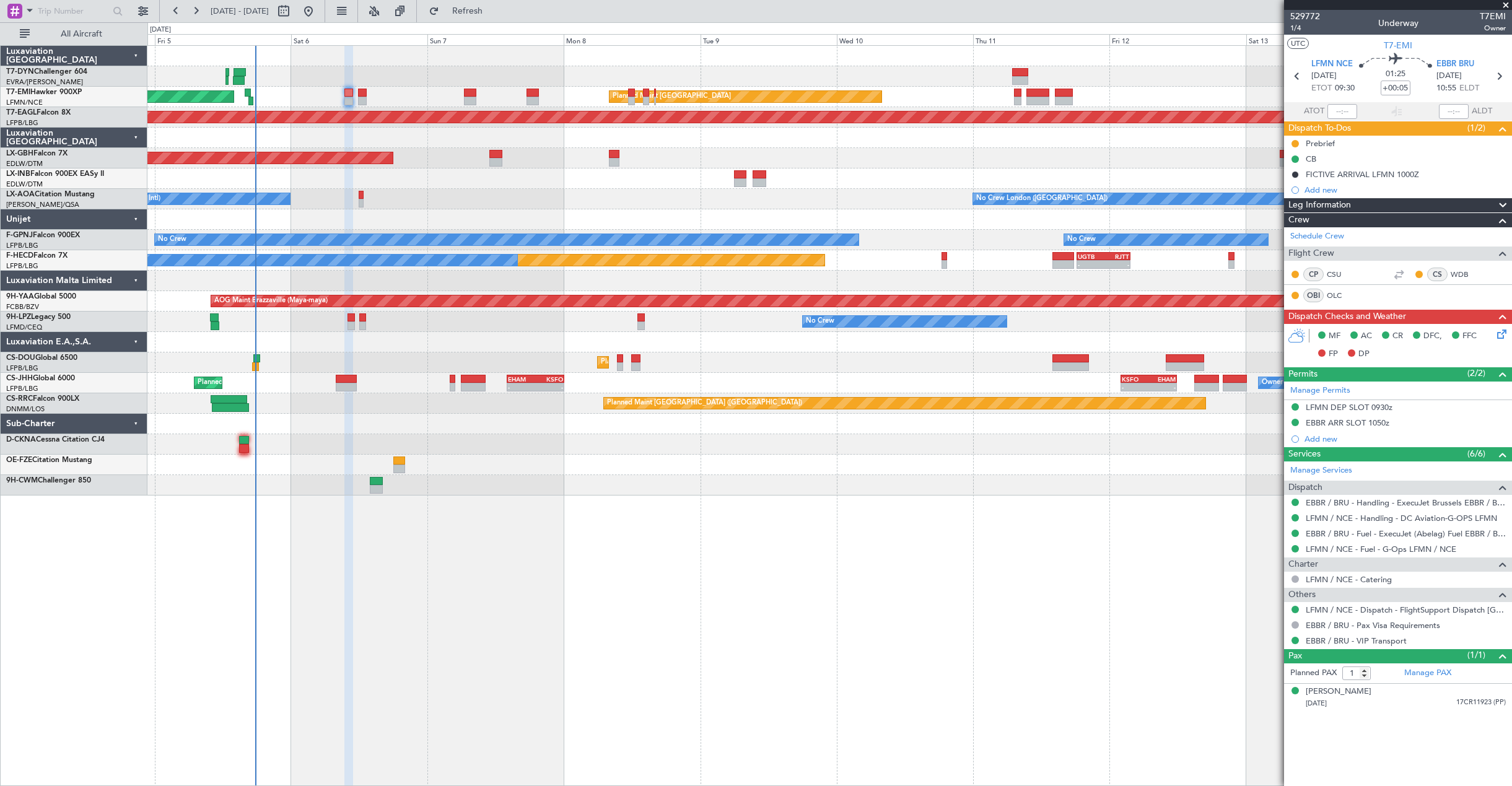
click at [402, 142] on div at bounding box center [829, 138] width 1364 height 21
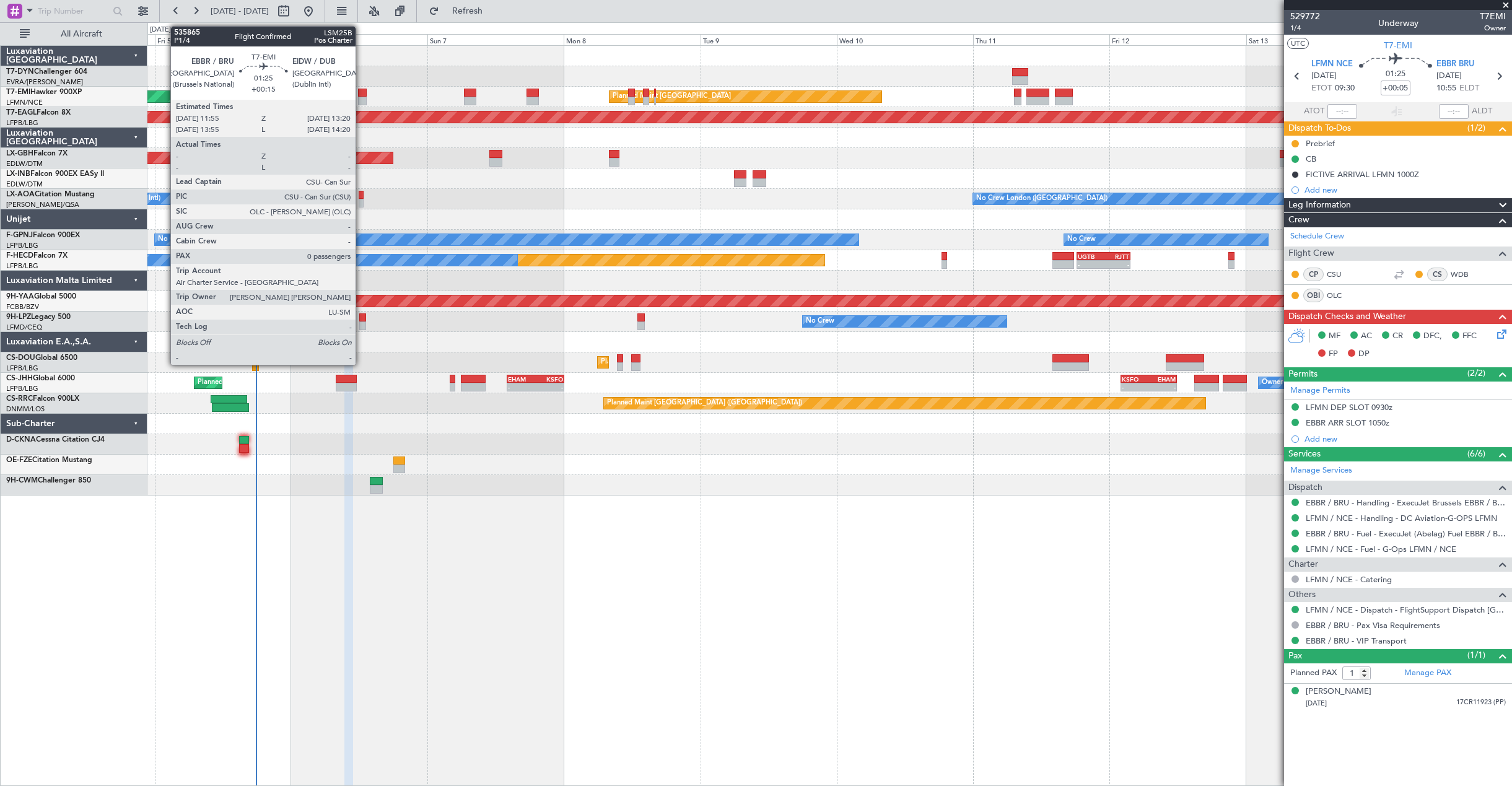
click at [361, 95] on div at bounding box center [362, 93] width 9 height 9
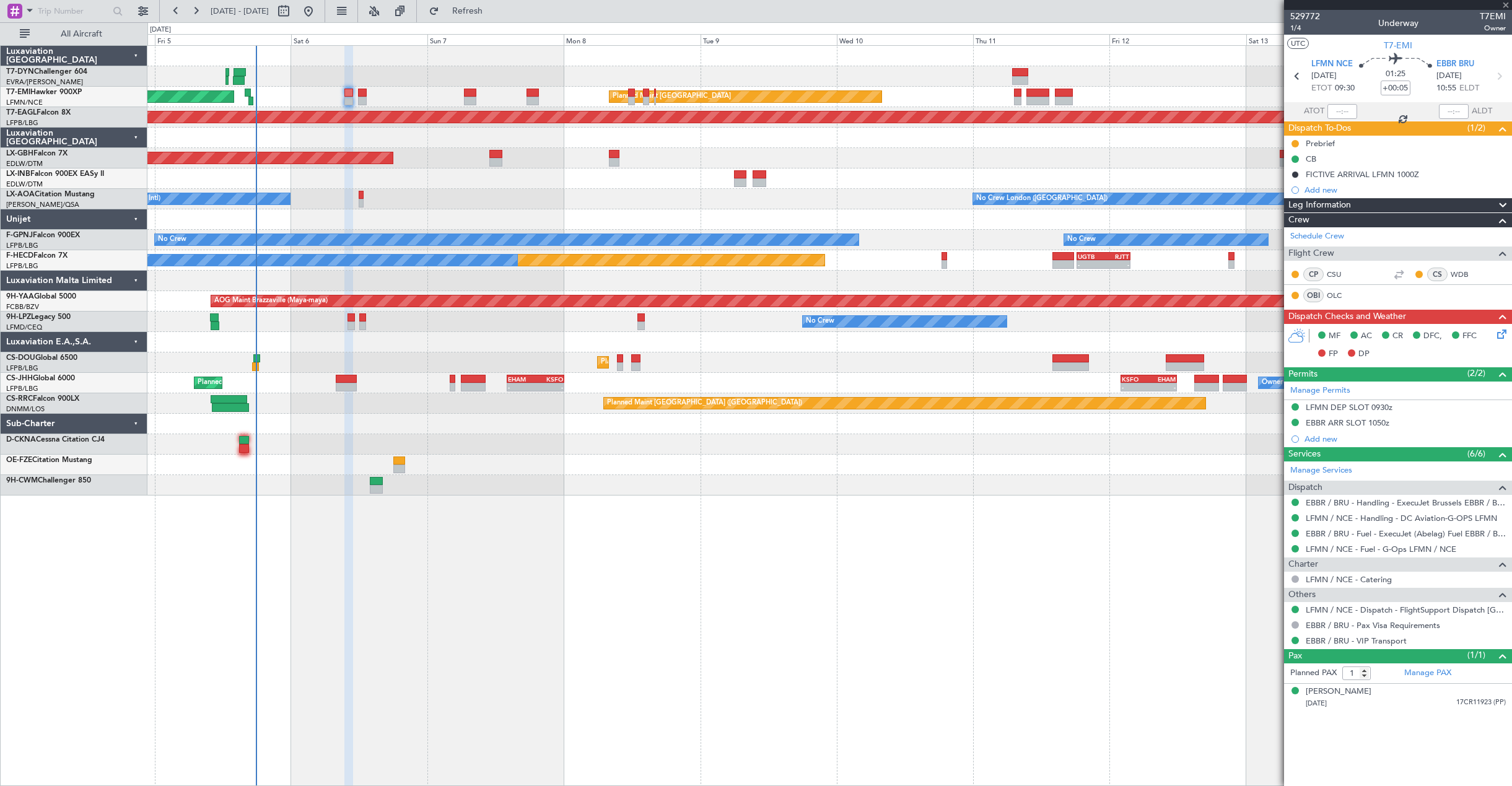
type input "+00:15"
type input "0"
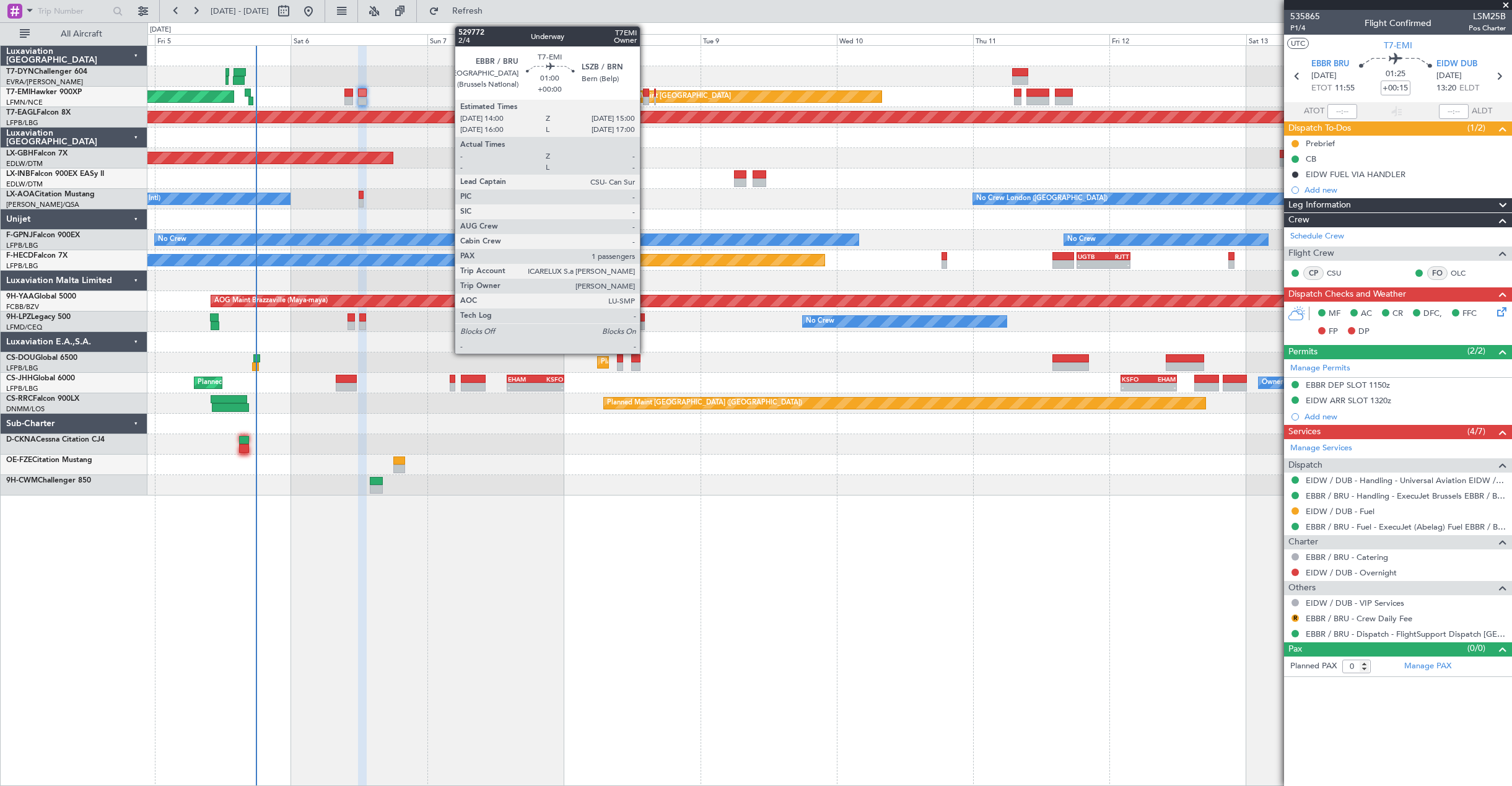
click at [646, 102] on div at bounding box center [647, 101] width 6 height 9
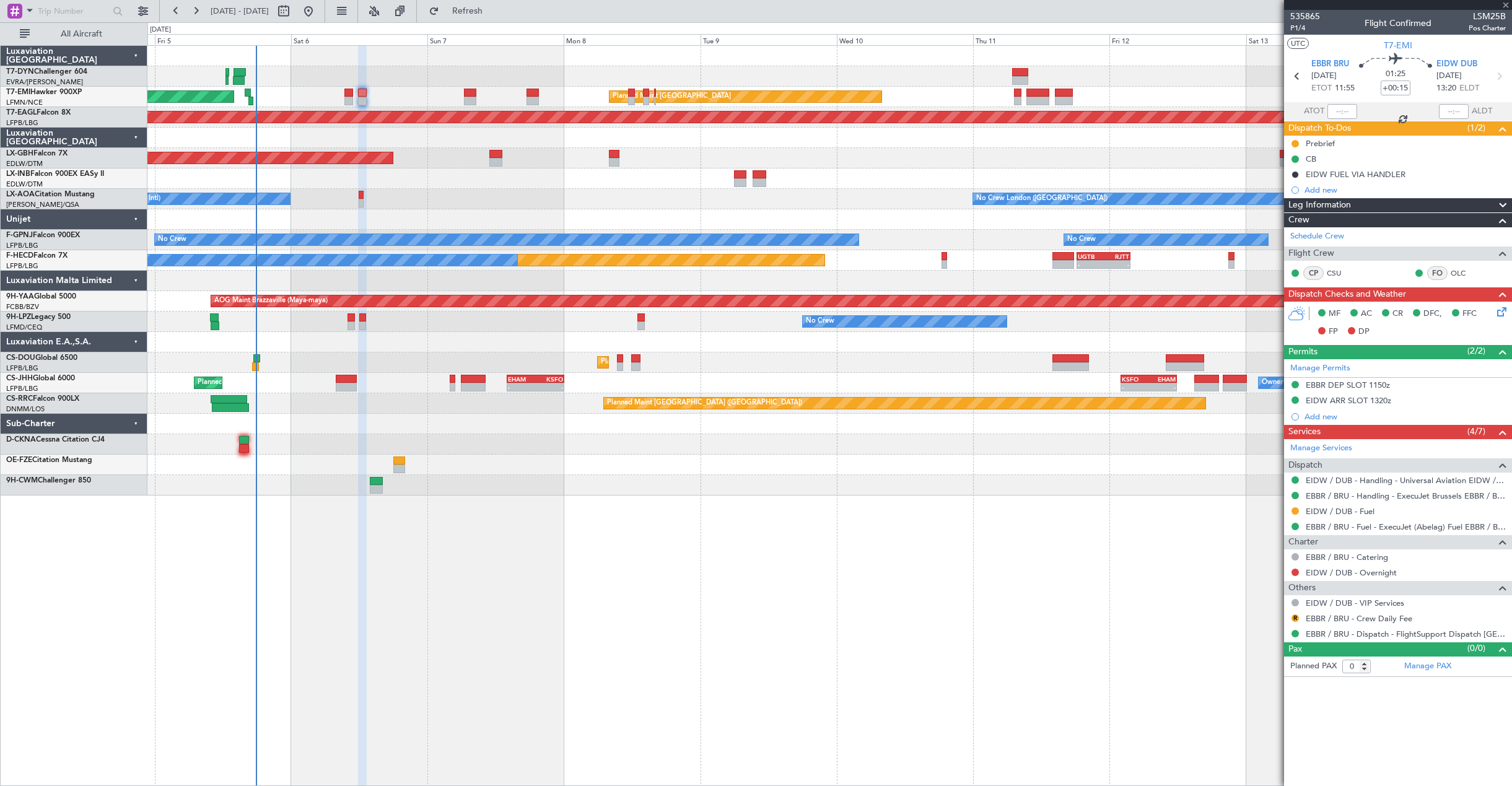
type input "1"
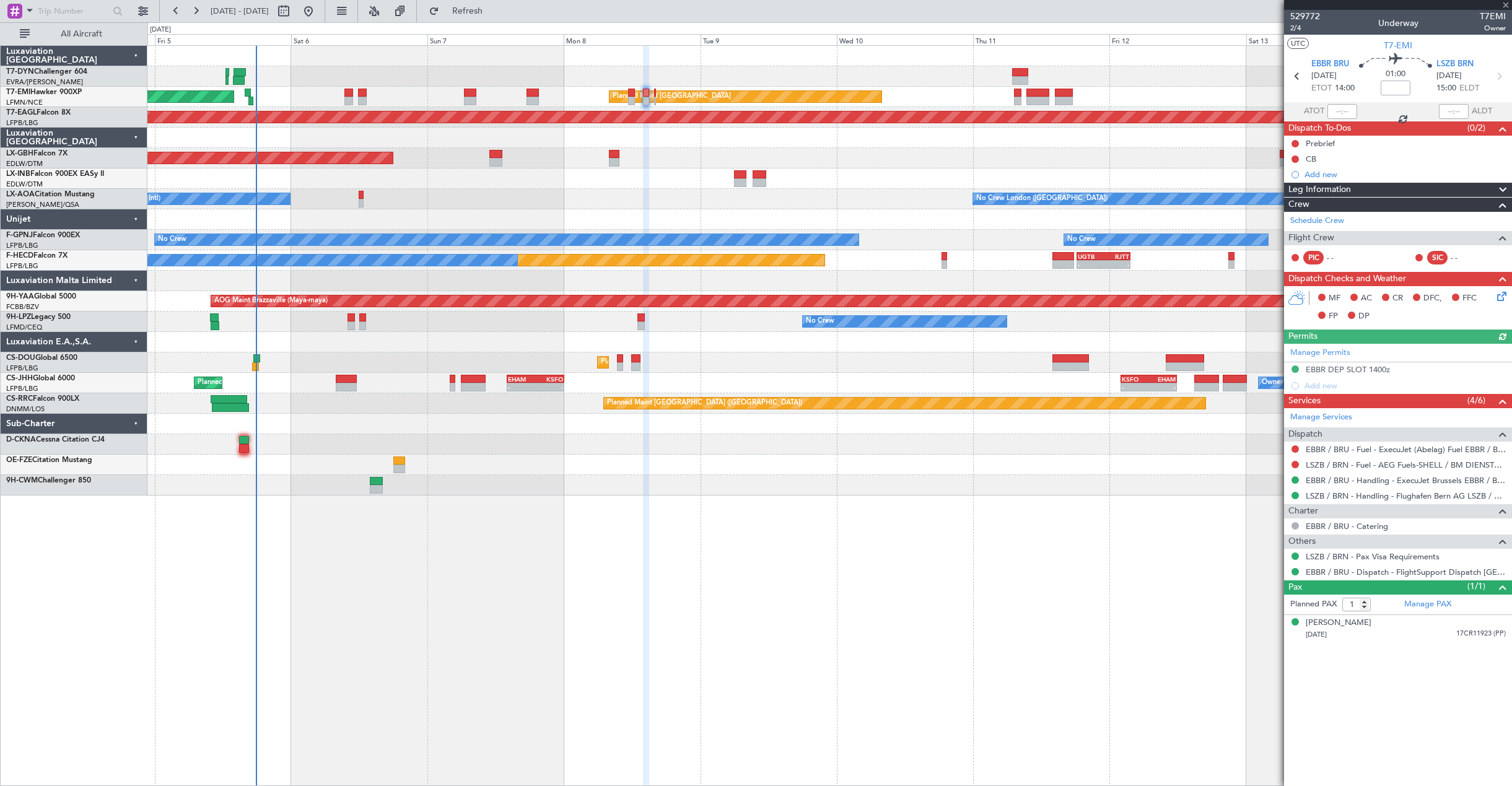
click at [595, 211] on div at bounding box center [829, 219] width 1364 height 21
click at [355, 214] on div at bounding box center [829, 219] width 1364 height 21
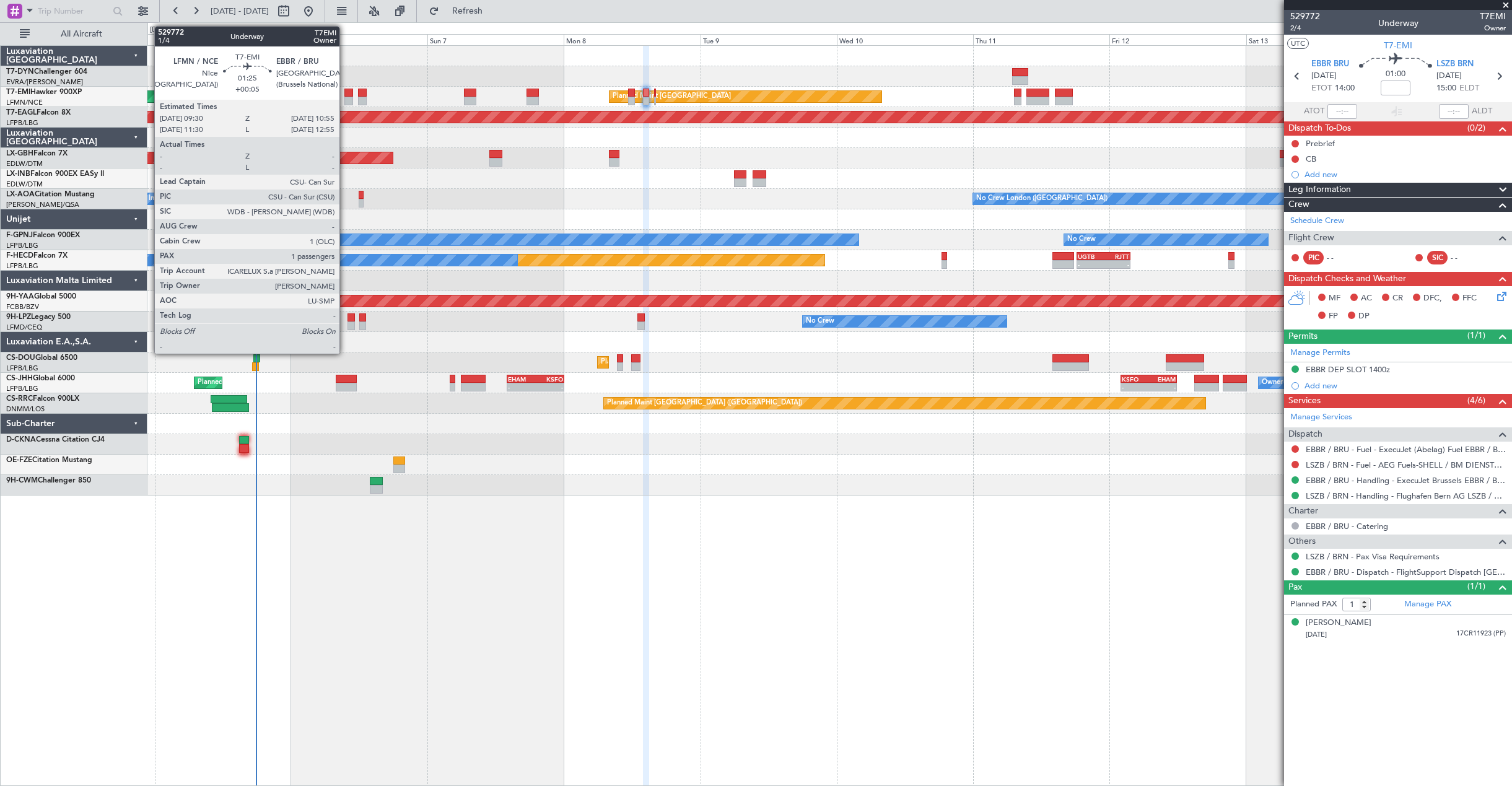
click at [345, 98] on div at bounding box center [348, 101] width 9 height 9
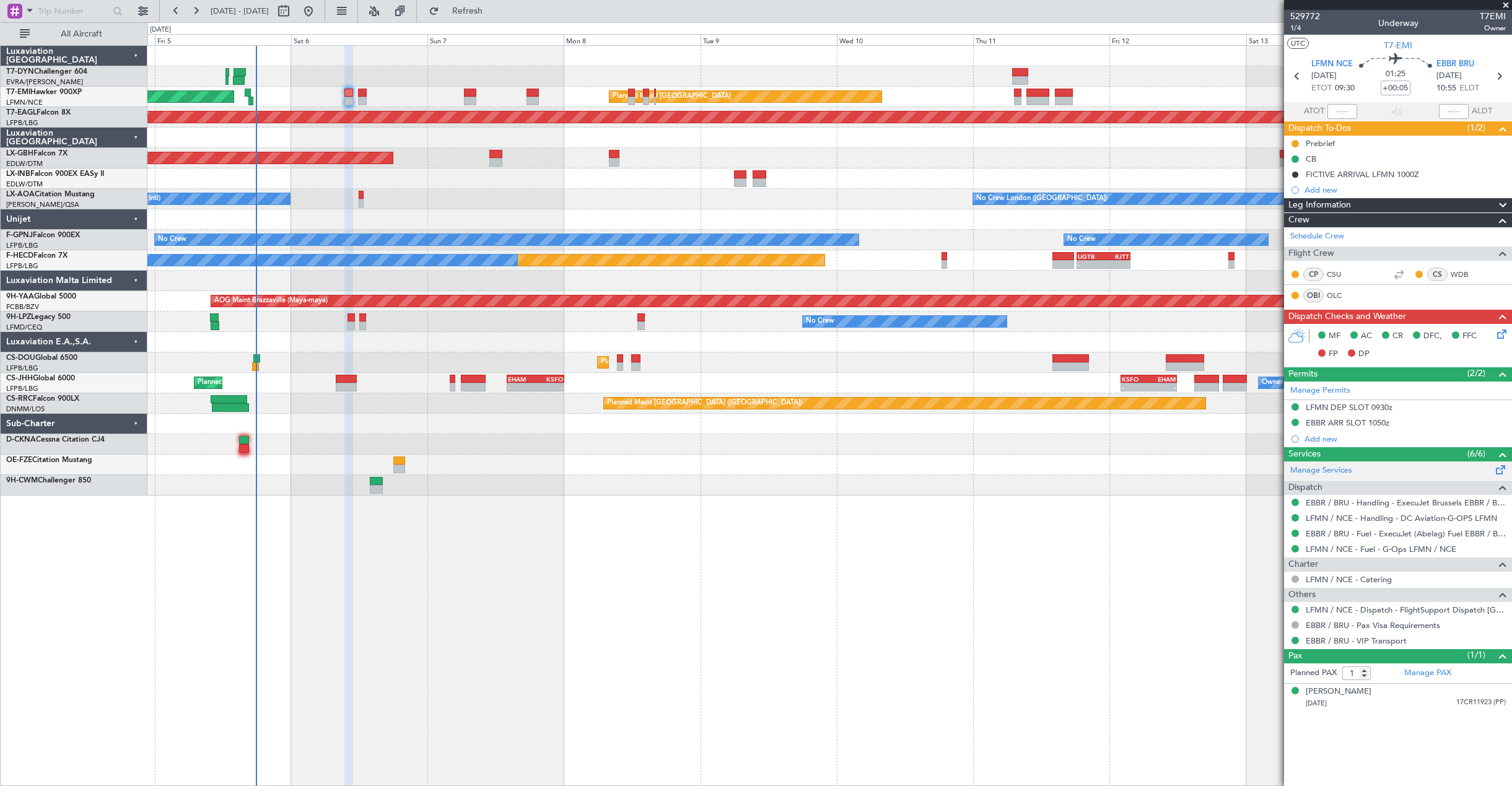
click at [1482, 468] on div "Manage Services" at bounding box center [1399, 470] width 228 height 18
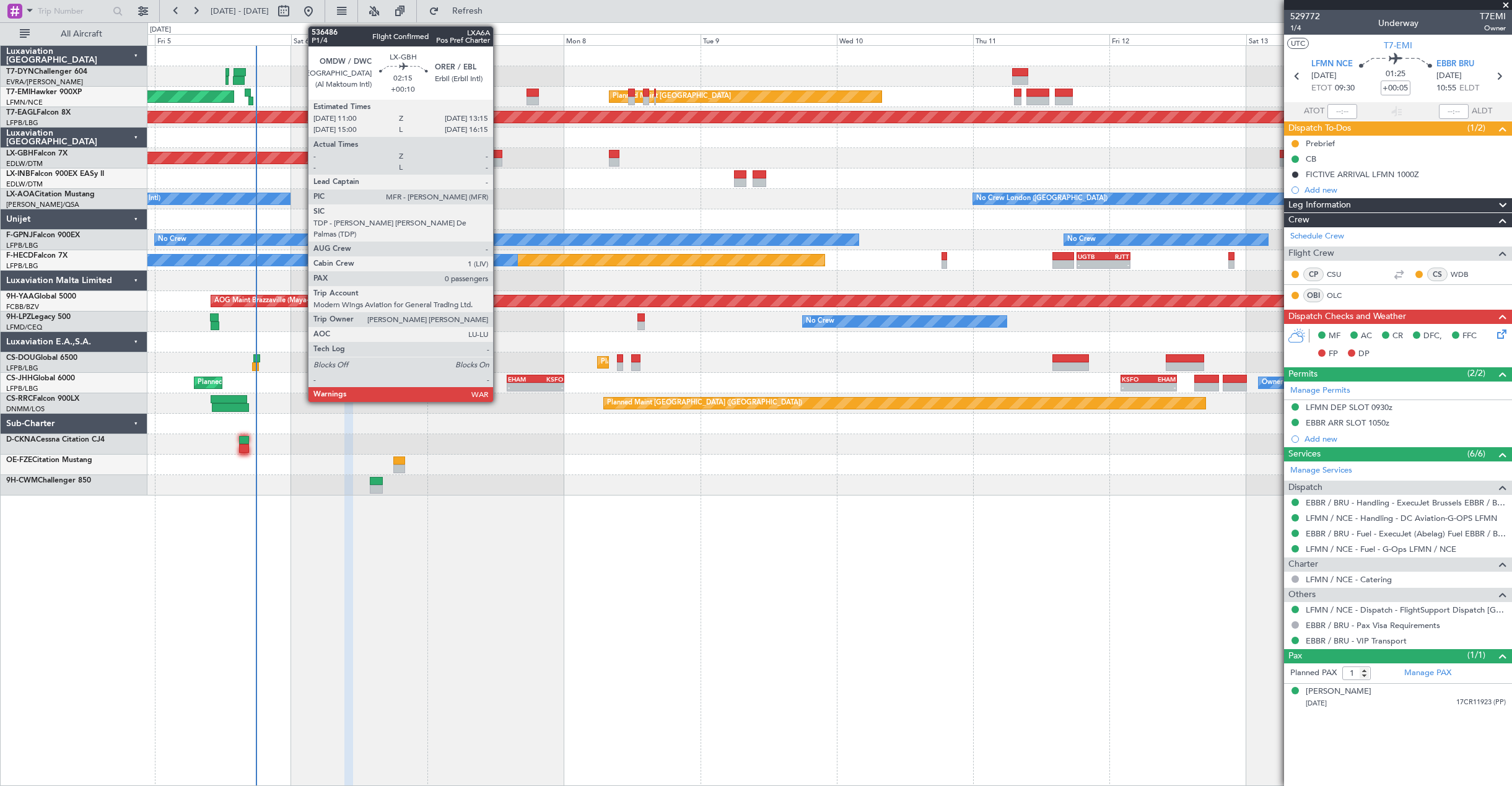
click at [499, 152] on div at bounding box center [496, 154] width 13 height 9
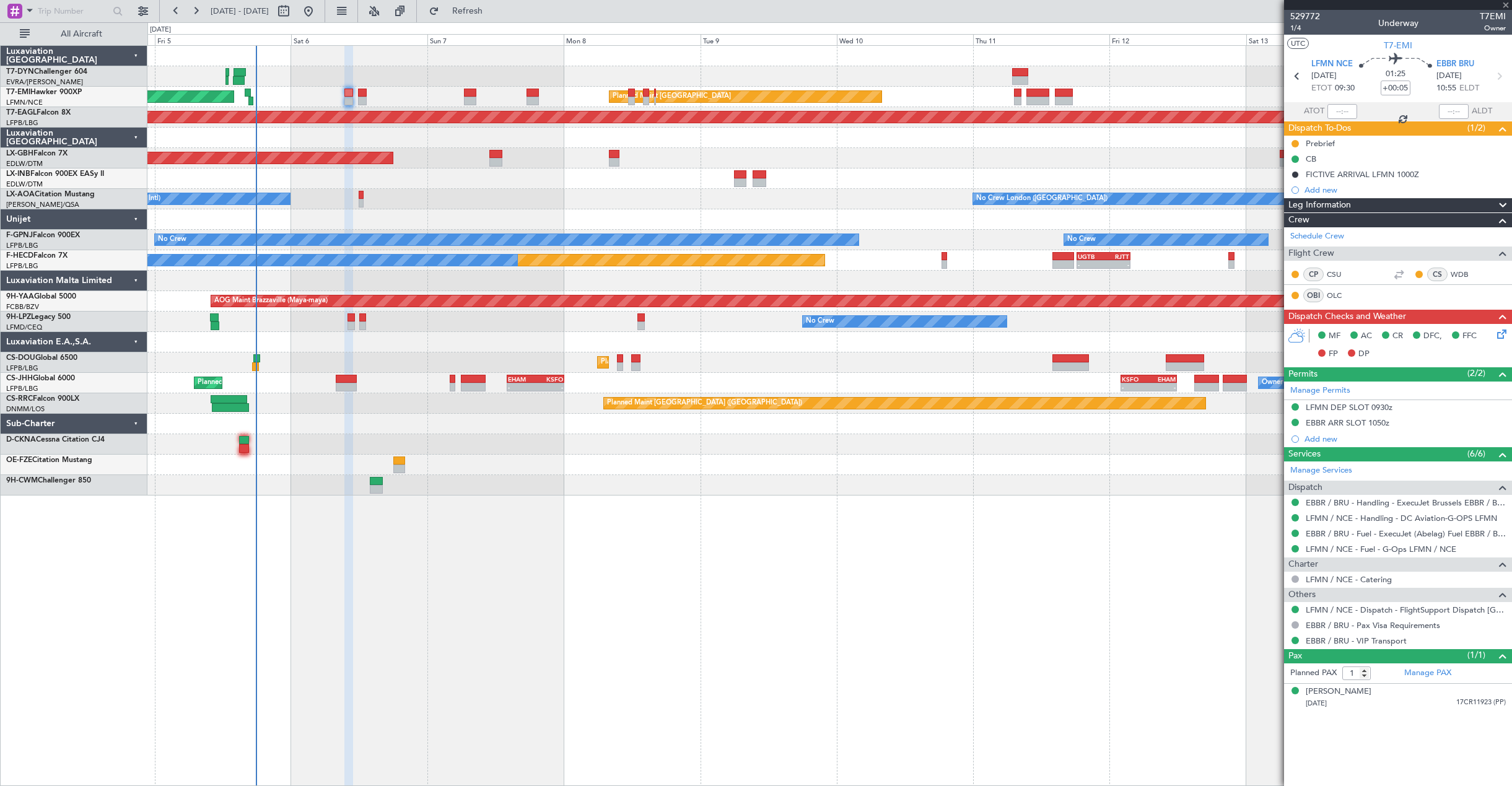
type input "+00:10"
type input "0"
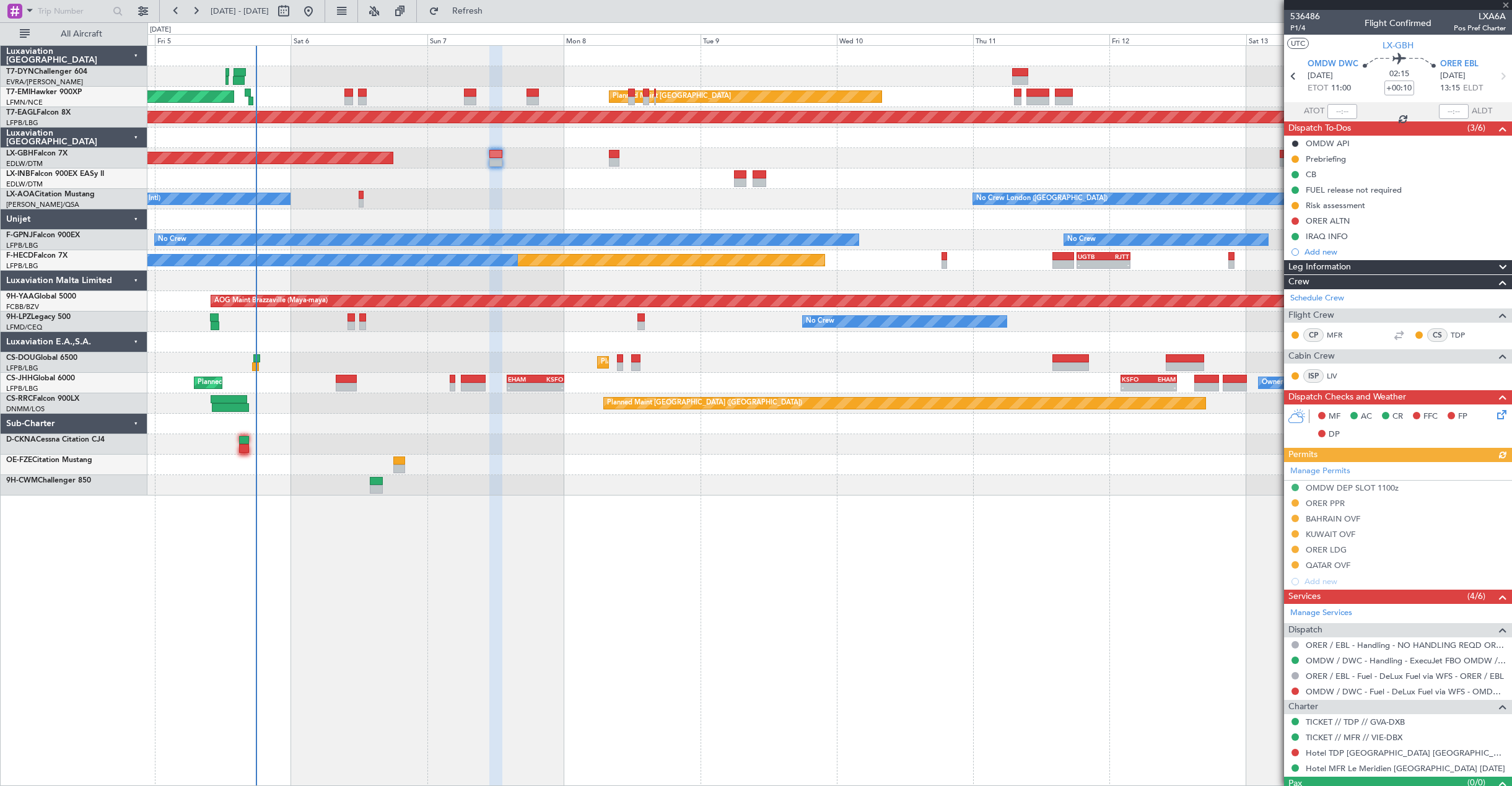
scroll to position [25, 0]
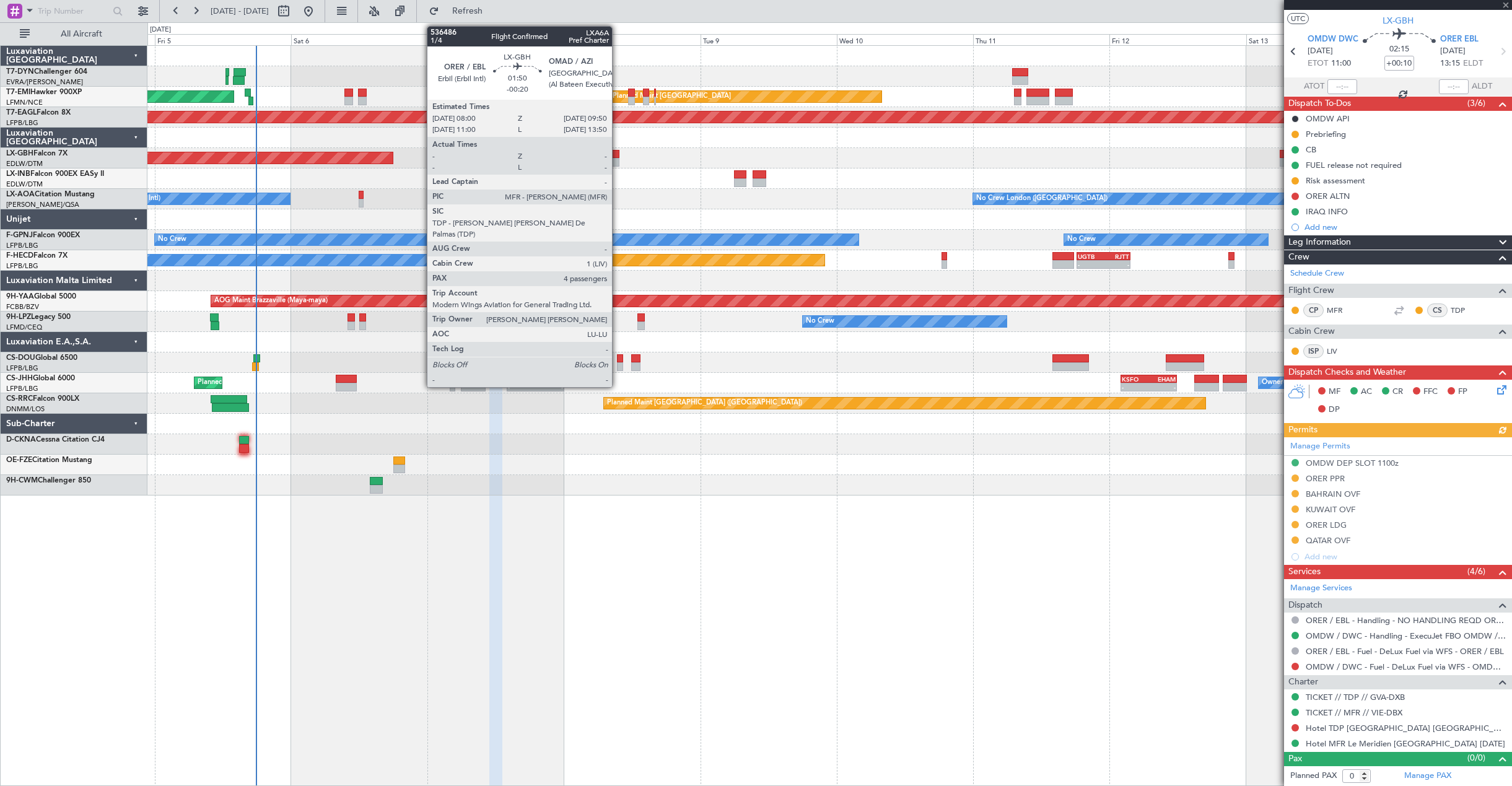
click at [618, 152] on div at bounding box center [614, 154] width 10 height 9
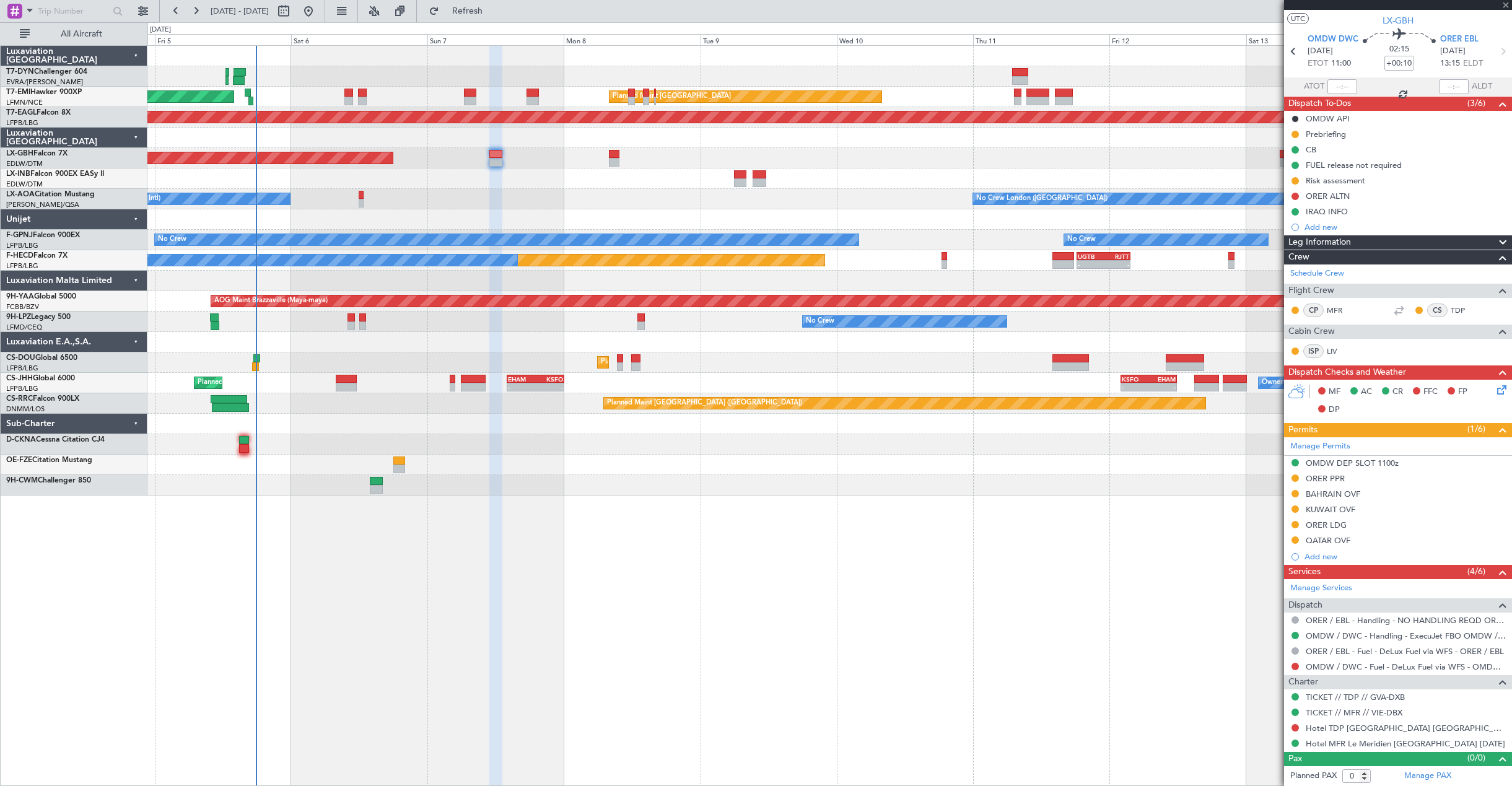
type input "-00:20"
type input "4"
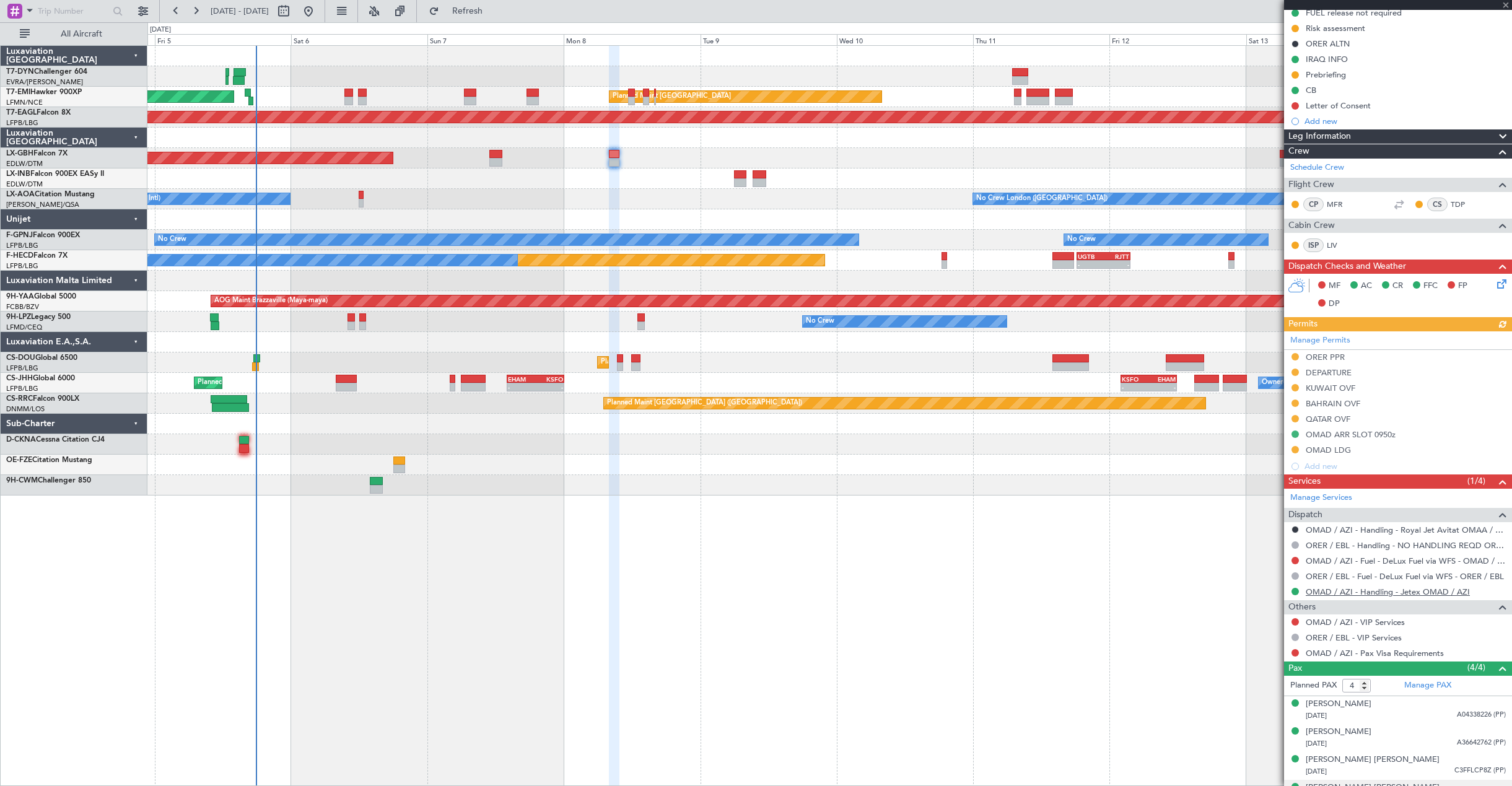
scroll to position [182, 0]
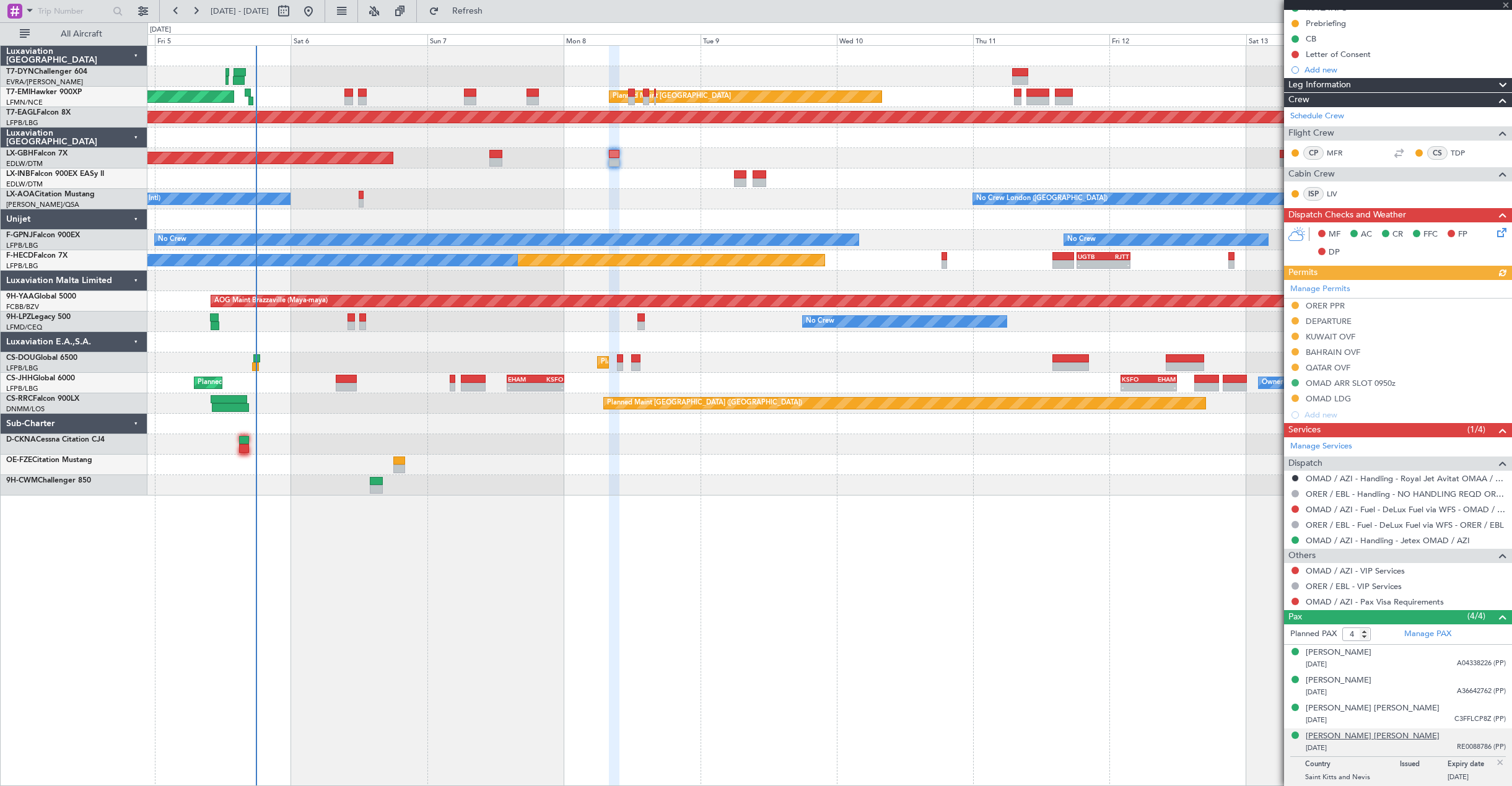
click at [1366, 738] on div "[PERSON_NAME] [PERSON_NAME]" at bounding box center [1373, 737] width 134 height 13
click at [1359, 709] on div "[PERSON_NAME] [PERSON_NAME]" at bounding box center [1373, 709] width 134 height 13
click at [472, 10] on button "Refresh" at bounding box center [460, 11] width 74 height 20
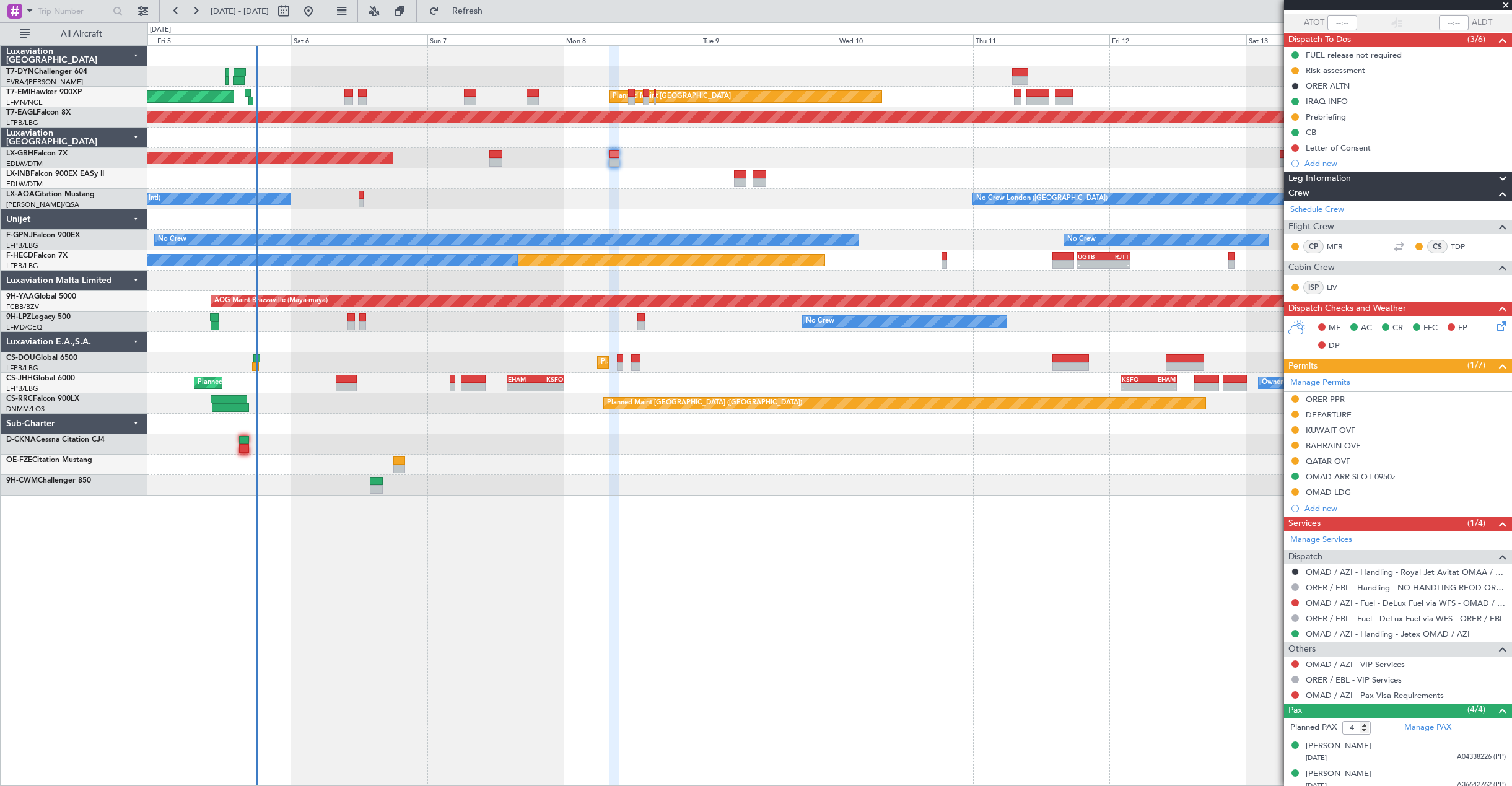
scroll to position [0, 0]
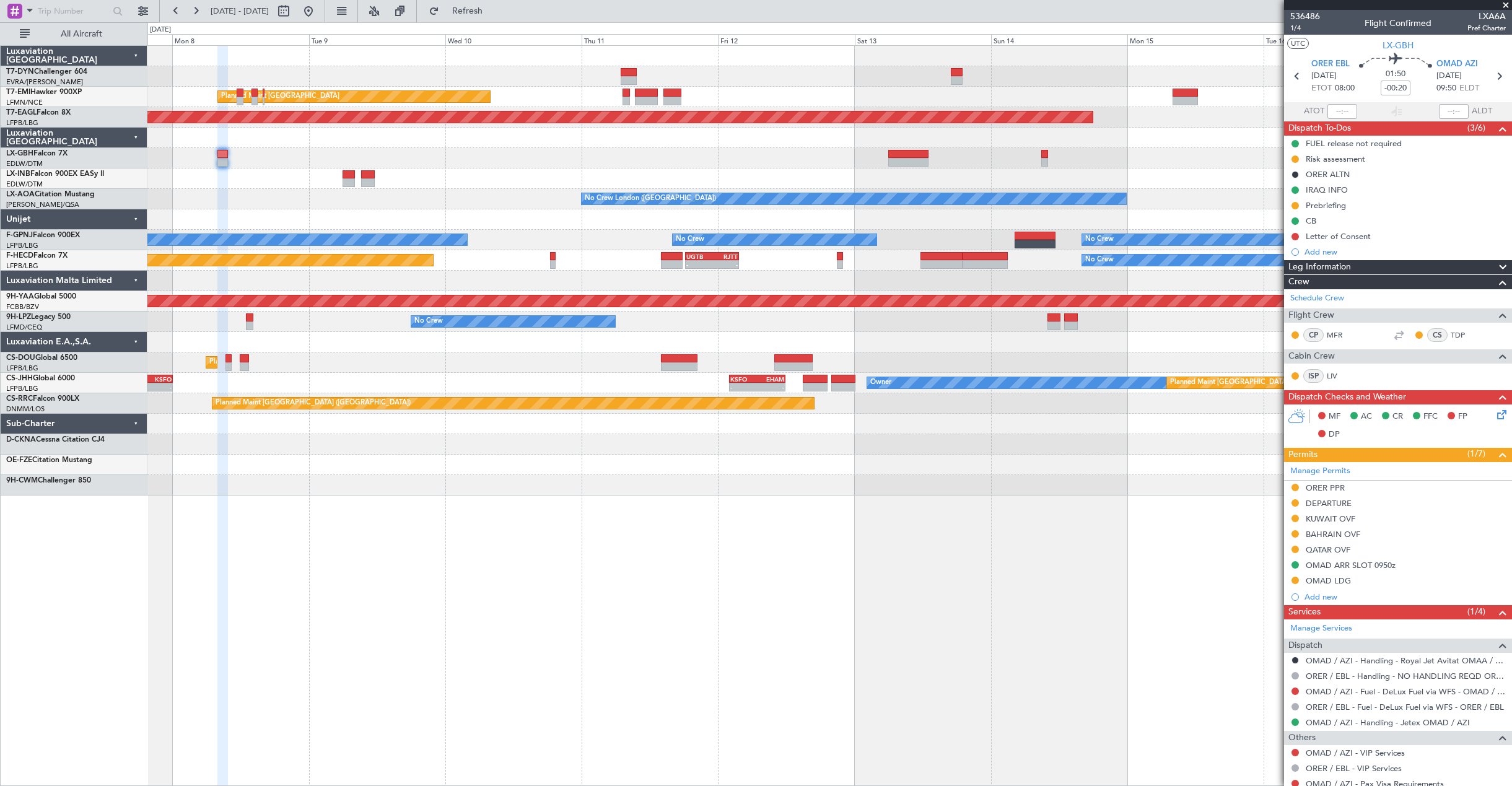
click at [602, 171] on div "Planned Maint Zurich Planned Maint Zurich Grounded New York (Teterboro) Planned…" at bounding box center [829, 270] width 1364 height 449
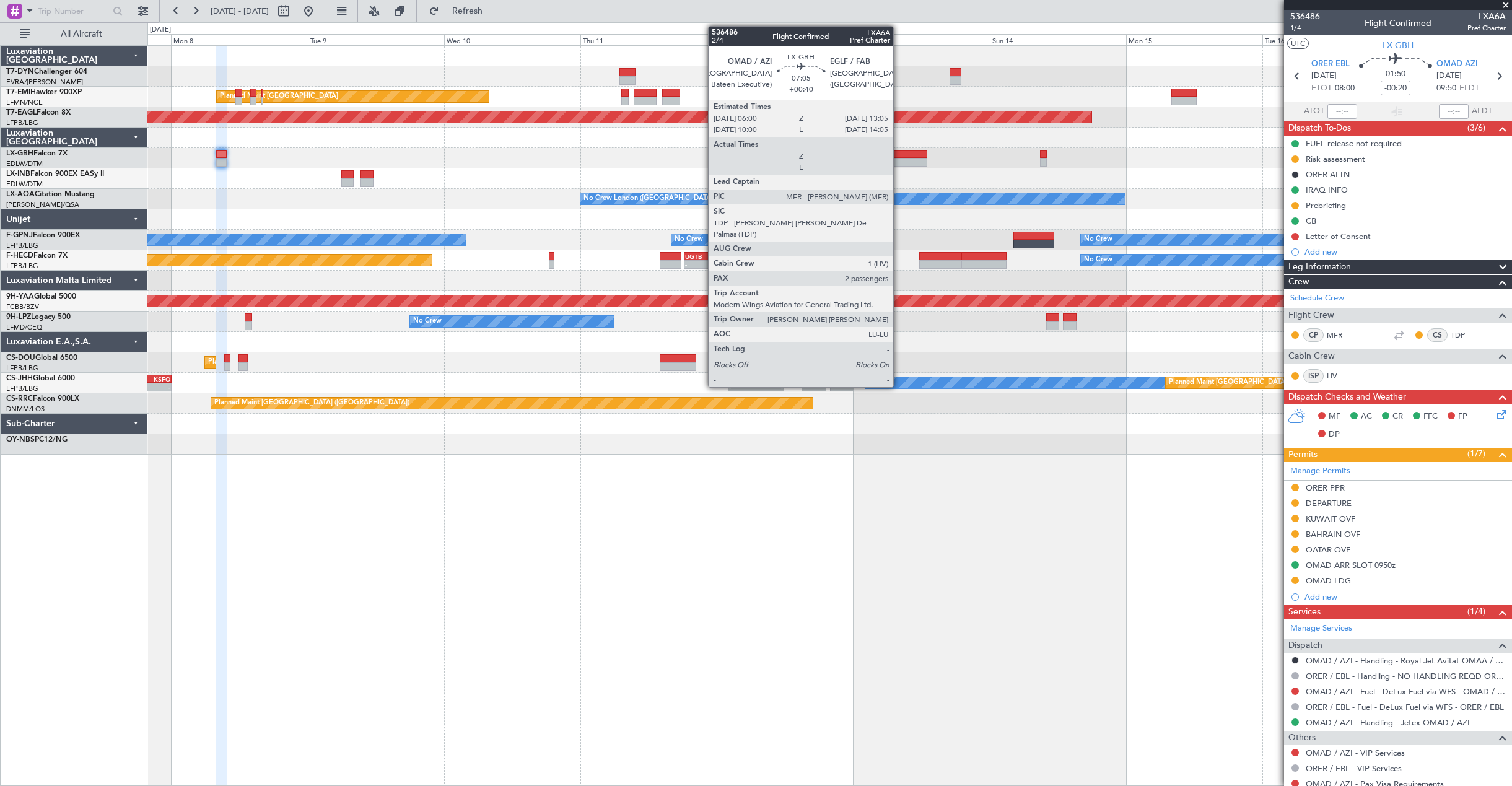
click at [899, 162] on div at bounding box center [907, 162] width 41 height 9
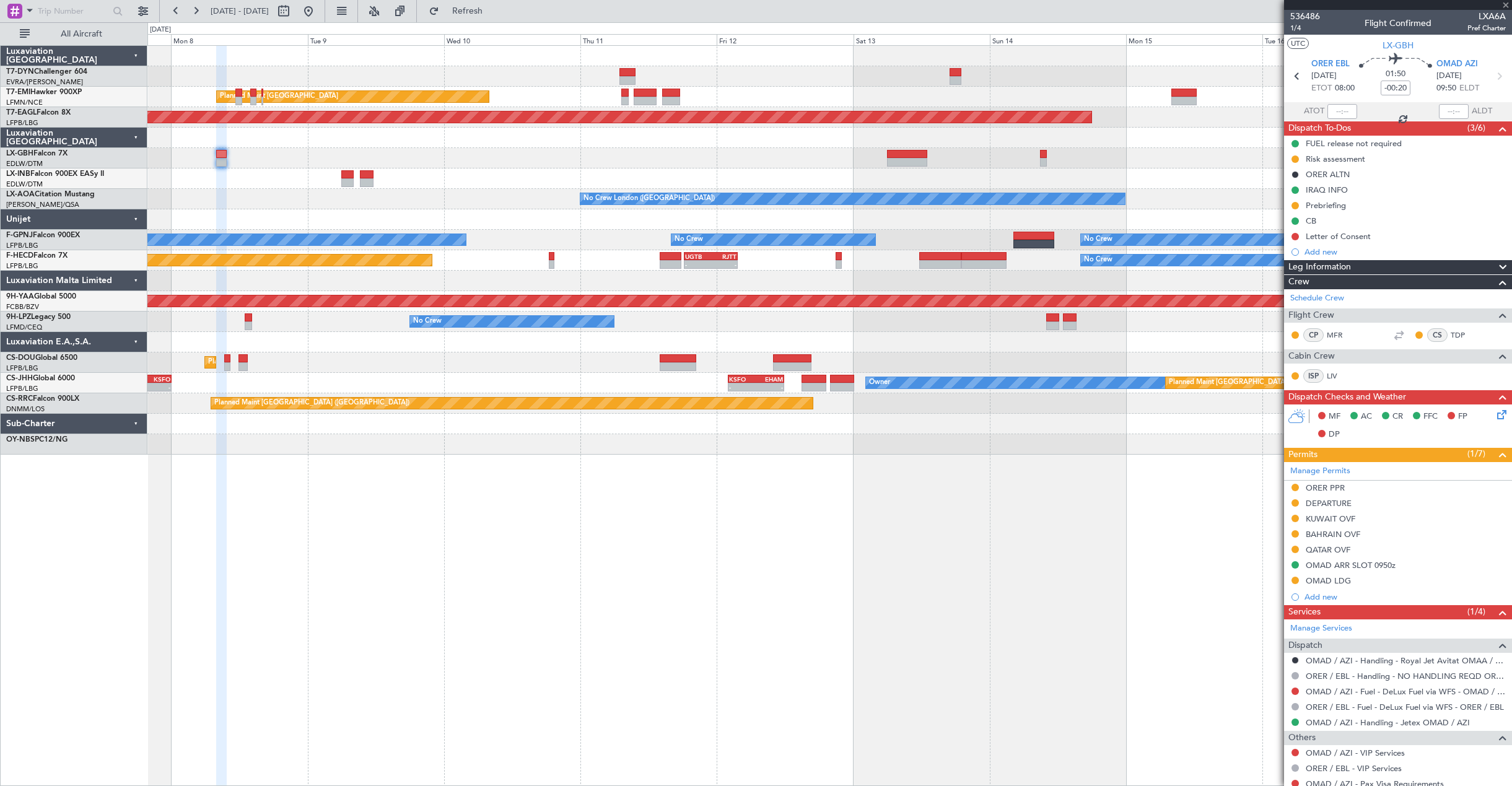
type input "+00:40"
type input "2"
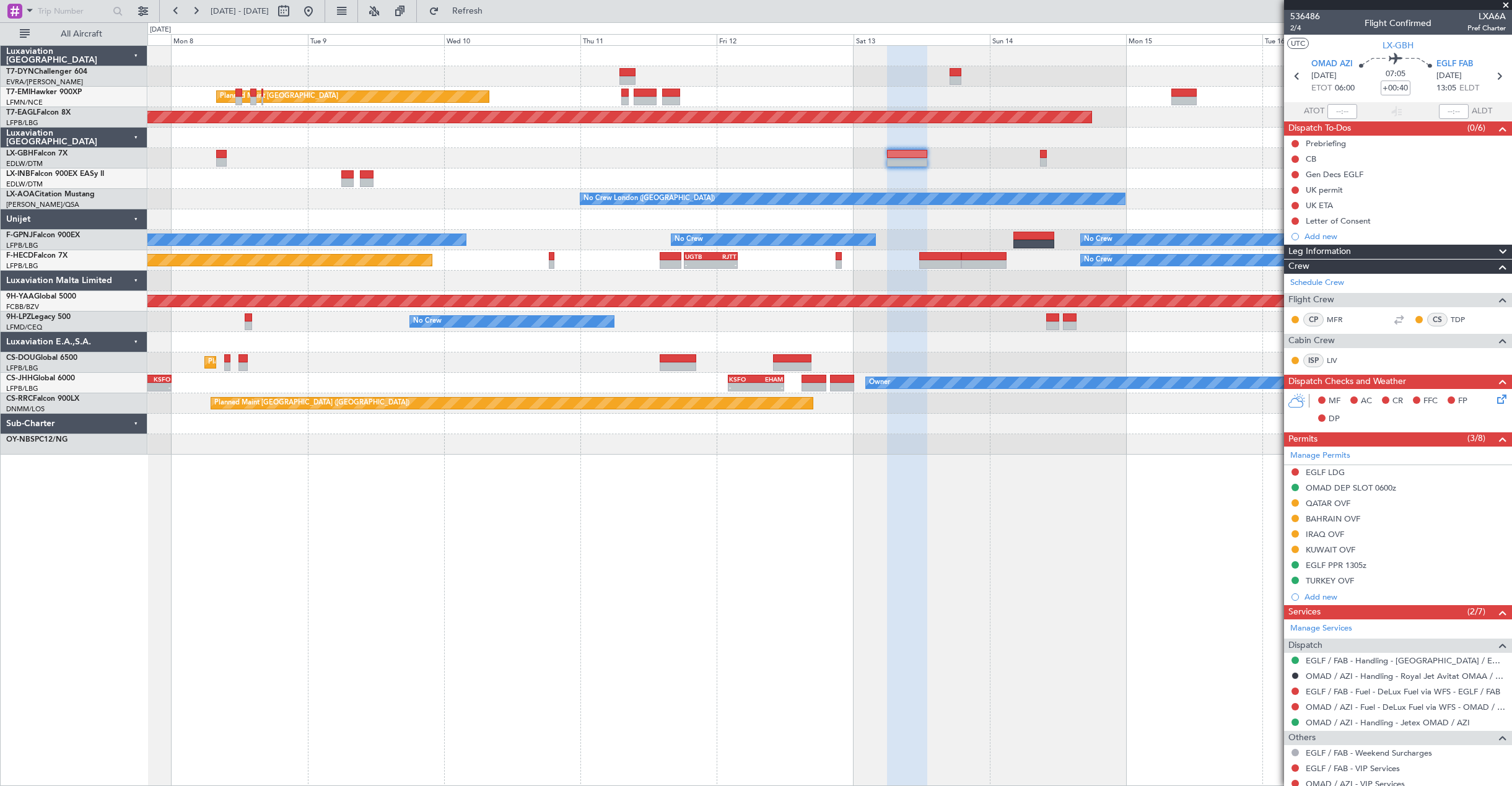
click at [1063, 148] on div "Planned Maint Nurnberg Planned Maint Dubai (Dubai Intl)" at bounding box center [829, 158] width 1364 height 21
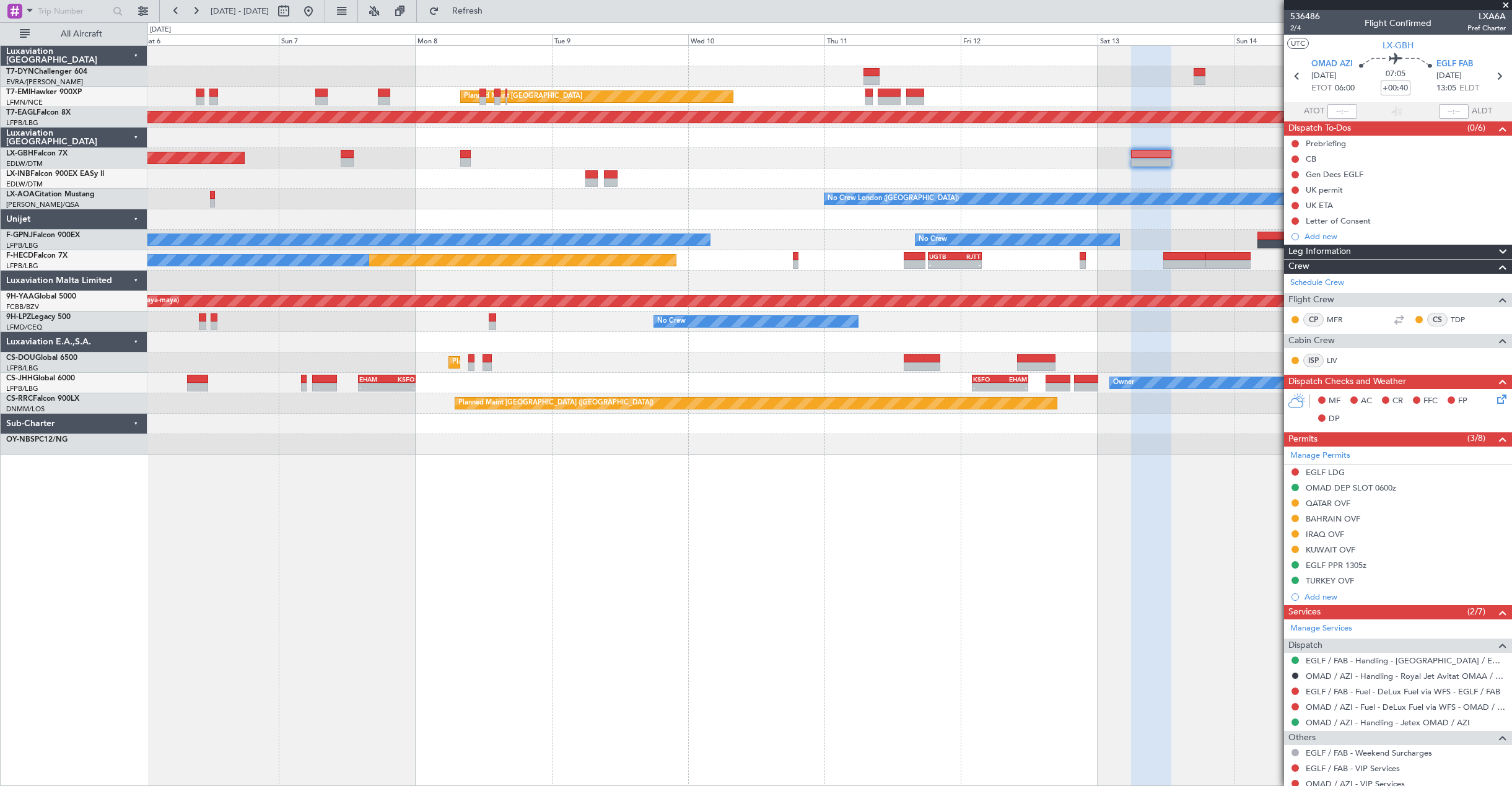
click at [583, 203] on div "No Crew London (Farnborough) No Crew Dublin (Dublin Intl)" at bounding box center [829, 199] width 1364 height 21
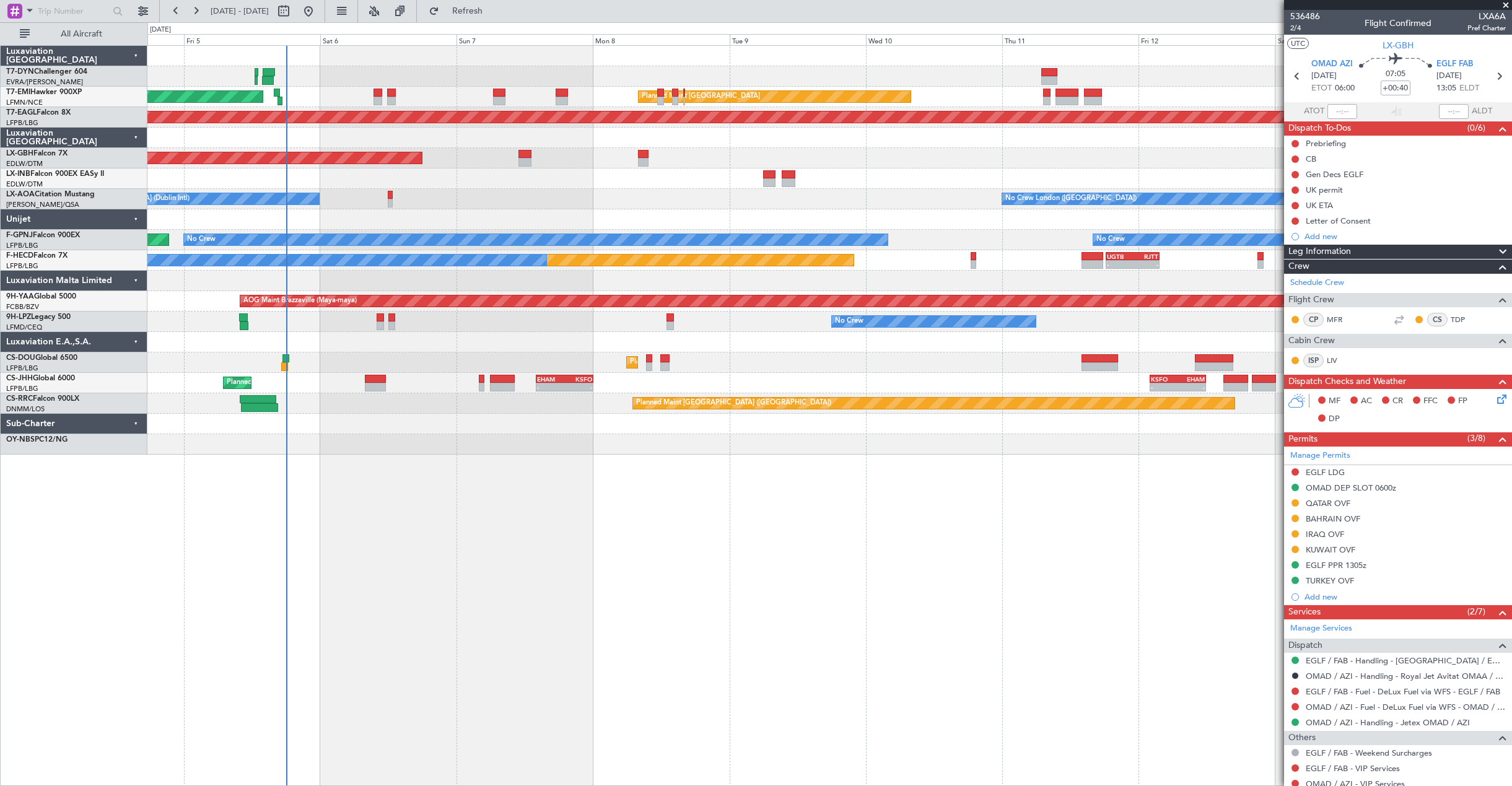
click at [596, 220] on div "AOG Maint Riga (Riga Intl) Planned Maint Zurich Planned Maint Zurich Grounded N…" at bounding box center [829, 250] width 1364 height 409
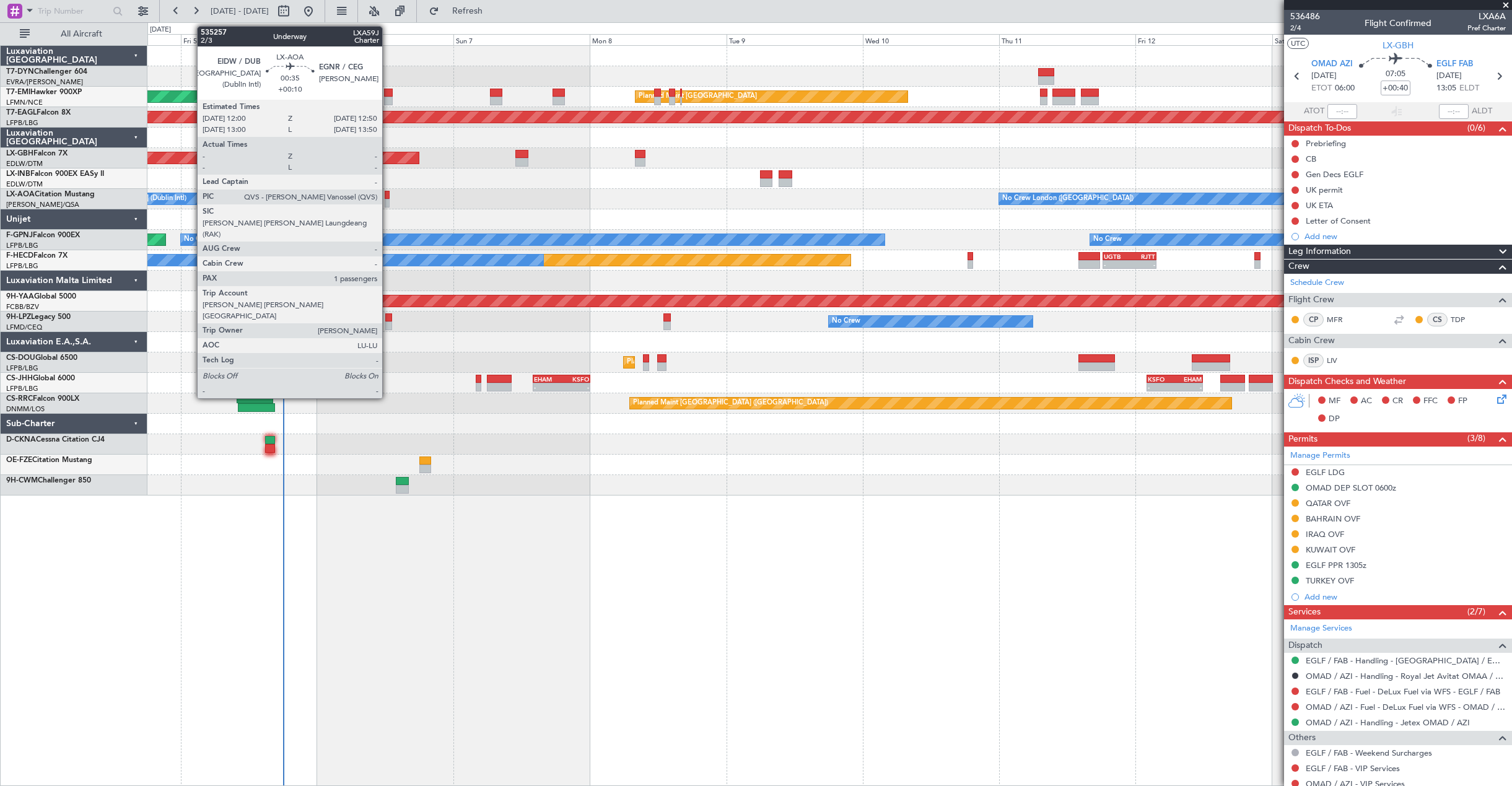
click at [388, 207] on div at bounding box center [387, 203] width 5 height 9
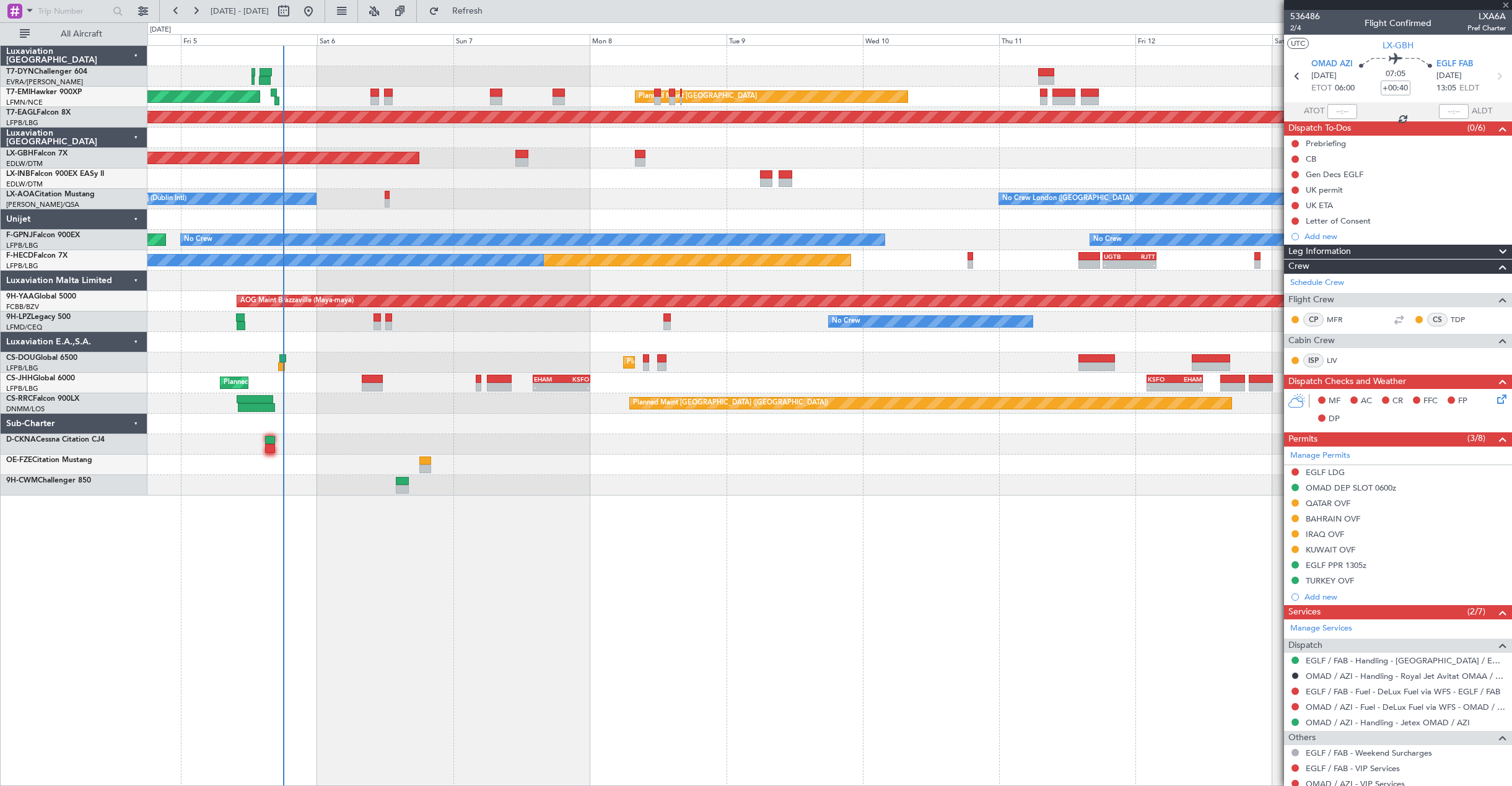
type input "+00:10"
type input "1"
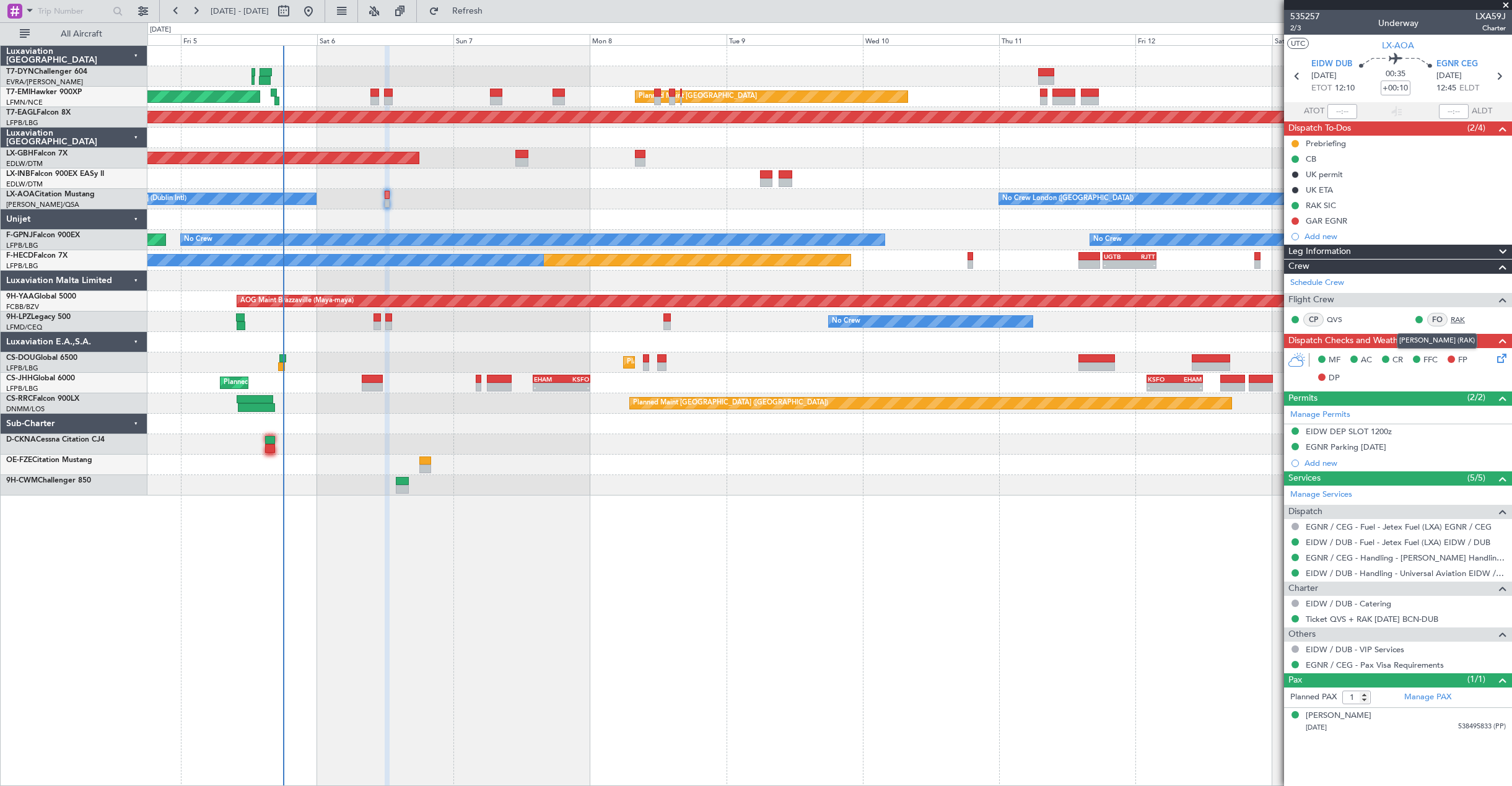
click at [1454, 322] on link "RAK" at bounding box center [1465, 319] width 28 height 11
click at [1299, 29] on span "2/3" at bounding box center [1305, 28] width 30 height 10
click at [489, 10] on span "Refresh" at bounding box center [467, 11] width 52 height 9
click at [1463, 319] on link "RAK" at bounding box center [1465, 319] width 28 height 11
click at [1284, 36] on fb-app "04 Sep 2025 - 14 Sep 2025 Refresh Quick Links All Aircraft AOG Maint Riga (Riga…" at bounding box center [756, 397] width 1512 height 776
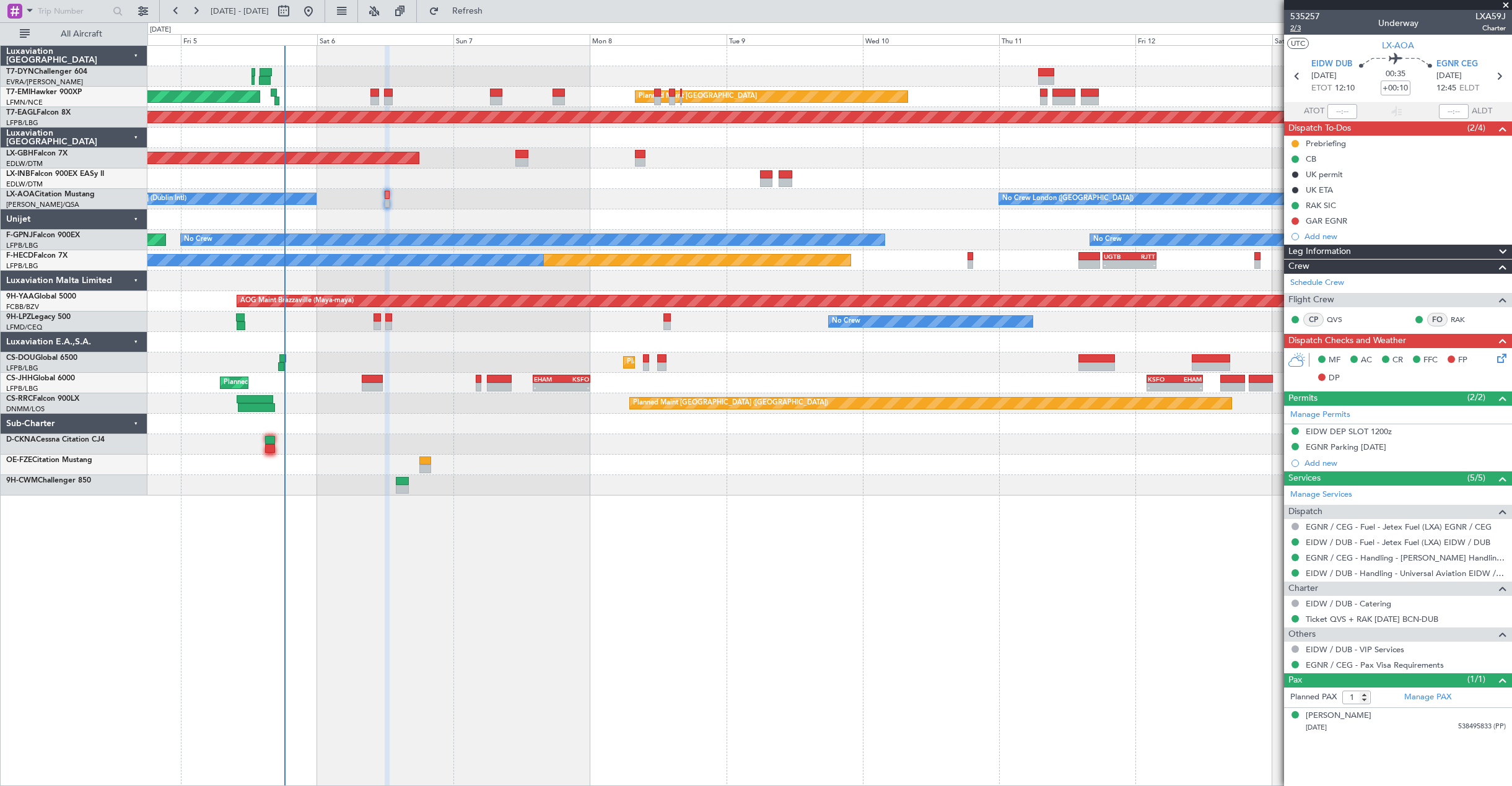
click at [1302, 29] on span "2/3" at bounding box center [1305, 28] width 30 height 10
click at [410, 14] on button at bounding box center [400, 11] width 20 height 20
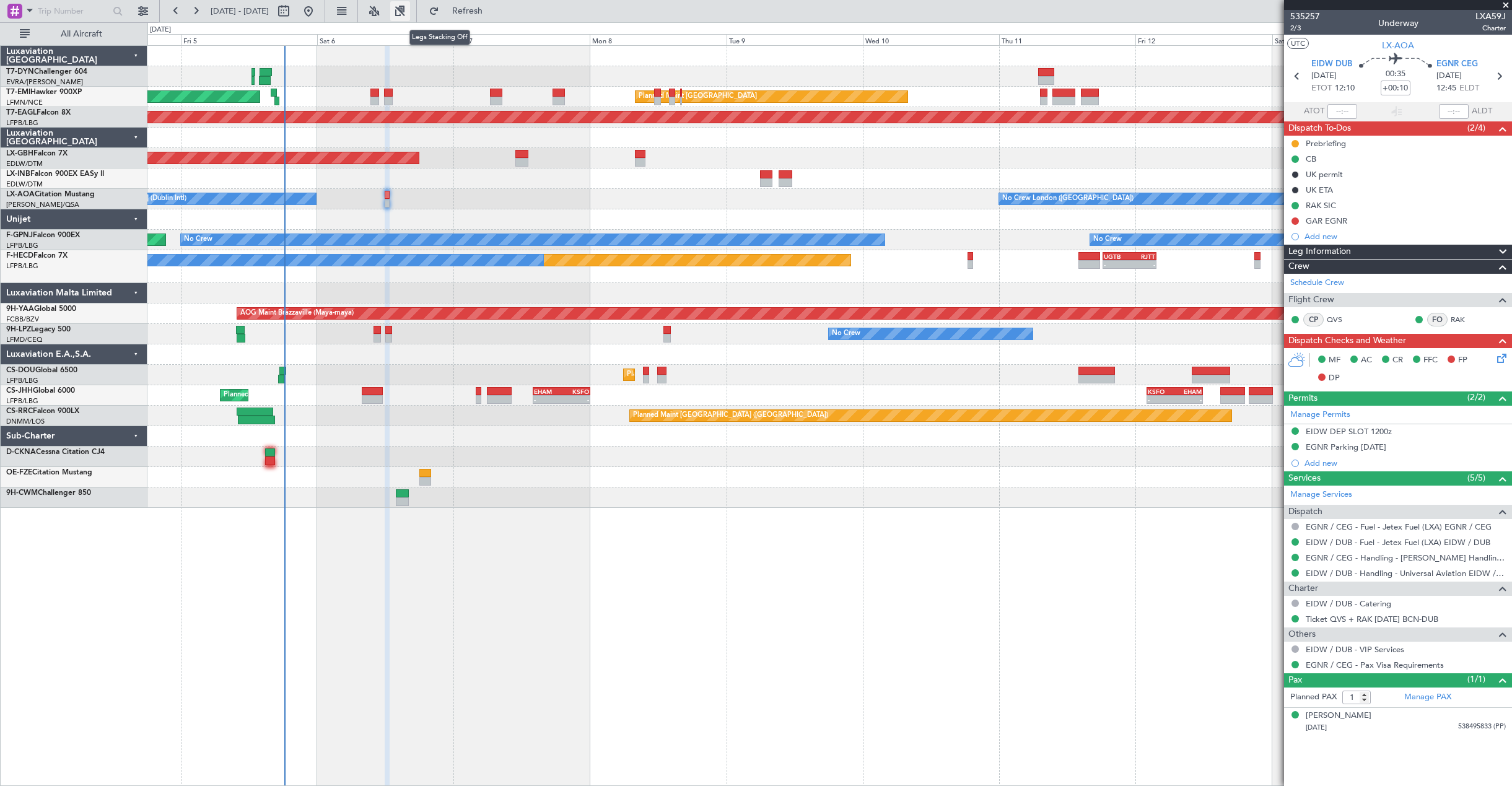
click at [410, 15] on button at bounding box center [400, 11] width 20 height 20
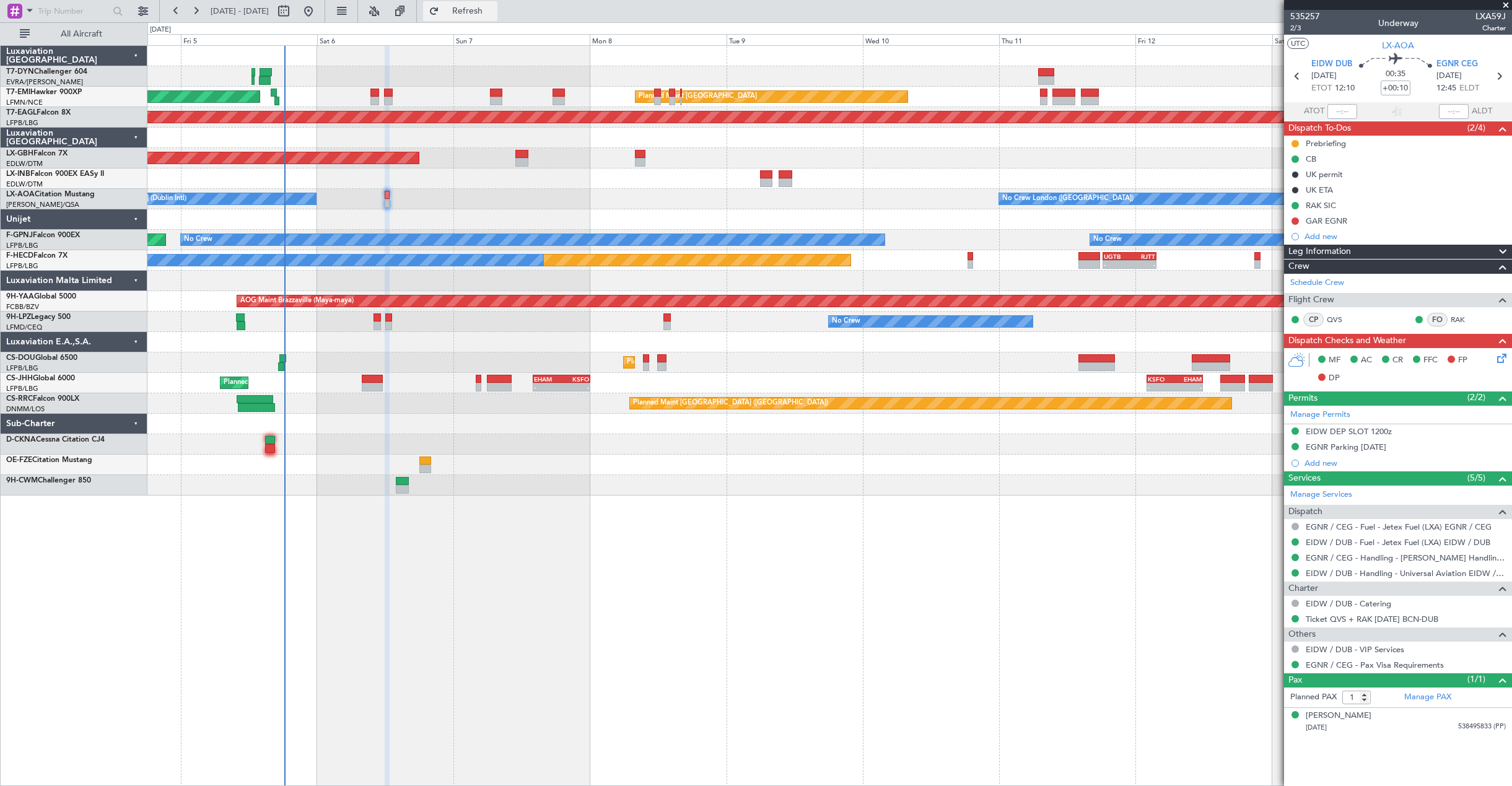
click at [494, 8] on span "Refresh" at bounding box center [467, 11] width 52 height 9
click at [494, 8] on span "Refreshing..." at bounding box center [467, 11] width 52 height 9
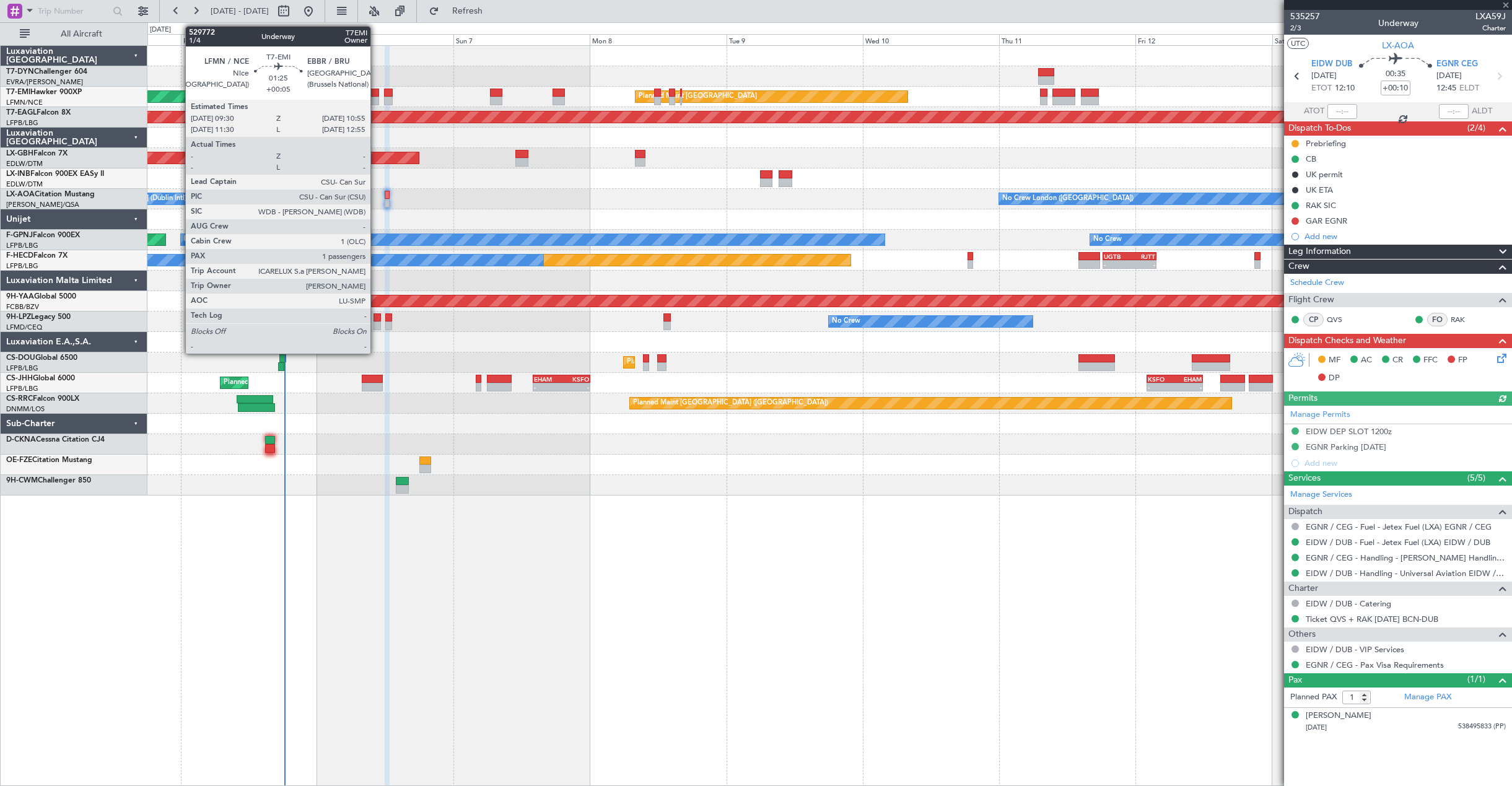
click at [376, 96] on div at bounding box center [374, 93] width 9 height 9
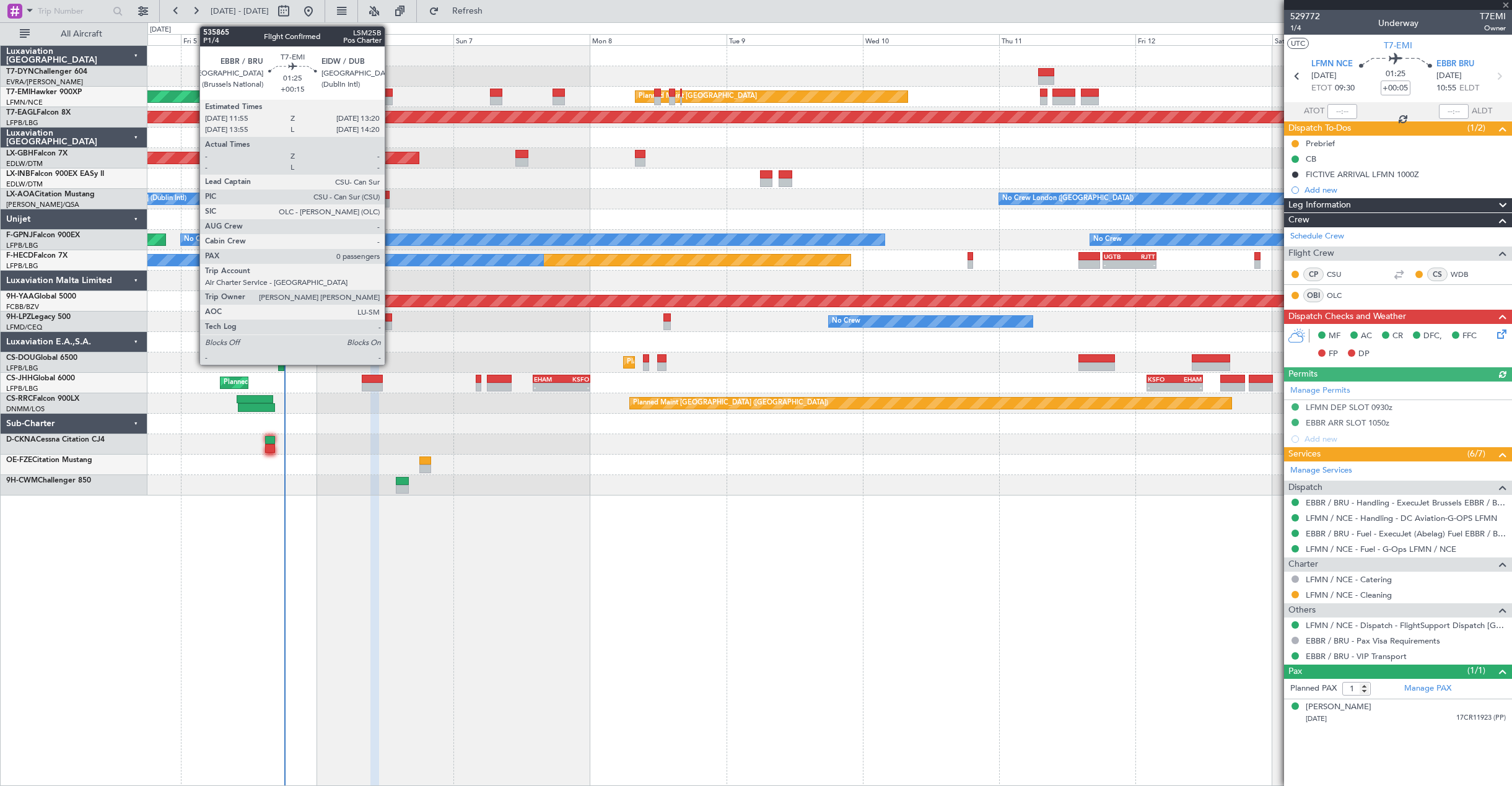
click at [390, 100] on div at bounding box center [388, 101] width 9 height 9
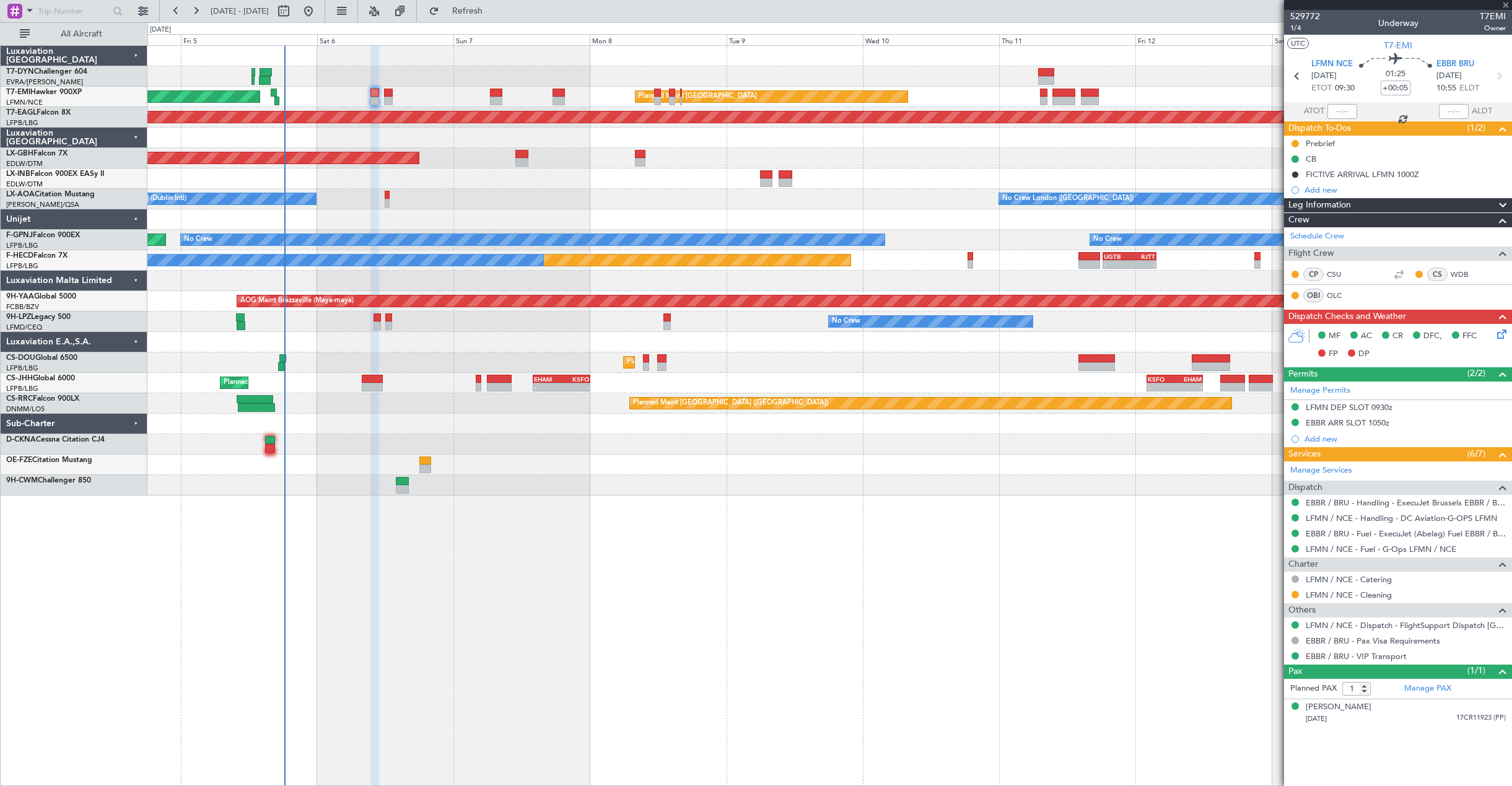
type input "+00:15"
type input "0"
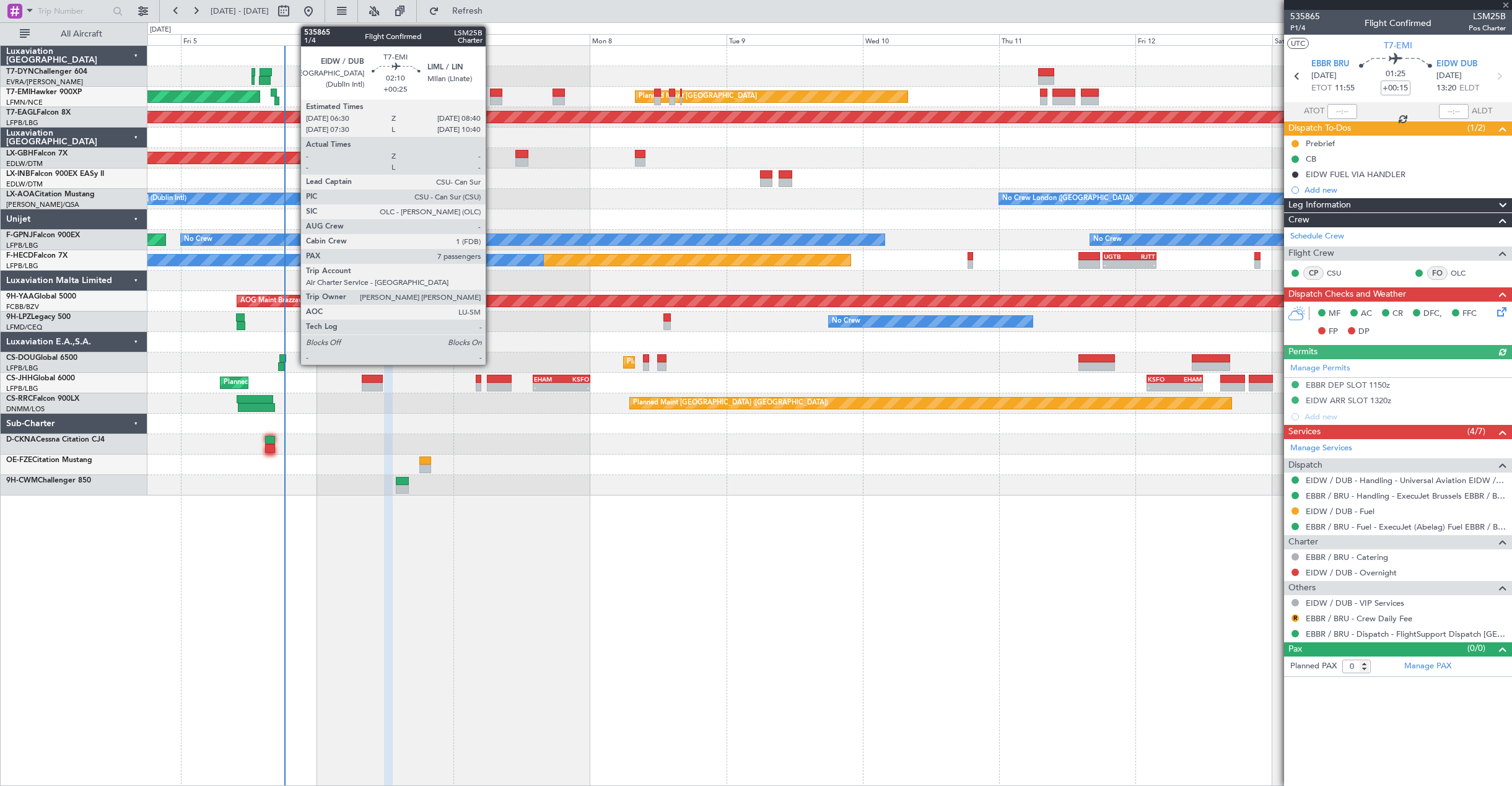
click at [491, 93] on div at bounding box center [497, 93] width 13 height 9
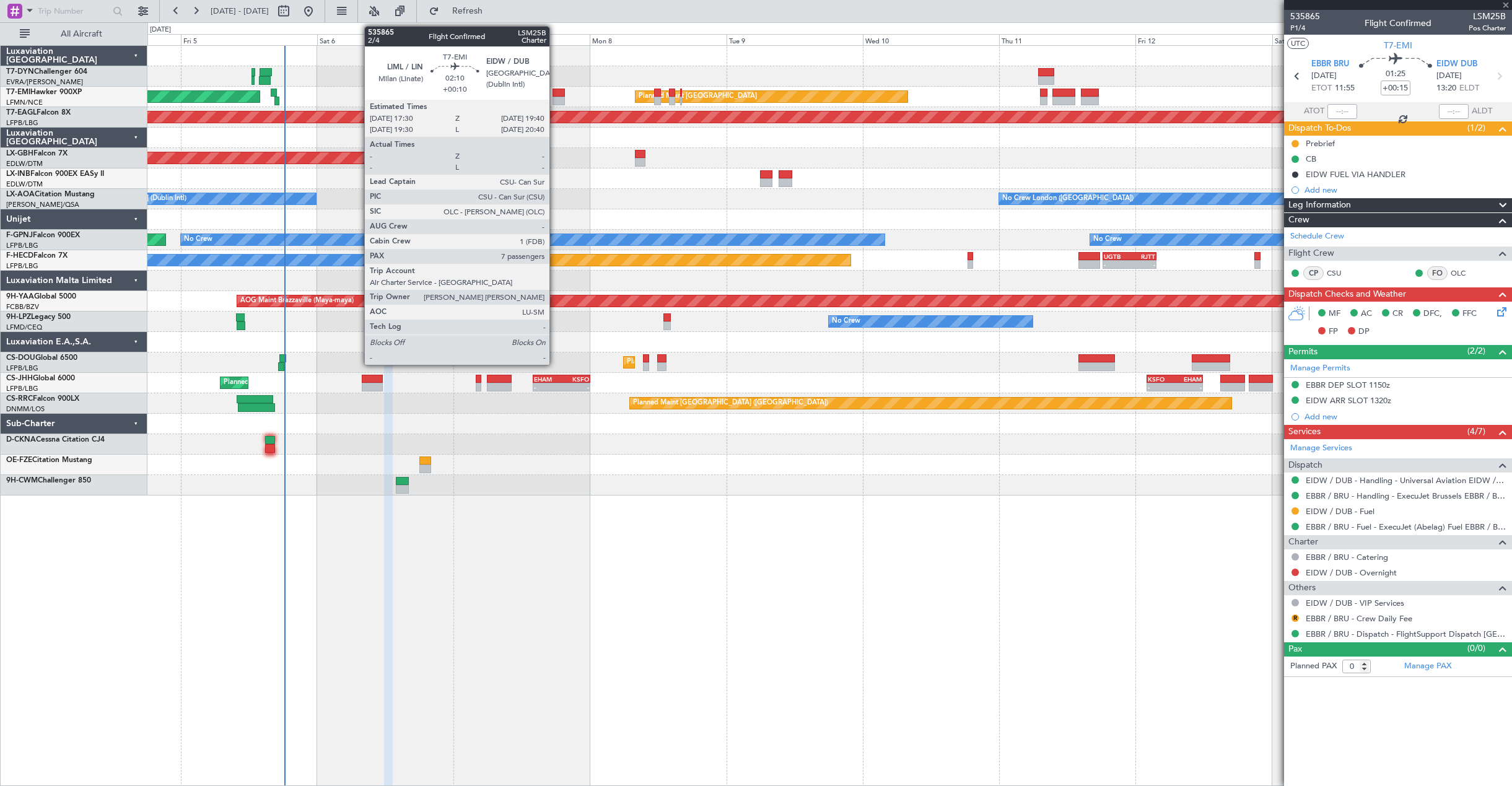
type input "+00:25"
type input "7"
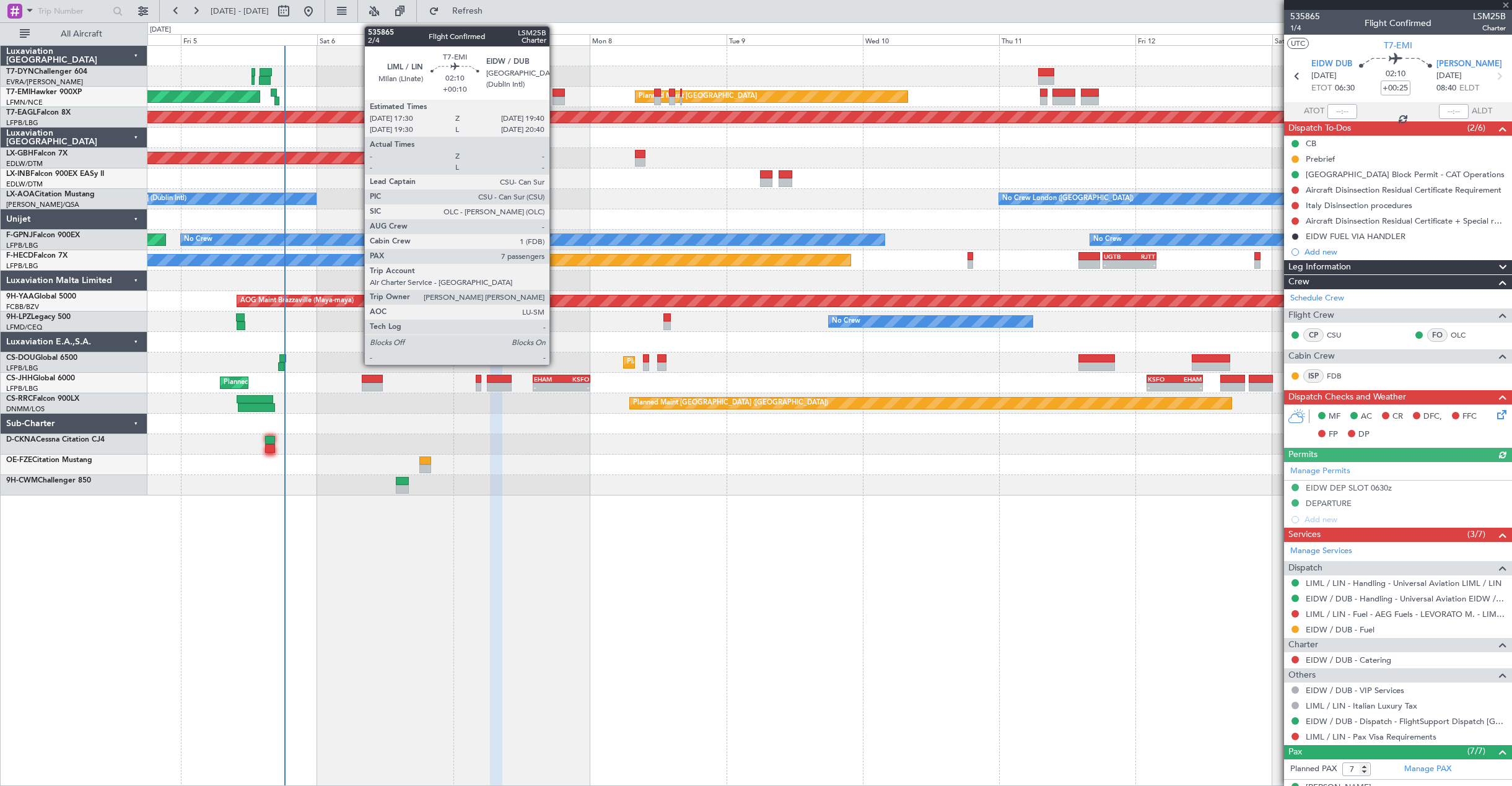
click at [555, 94] on div at bounding box center [559, 93] width 13 height 9
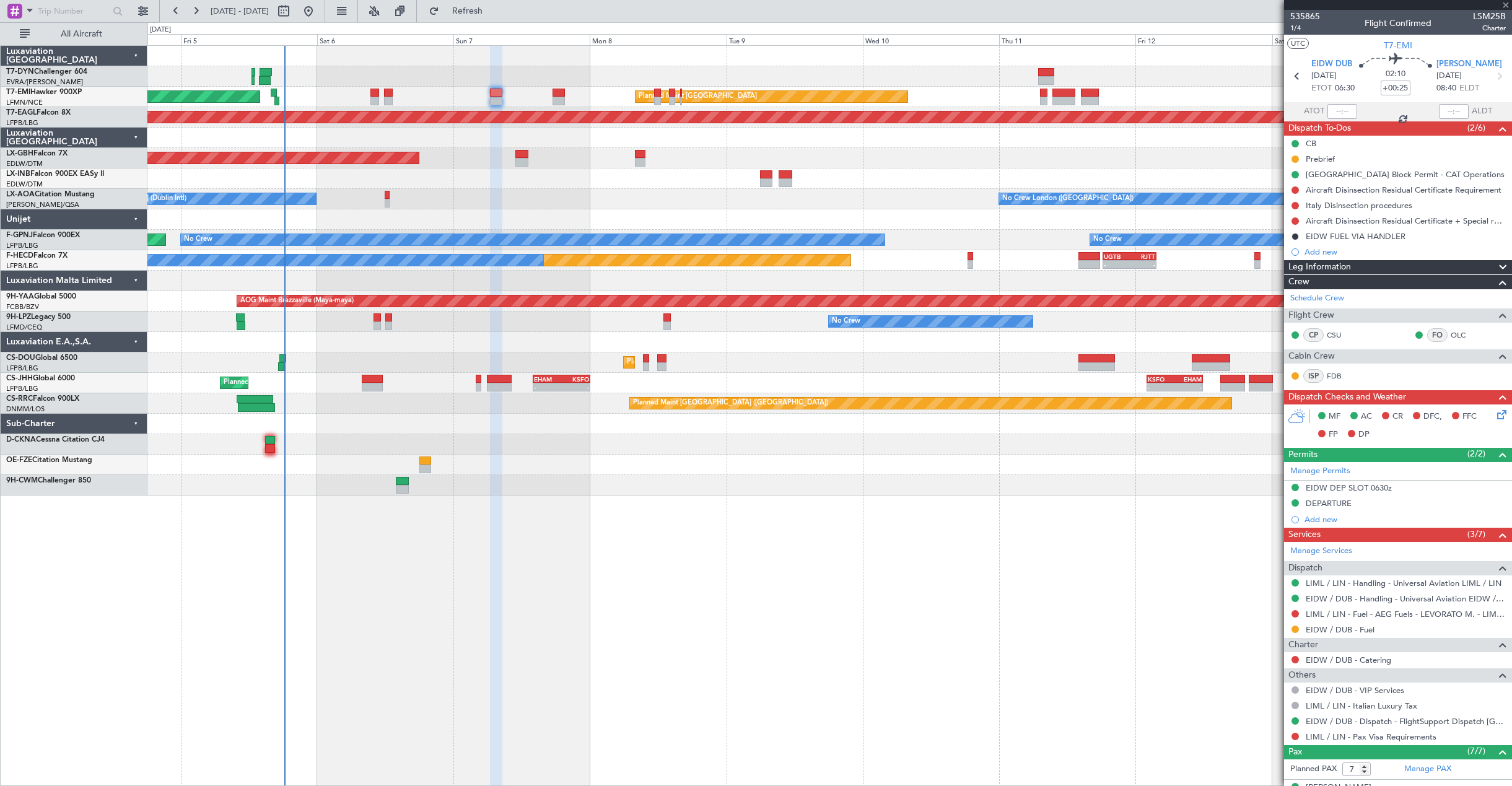
type input "+00:10"
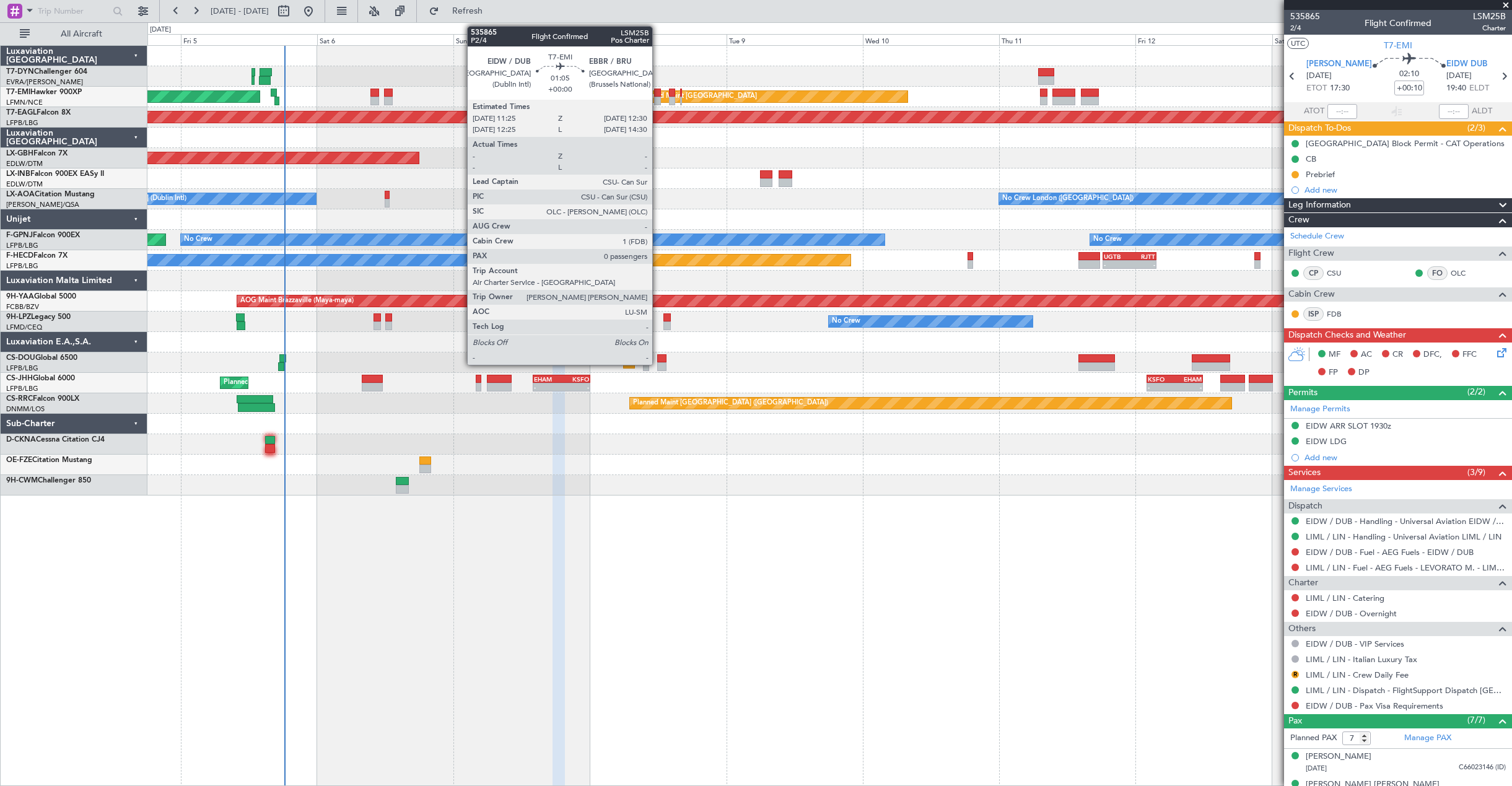
click at [658, 92] on div at bounding box center [658, 93] width 6 height 9
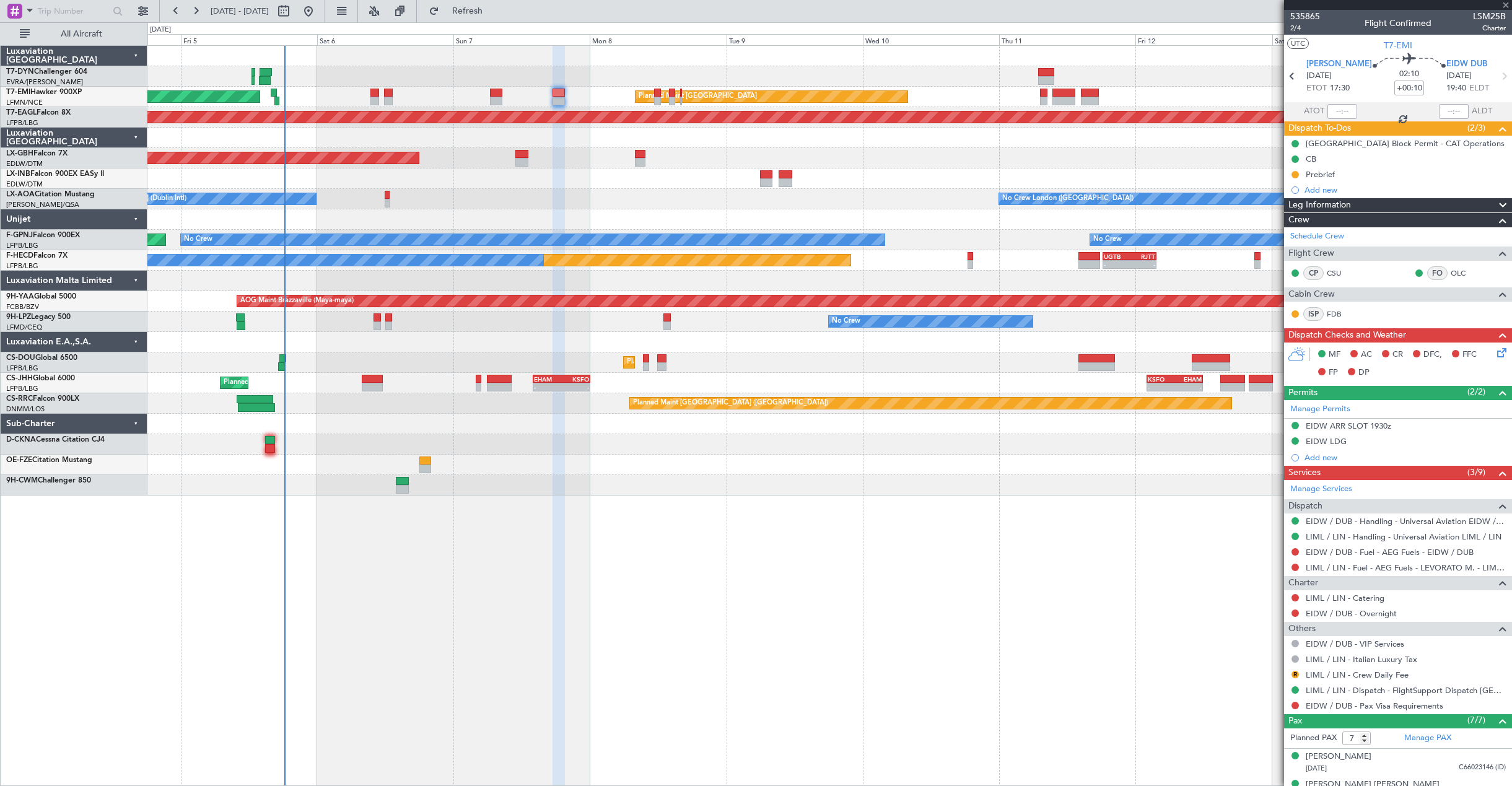
type input "0"
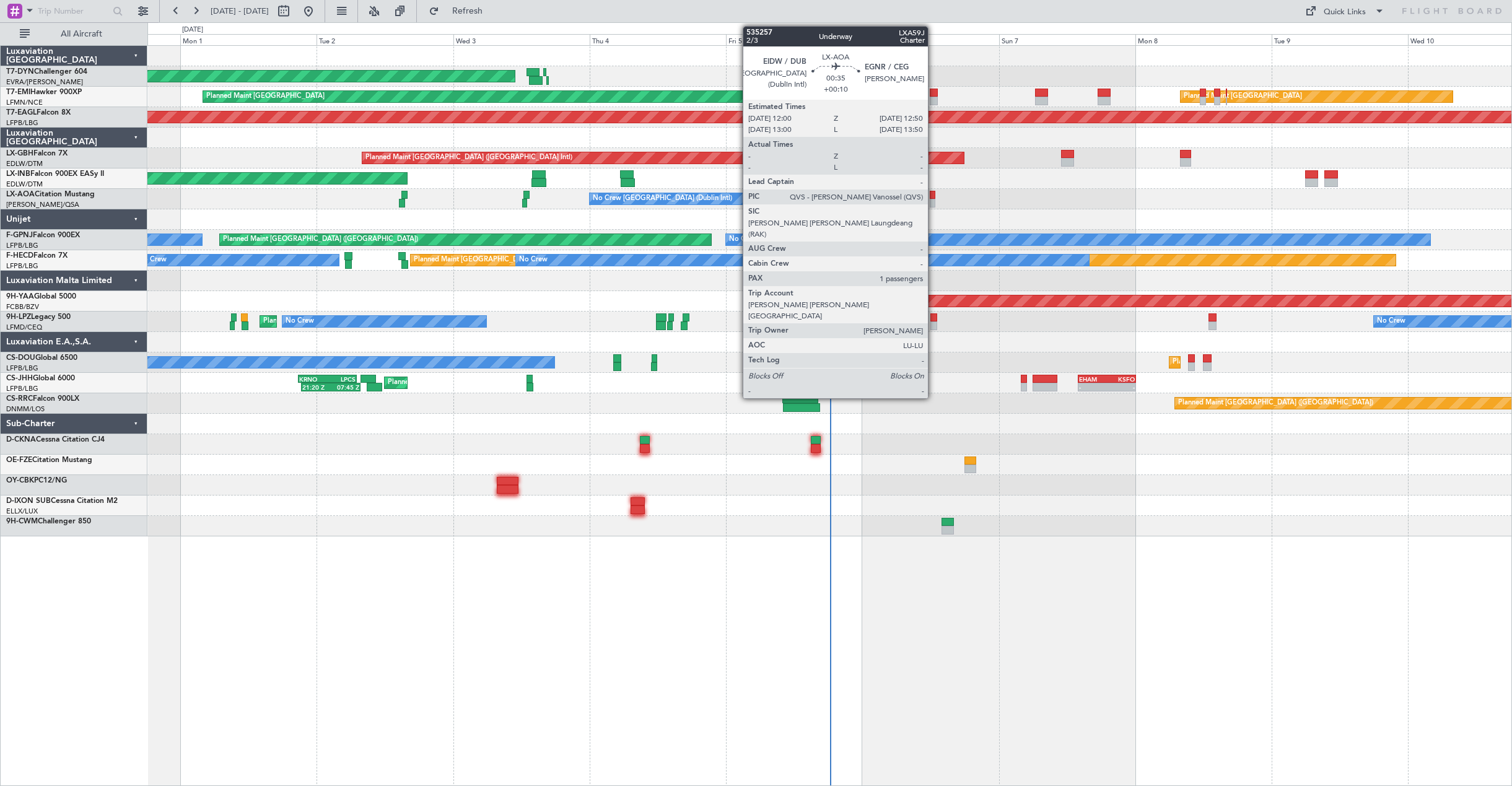
click at [934, 196] on div at bounding box center [932, 195] width 5 height 9
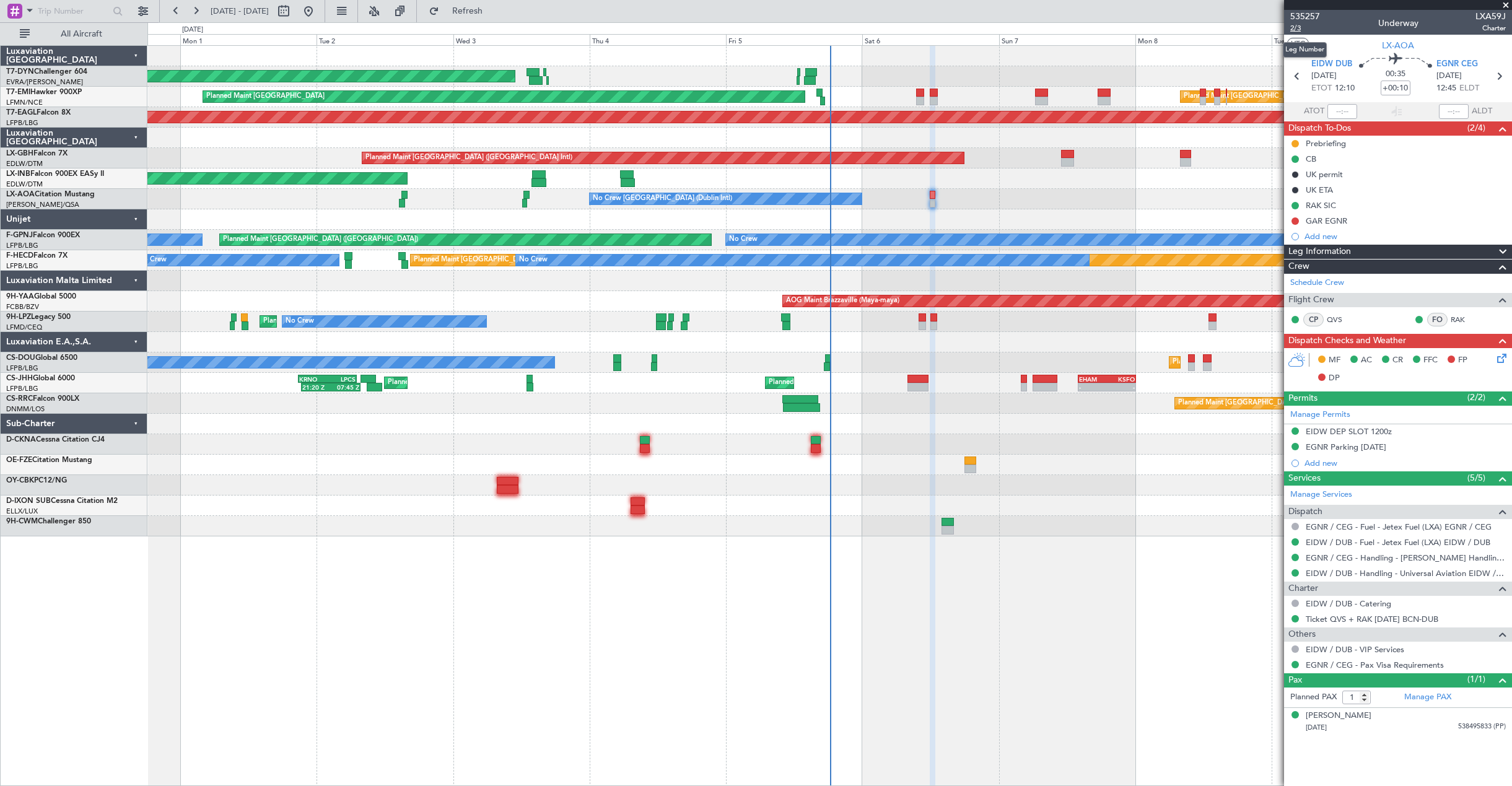
click at [1299, 26] on span "2/3" at bounding box center [1305, 28] width 30 height 10
click at [1363, 575] on link "EIDW / DUB - Handling - Universal Aviation EIDW / DUB" at bounding box center [1406, 573] width 200 height 10
click at [1332, 557] on link "EGNR / CEG - Handling - [PERSON_NAME] Handling Services EGNR / CEG" at bounding box center [1406, 557] width 200 height 10
click at [1502, 361] on icon at bounding box center [1500, 356] width 10 height 10
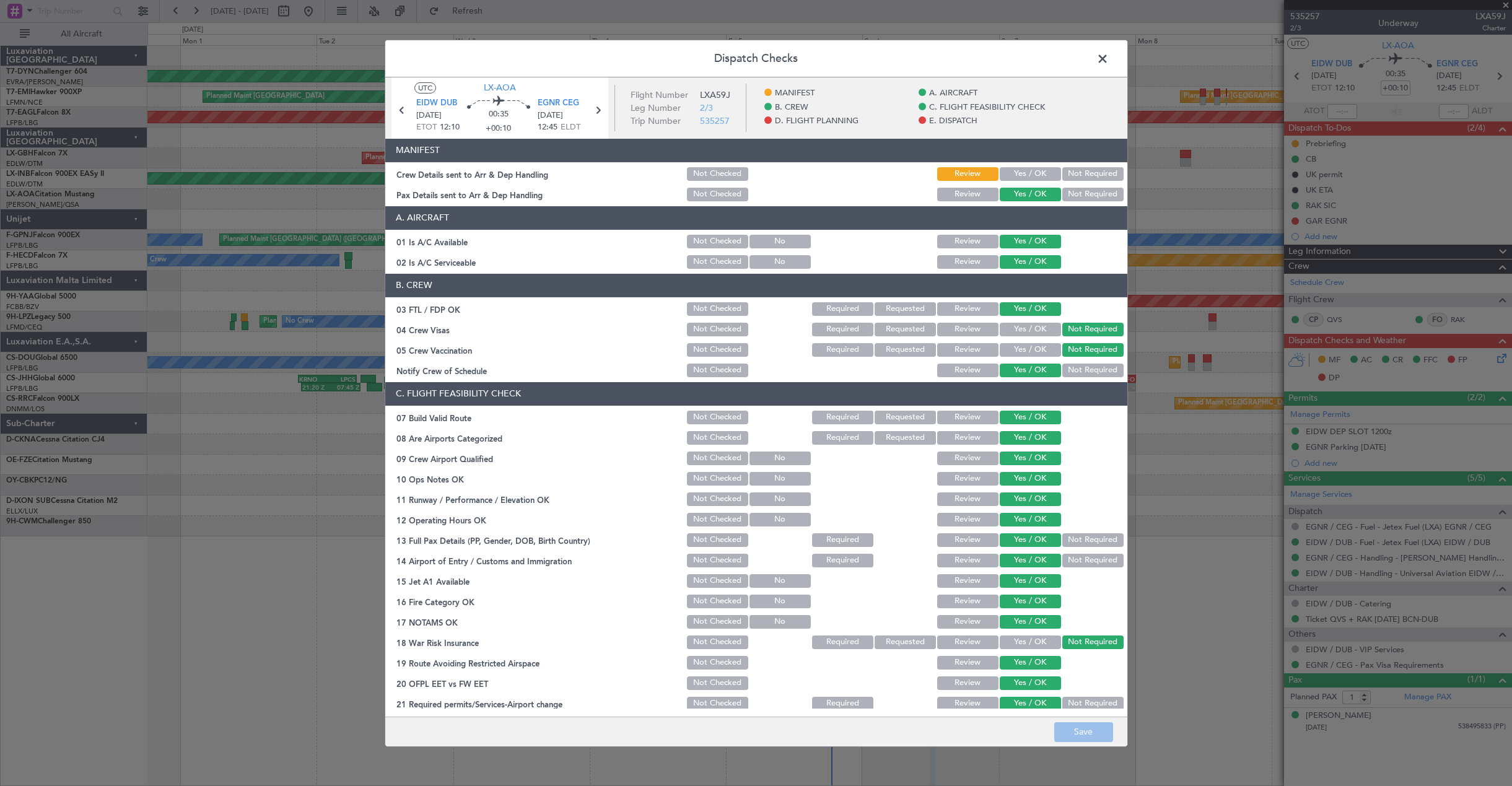
click at [1035, 172] on button "Yes / OK" at bounding box center [1031, 174] width 61 height 14
click at [1090, 729] on button "Save" at bounding box center [1084, 732] width 59 height 20
click at [1109, 61] on span at bounding box center [1109, 61] width 0 height 25
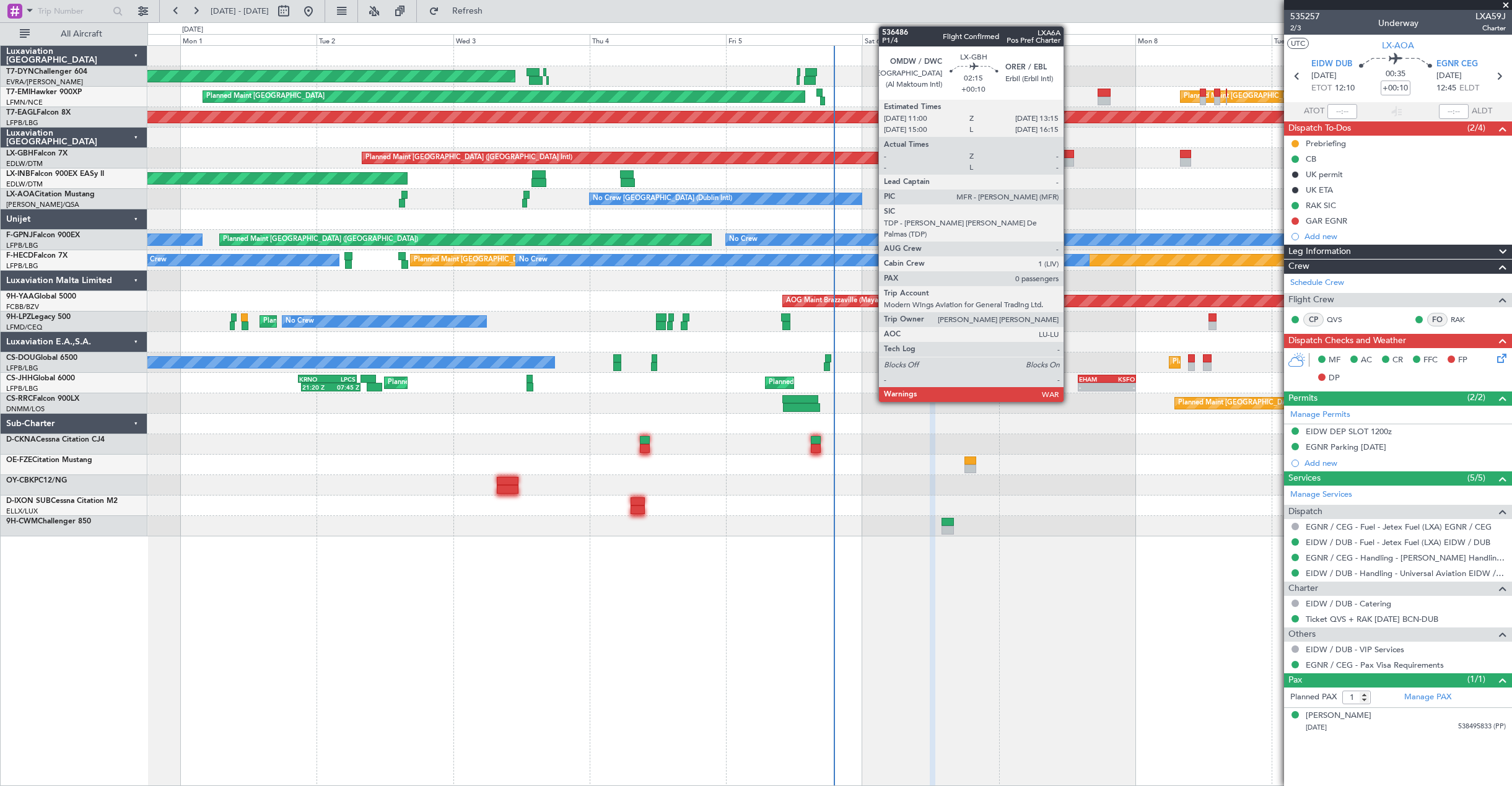
click at [1069, 156] on div at bounding box center [1067, 154] width 13 height 9
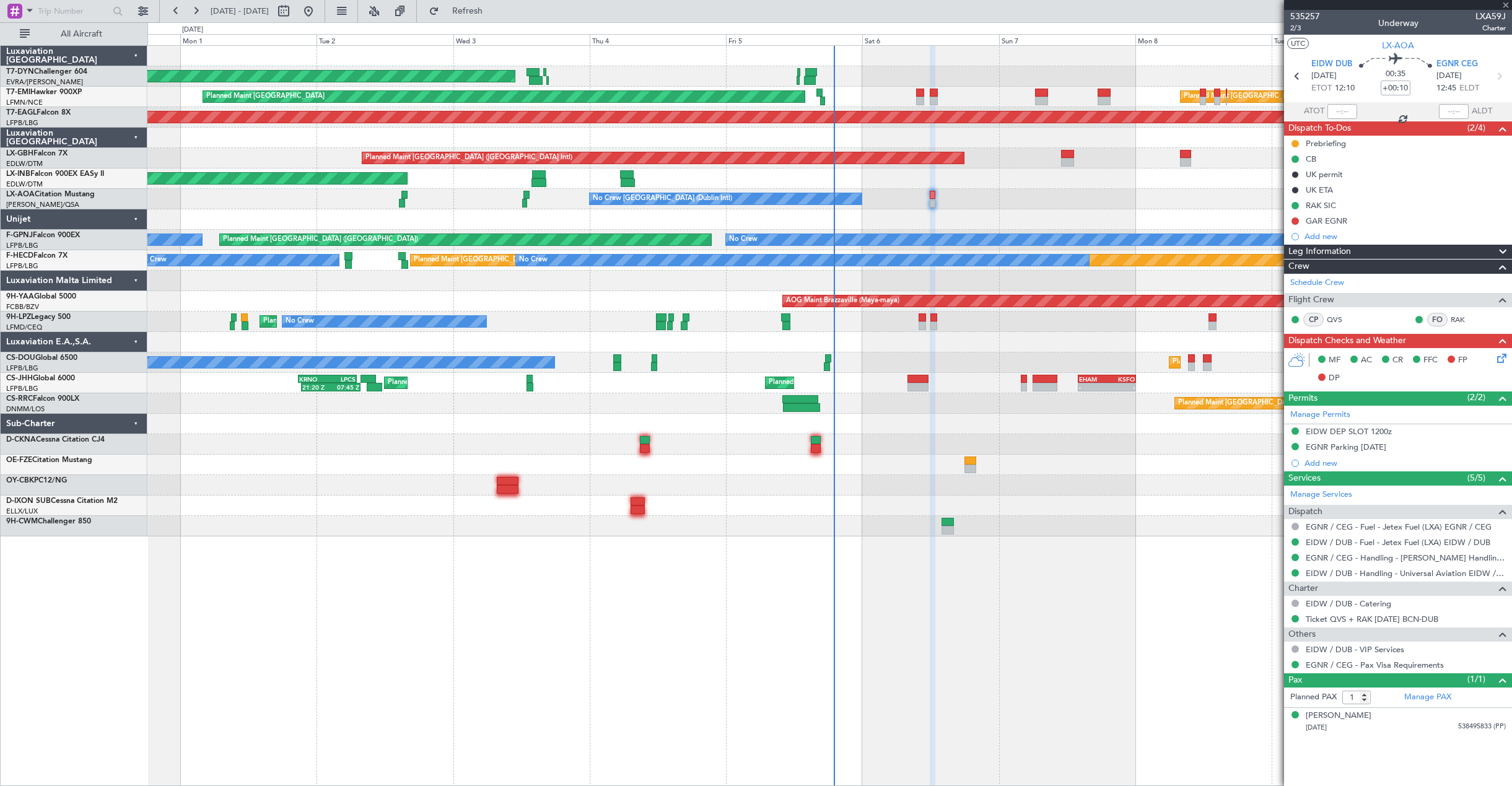
type input "0"
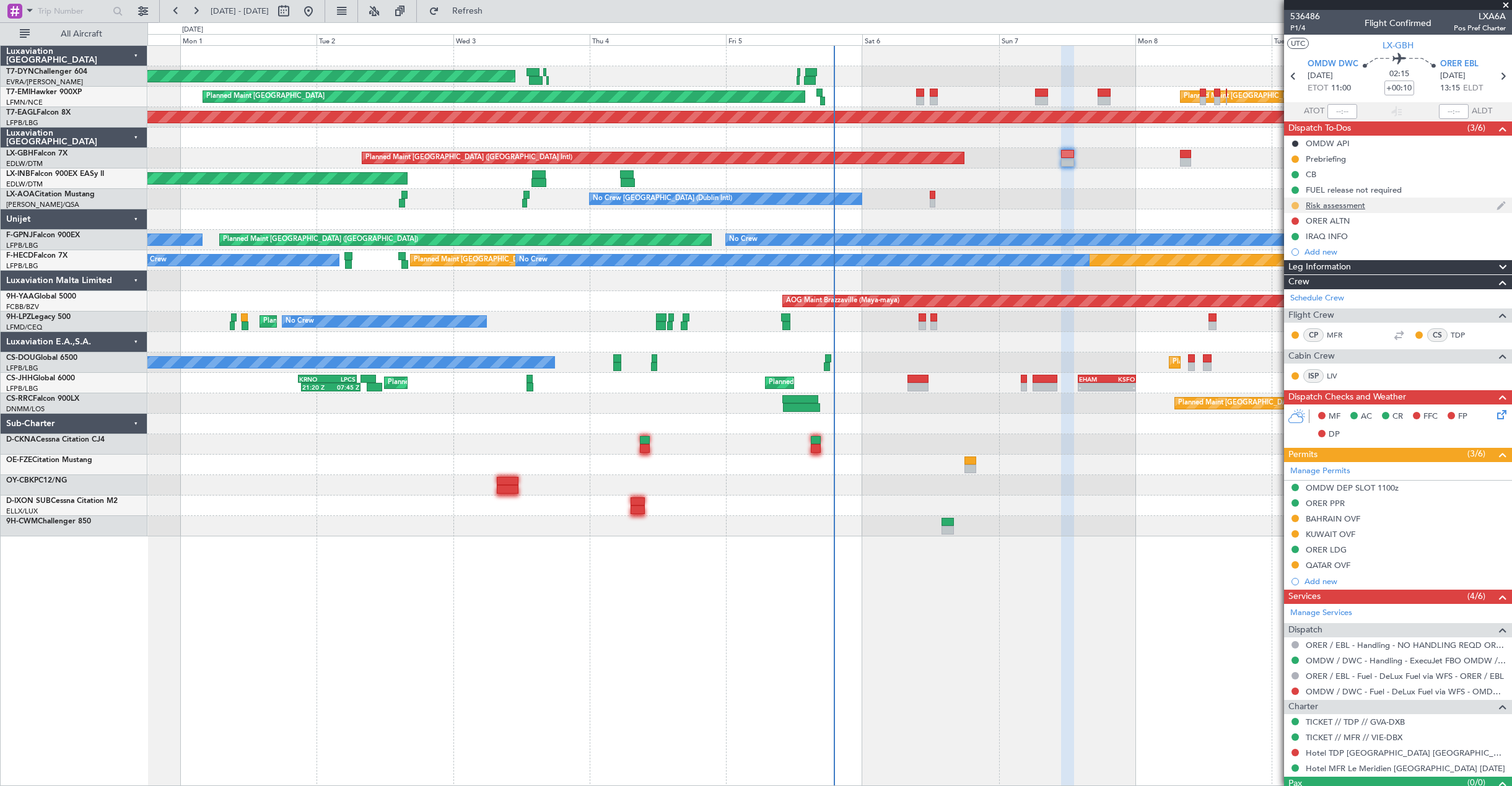
click at [1296, 207] on button at bounding box center [1295, 205] width 7 height 7
click at [1290, 259] on span "Completed" at bounding box center [1300, 260] width 41 height 13
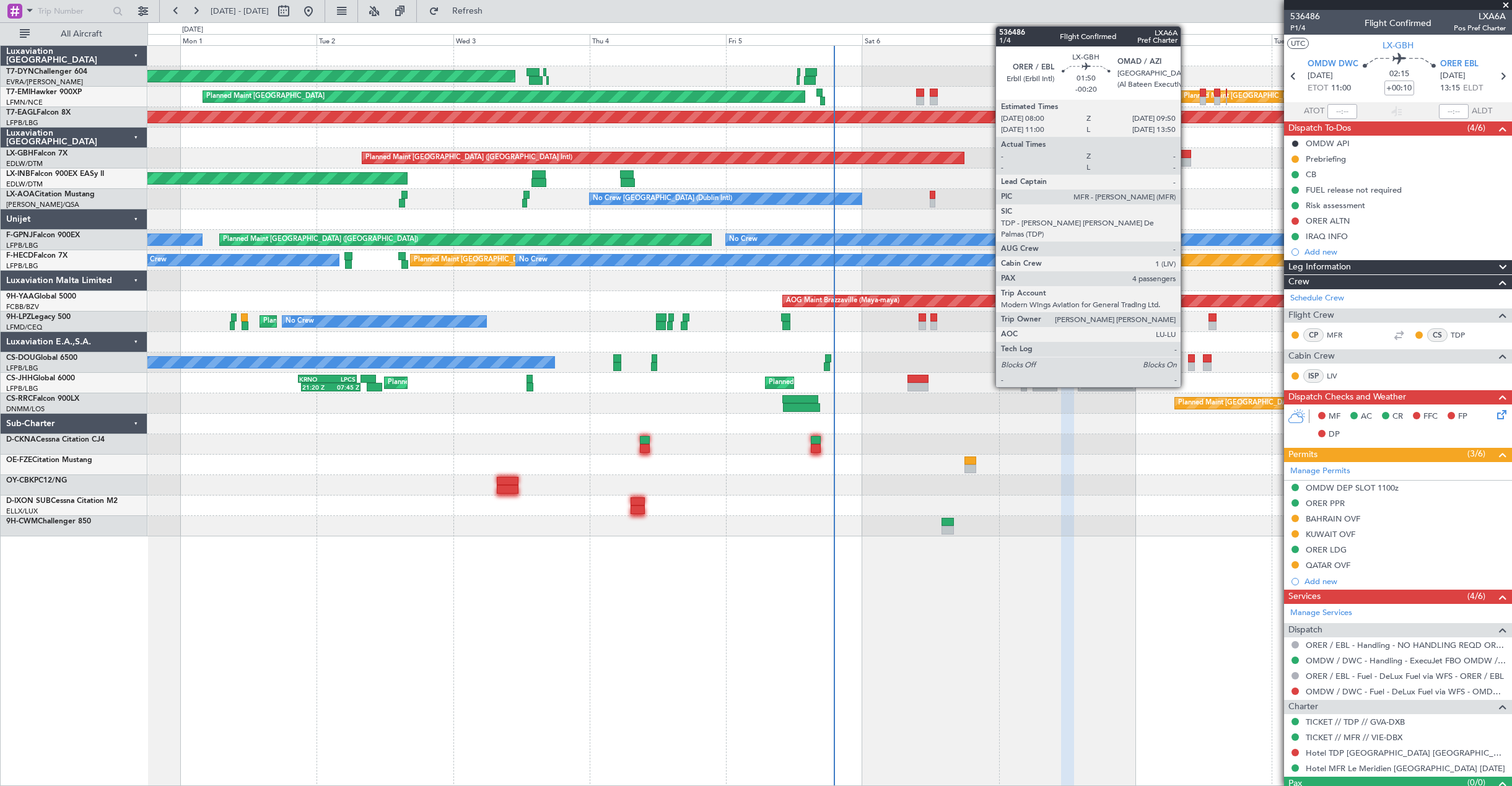
click at [1186, 150] on div at bounding box center [1185, 154] width 10 height 9
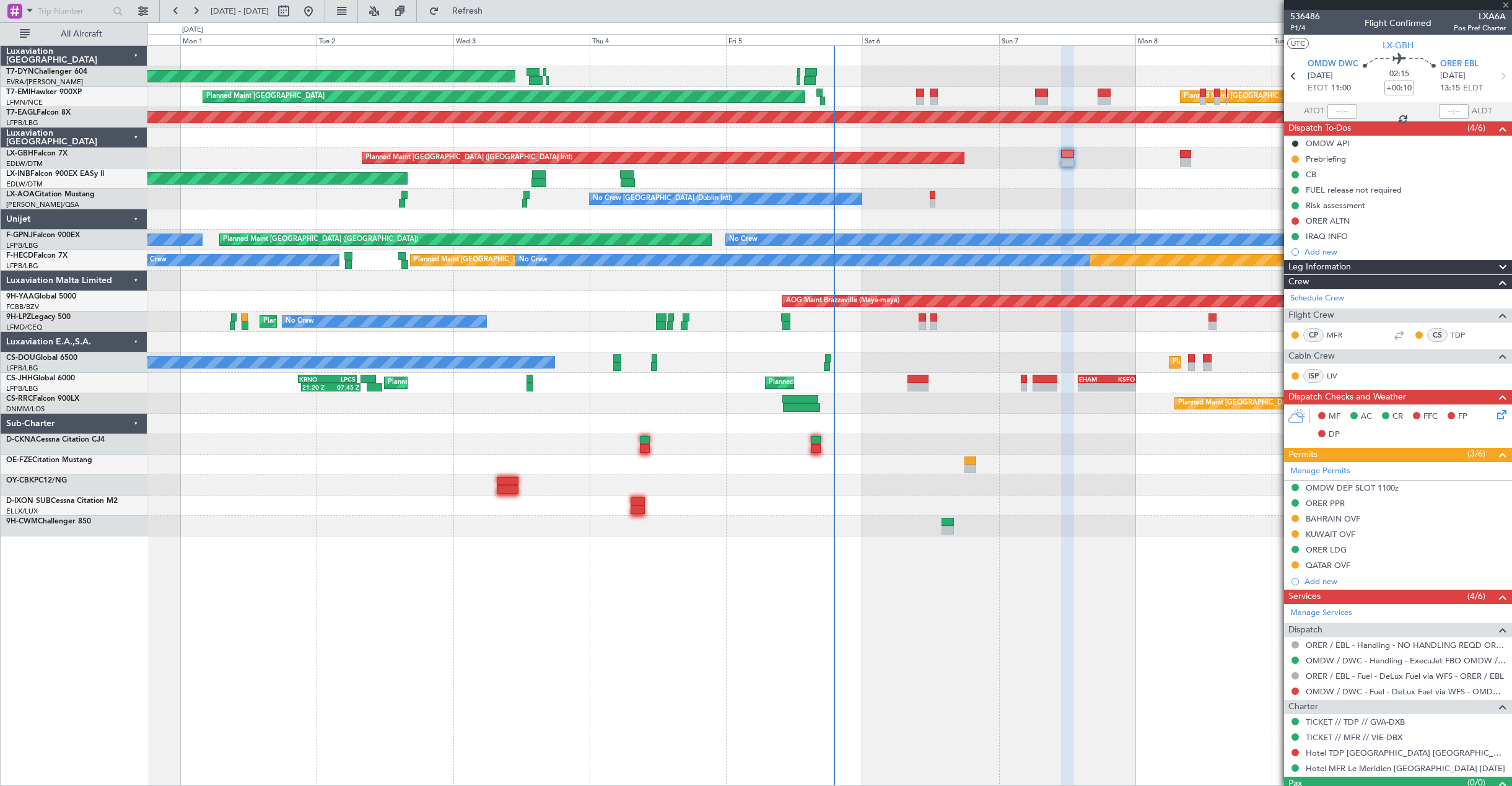
type input "-00:20"
type input "4"
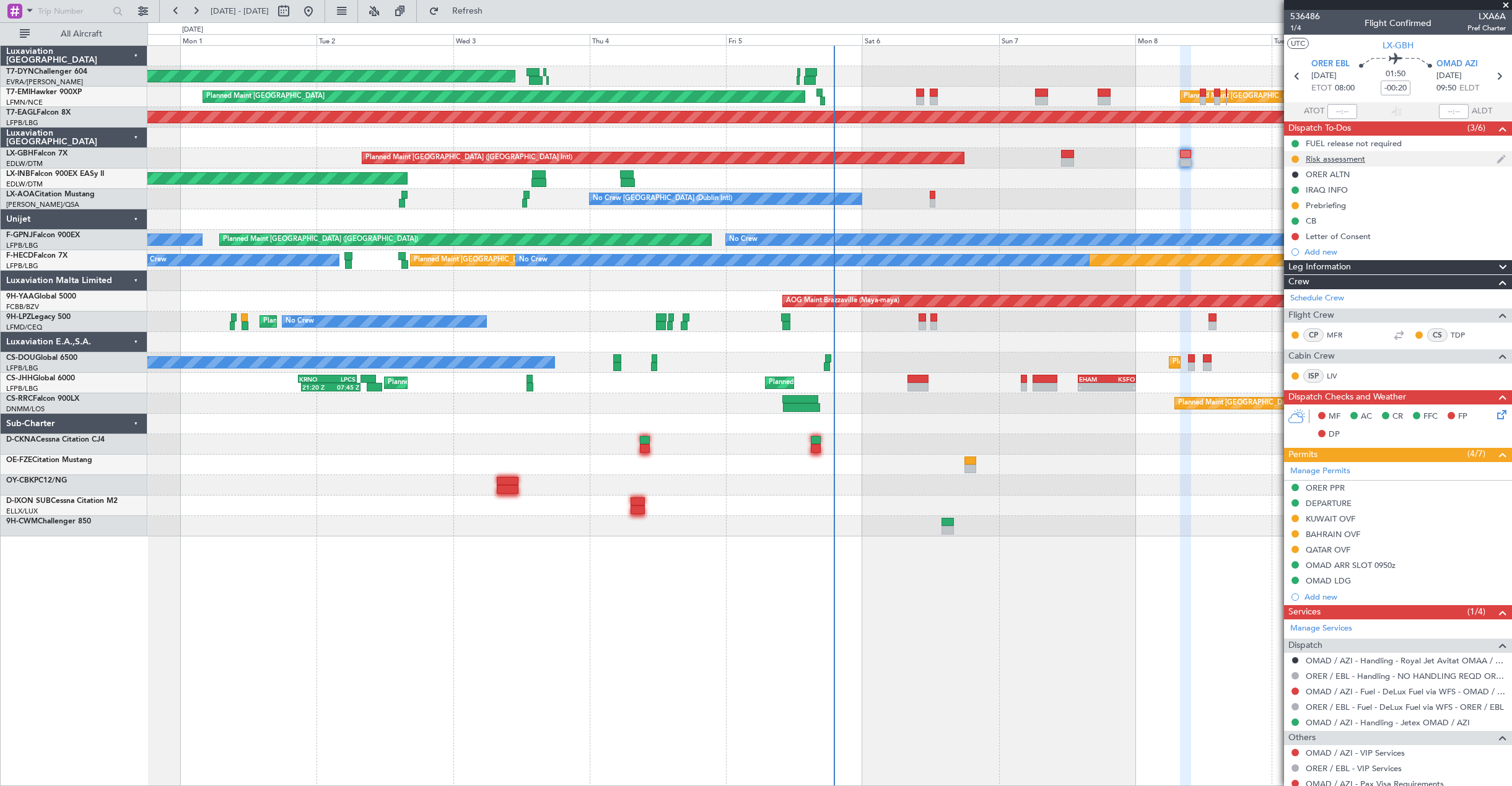
click at [1299, 161] on div at bounding box center [1296, 159] width 10 height 10
click at [1296, 154] on div at bounding box center [1296, 159] width 10 height 10
click at [1296, 156] on button at bounding box center [1295, 159] width 7 height 7
click at [1285, 211] on span "Completed" at bounding box center [1300, 214] width 41 height 13
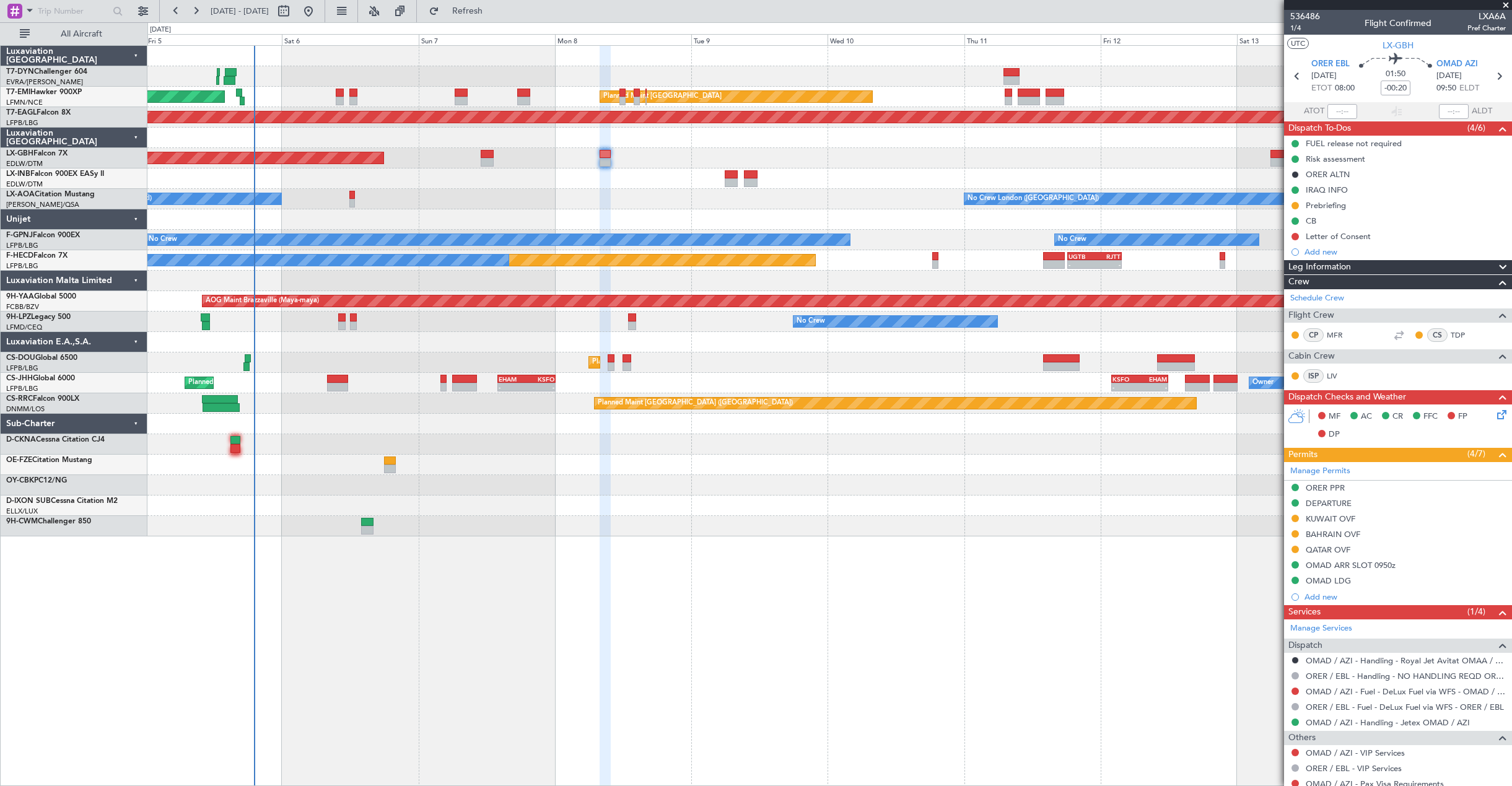
click at [406, 196] on div "AOG Maint Riga (Riga Intl) Planned Maint [GEOGRAPHIC_DATA] Planned Maint [GEOGR…" at bounding box center [829, 290] width 1364 height 491
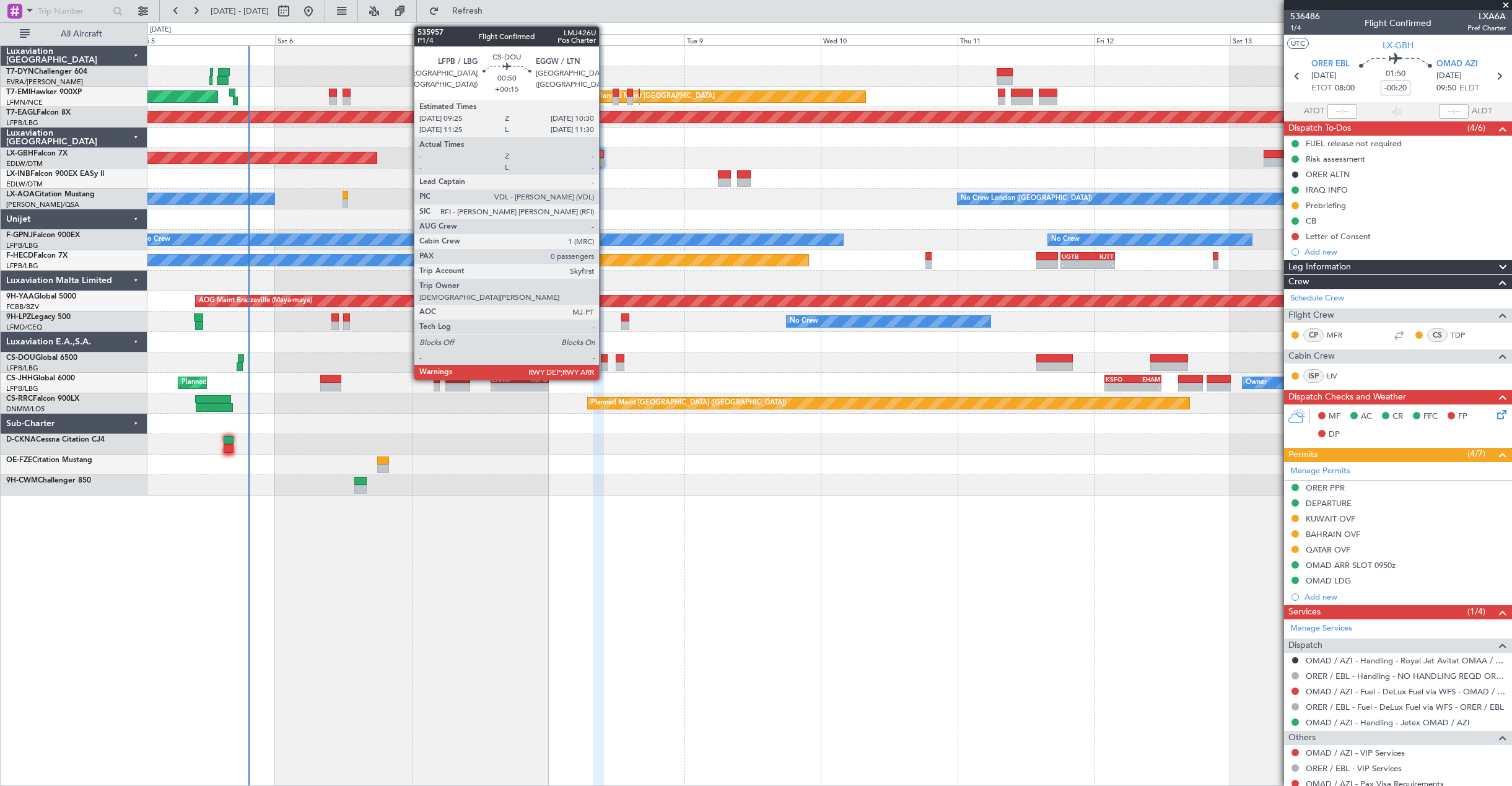
click at [604, 361] on div at bounding box center [604, 358] width 6 height 9
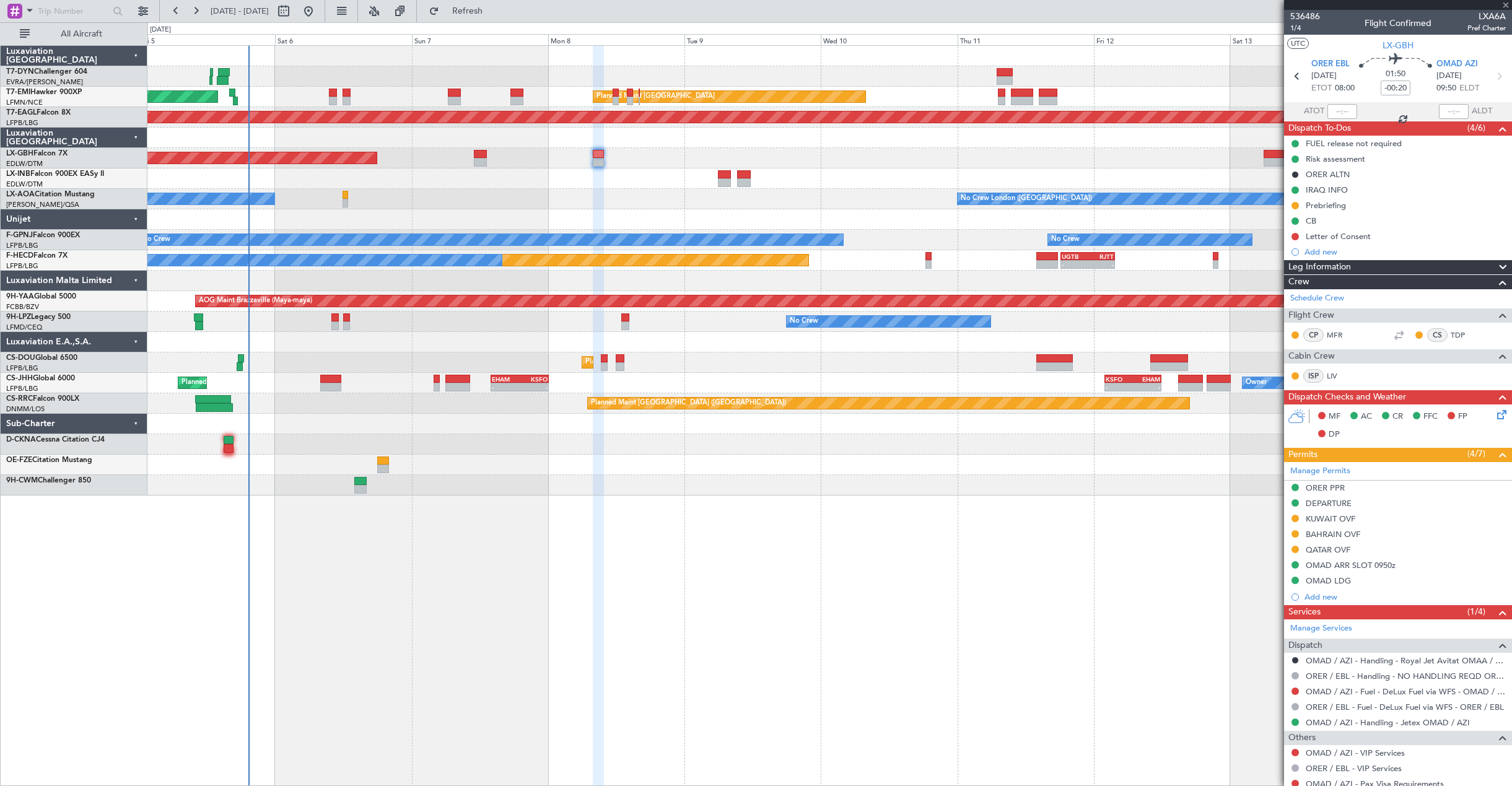
type input "+00:15"
type input "0"
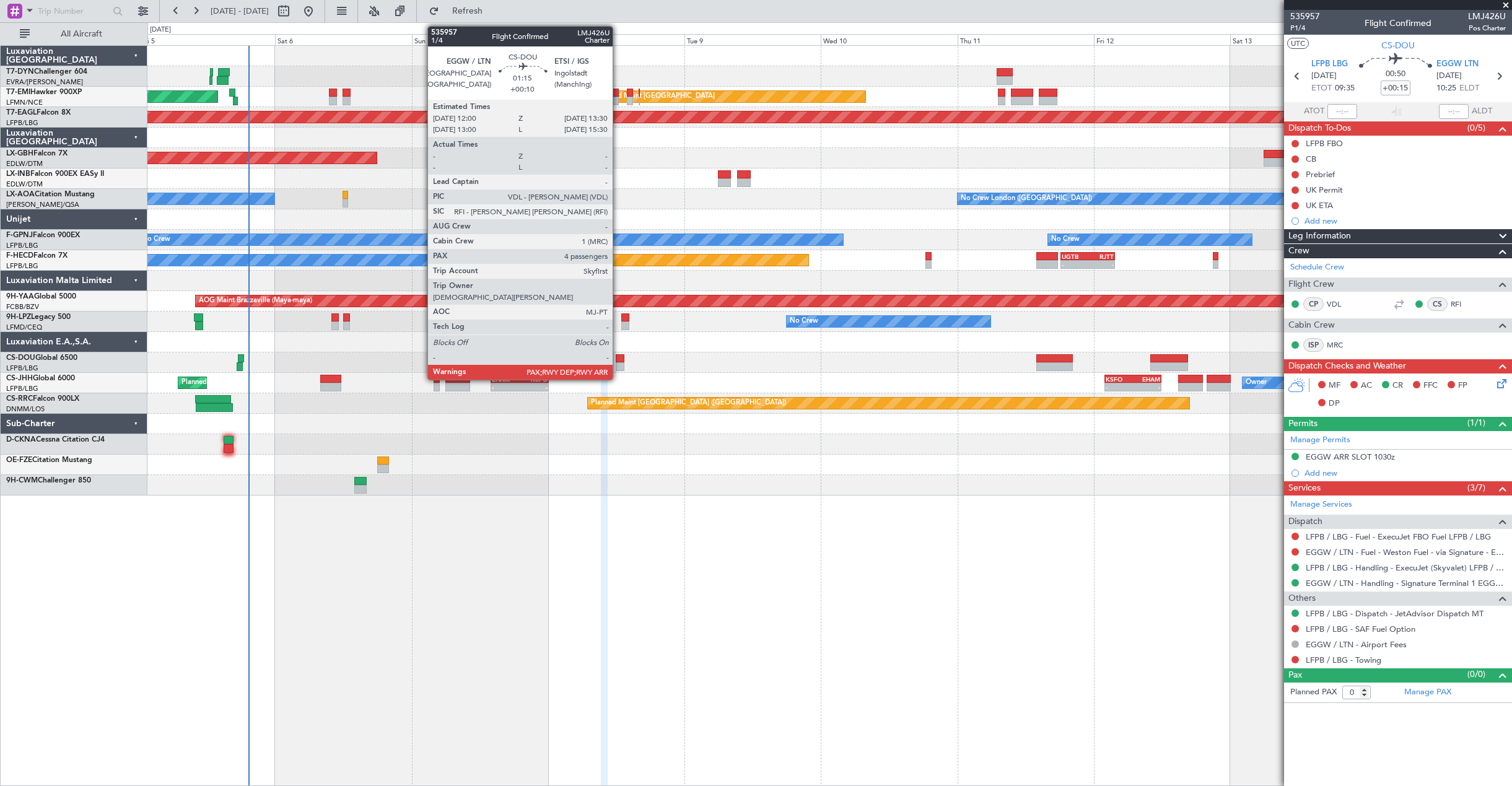
click at [619, 361] on div at bounding box center [619, 358] width 9 height 9
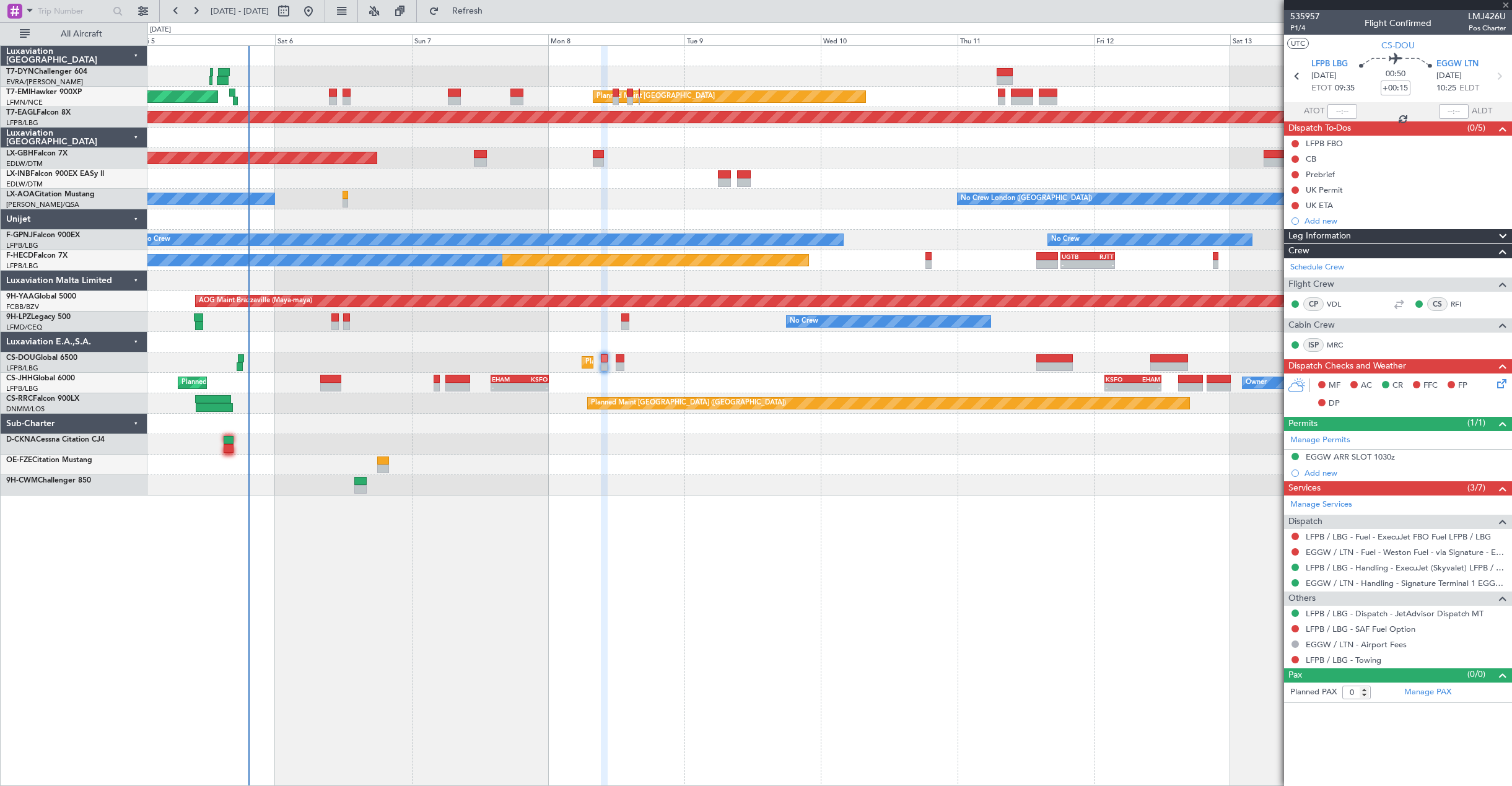
type input "+00:10"
type input "6"
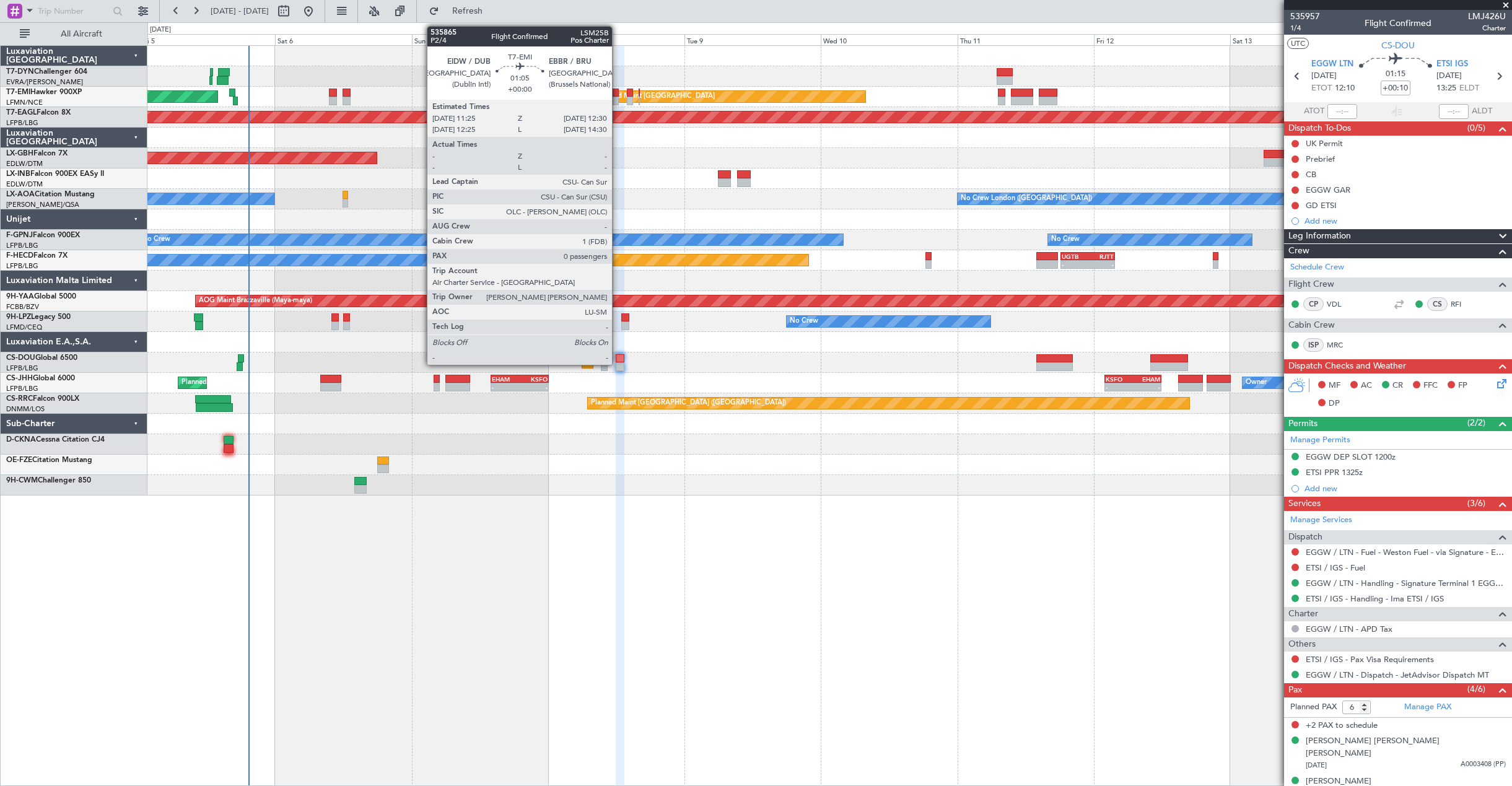
click at [618, 96] on div at bounding box center [616, 93] width 6 height 9
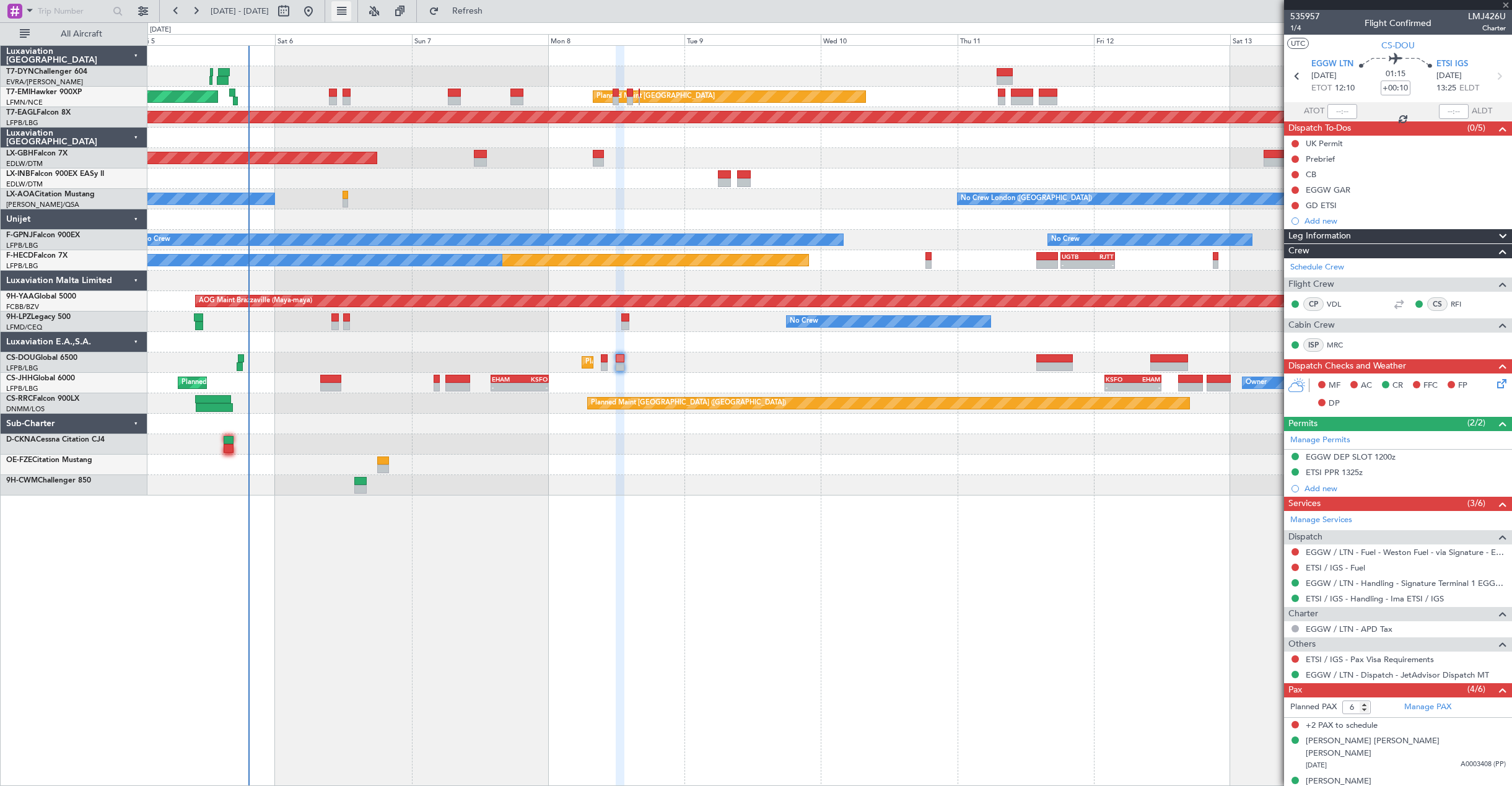
type input "0"
